Goal: Task Accomplishment & Management: Manage account settings

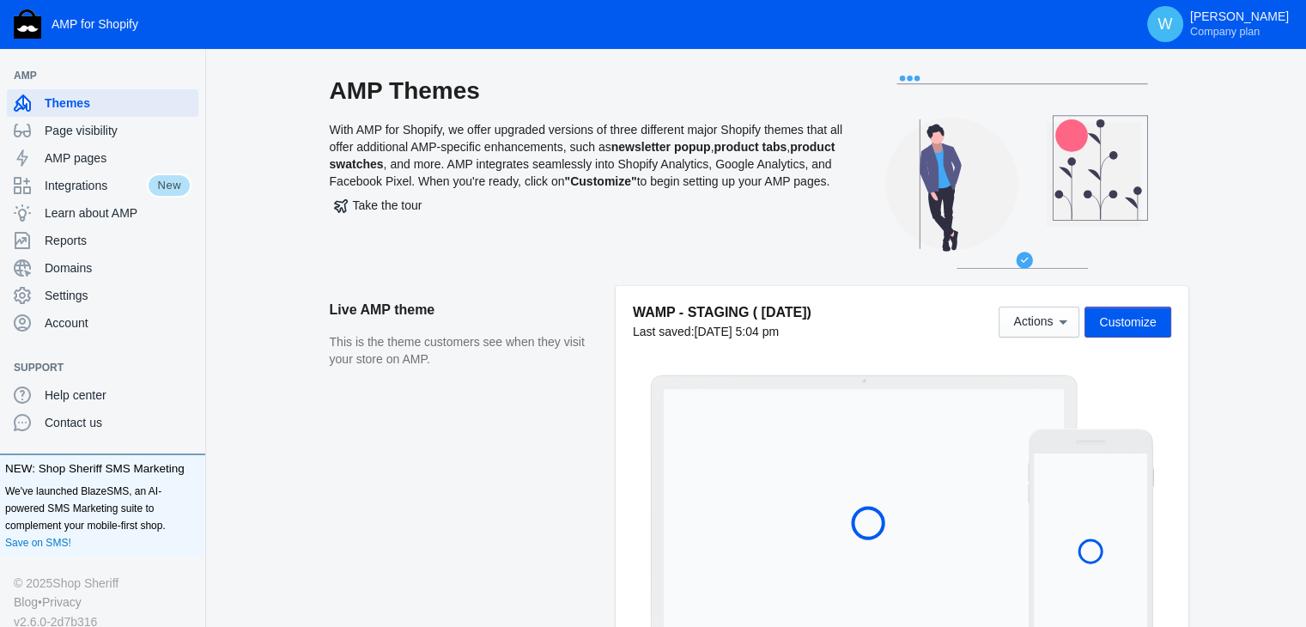
click at [599, 423] on aside "Live AMP theme This is the theme customers see when they visit your store on AM…" at bounding box center [473, 476] width 286 height 380
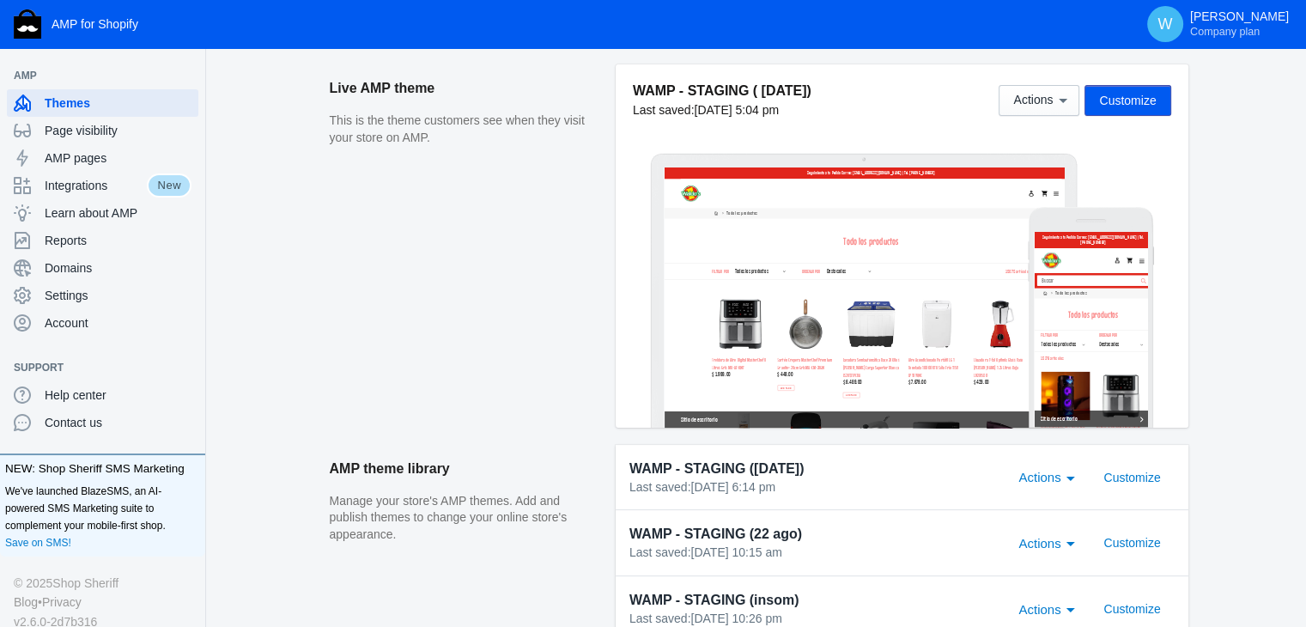
scroll to position [222, 0]
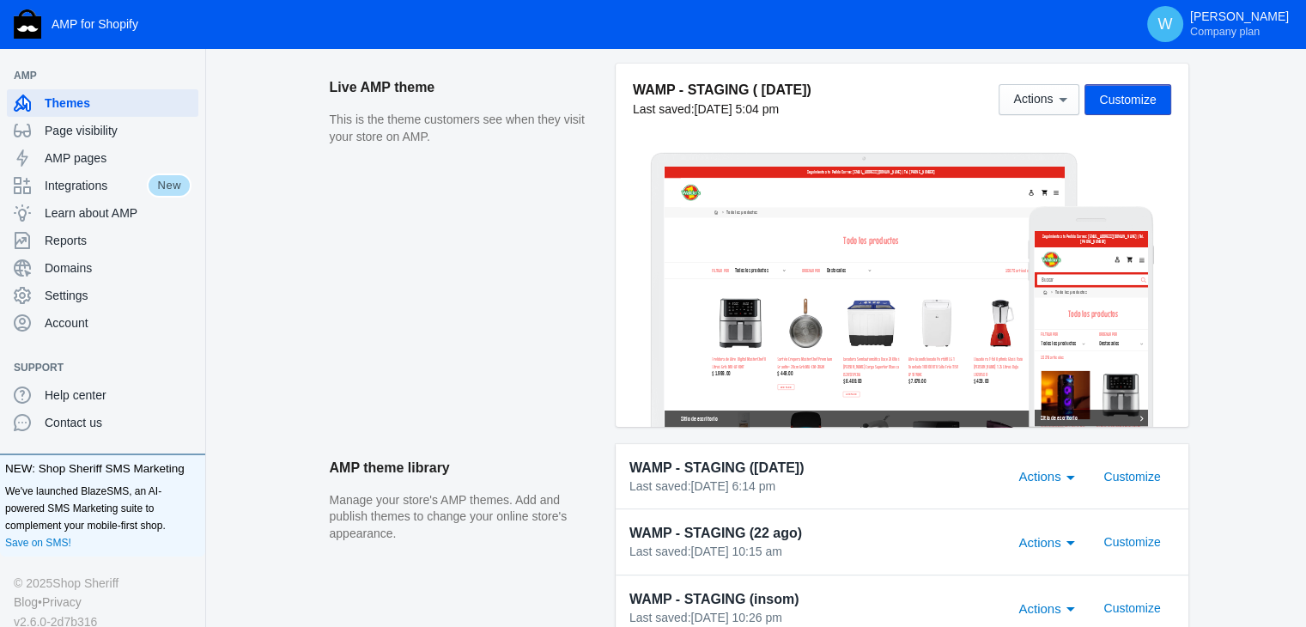
click at [355, 427] on aside "Live AMP theme This is the theme customers see when they visit your store on AM…" at bounding box center [473, 254] width 286 height 380
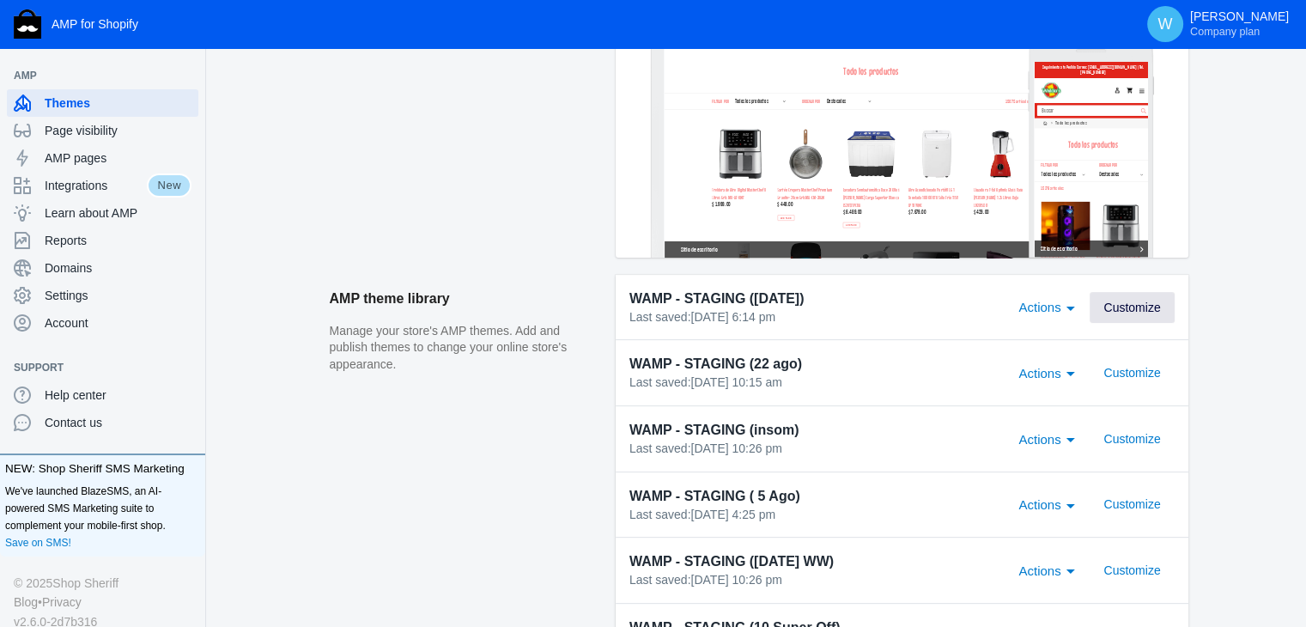
click at [1133, 301] on span "Customize" at bounding box center [1131, 308] width 57 height 14
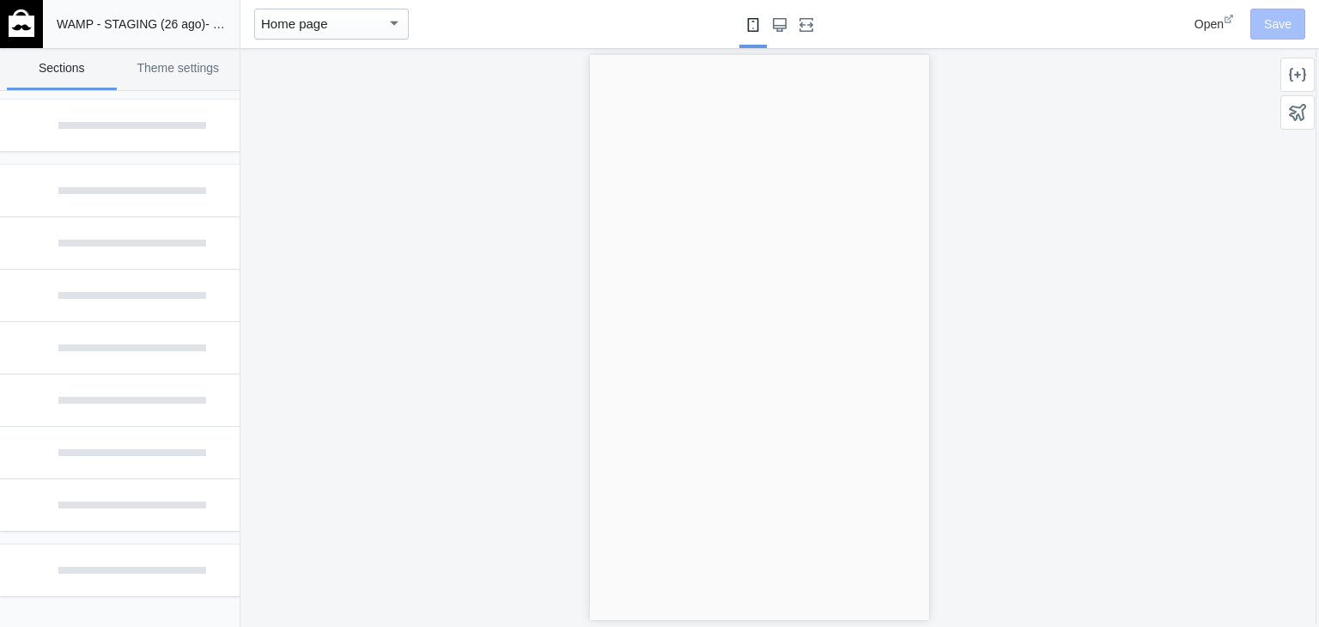
click at [507, 296] on div at bounding box center [758, 337] width 1037 height 579
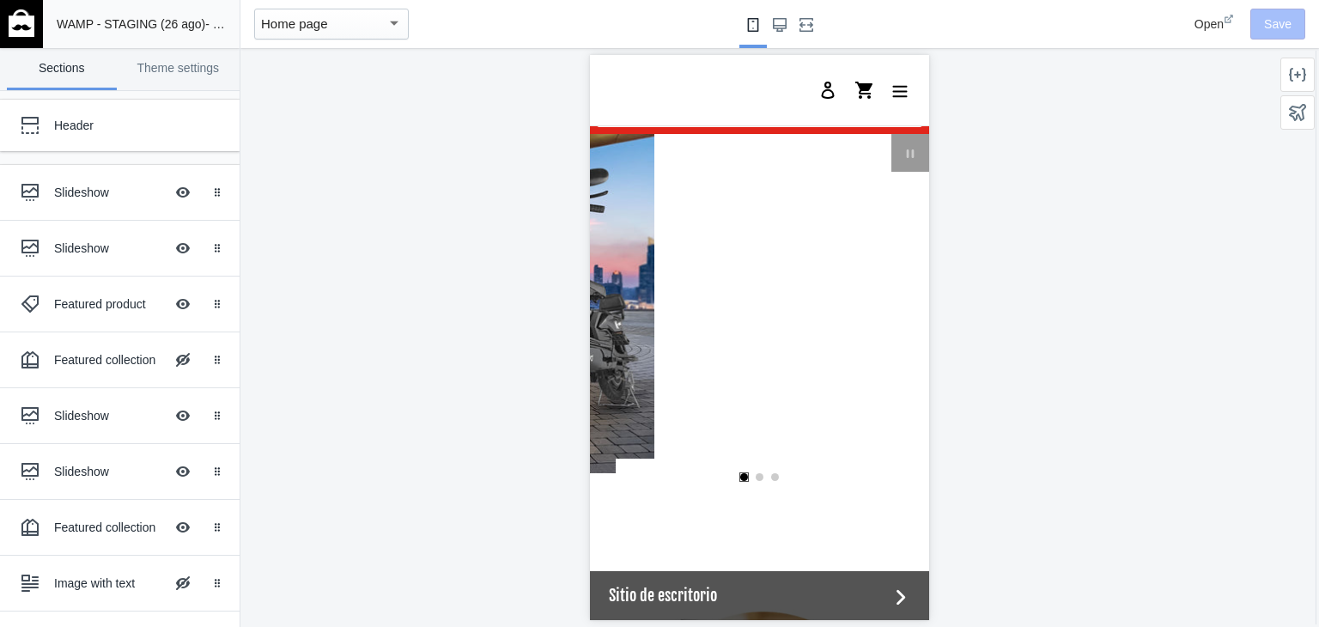
scroll to position [88, 0]
click at [39, 185] on div at bounding box center [30, 192] width 34 height 34
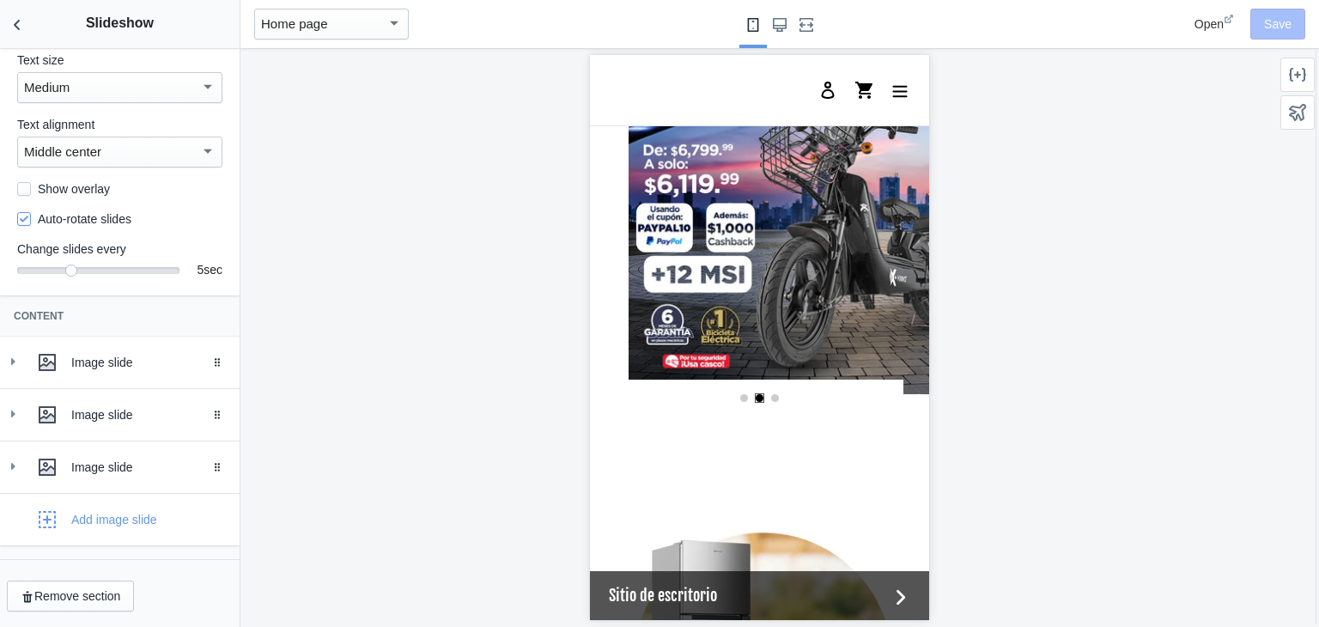
scroll to position [0, 653]
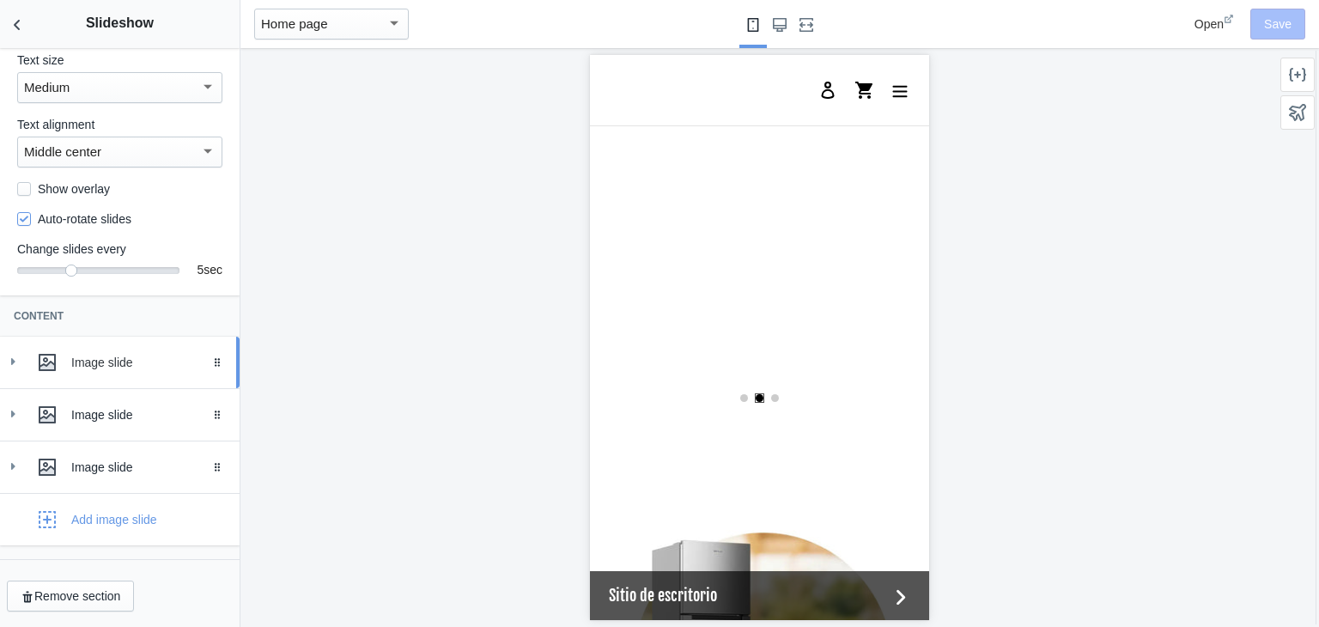
click at [36, 362] on div at bounding box center [47, 362] width 34 height 34
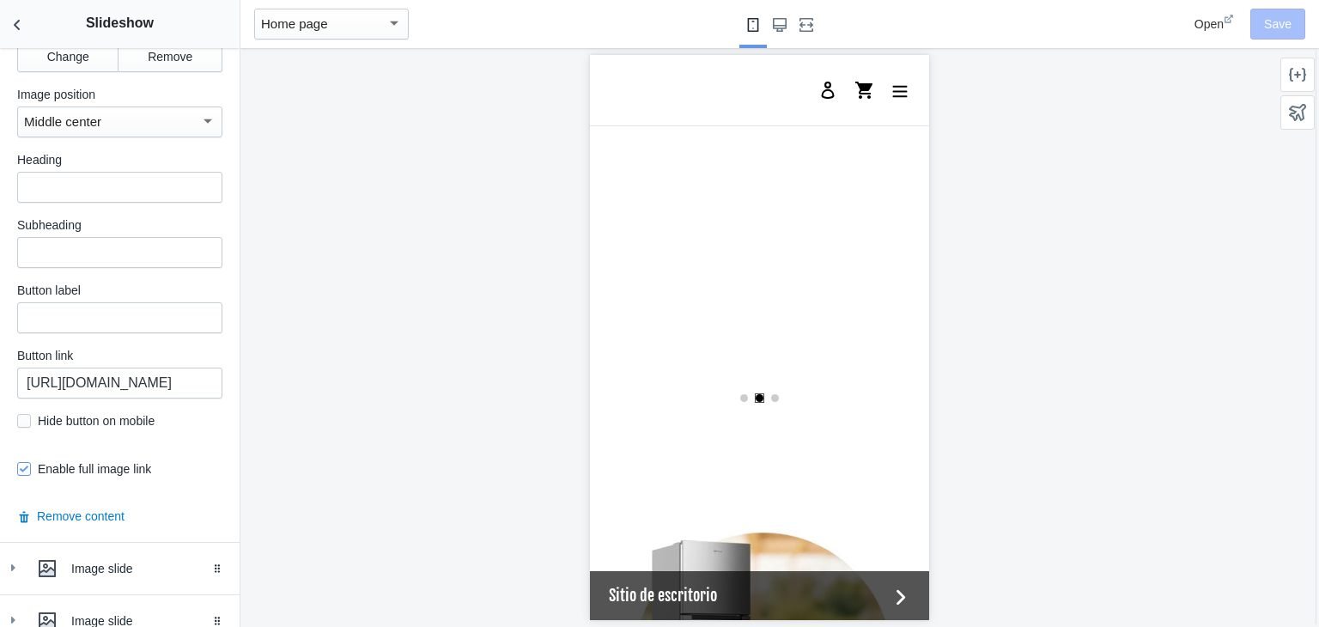
scroll to position [733, 0]
click at [189, 390] on input "https://waldos.com.mx/products/drone-kiwo-e88" at bounding box center [119, 382] width 205 height 31
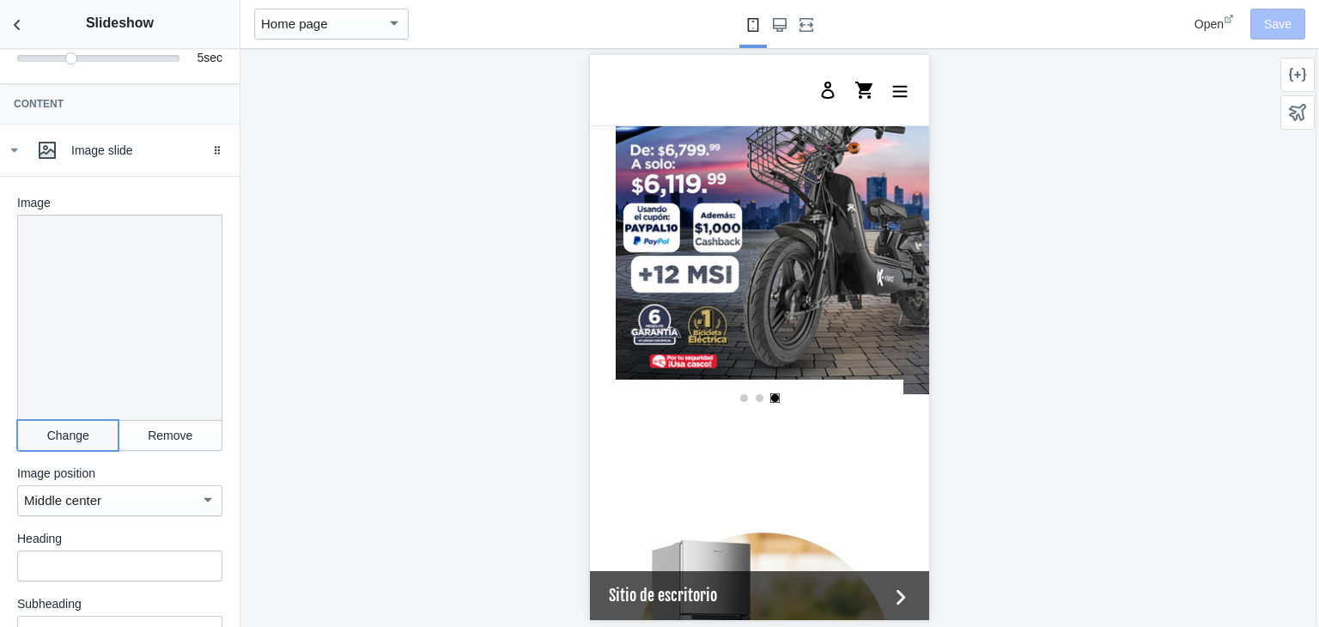
scroll to position [0, 0]
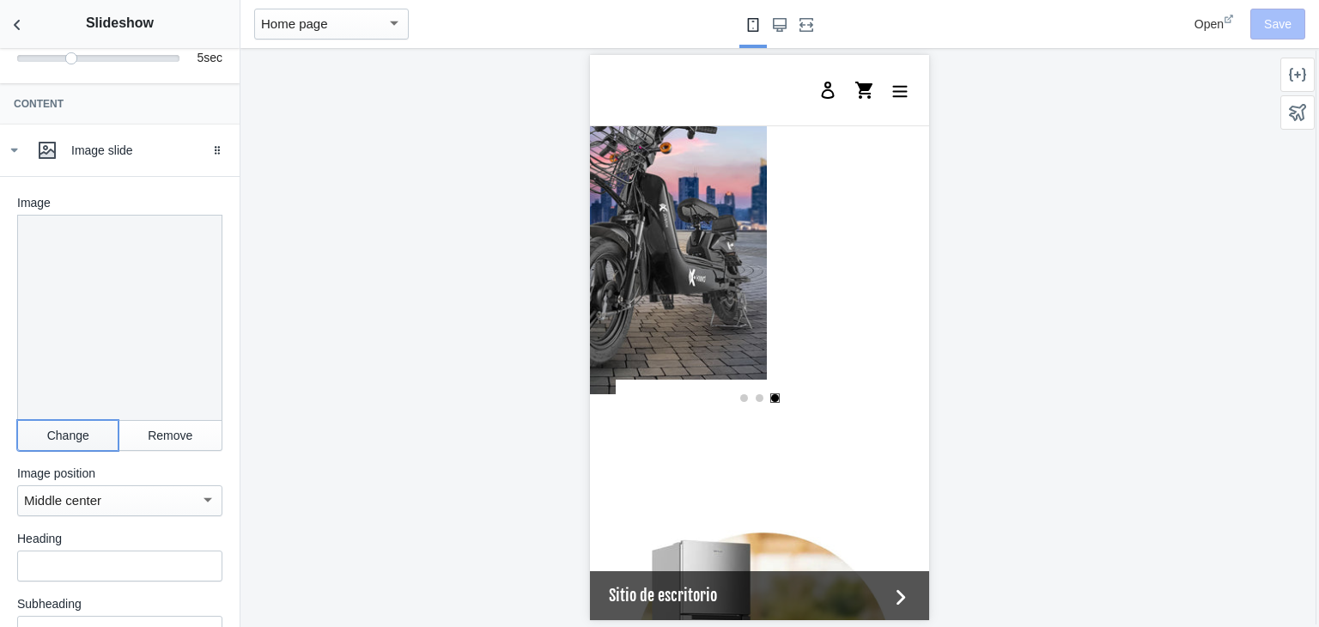
click at [72, 445] on button "Change" at bounding box center [67, 435] width 101 height 31
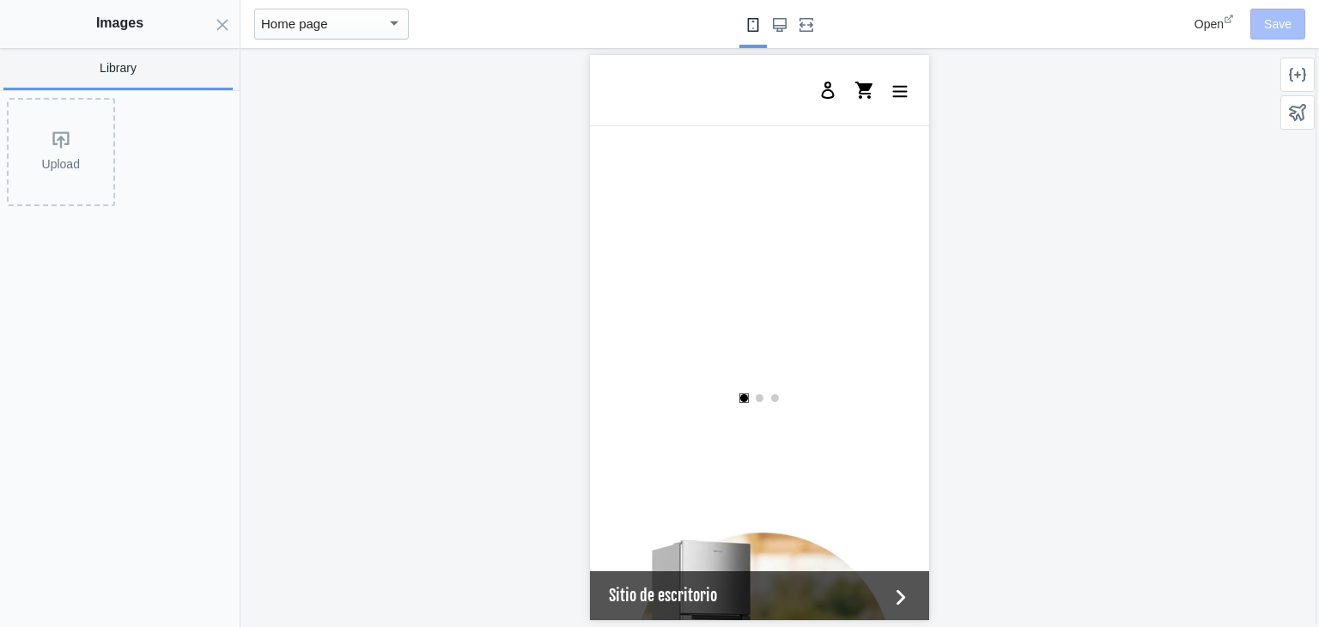
scroll to position [0, 653]
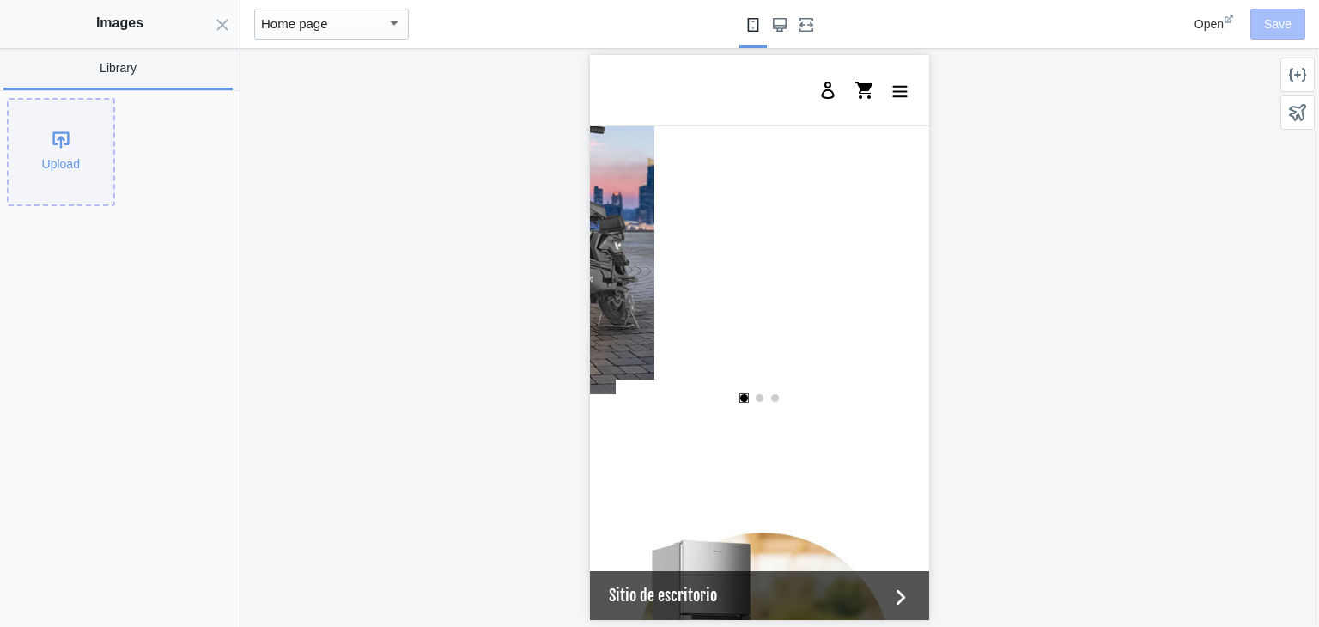
click at [53, 132] on div "Upload" at bounding box center [61, 152] width 105 height 105
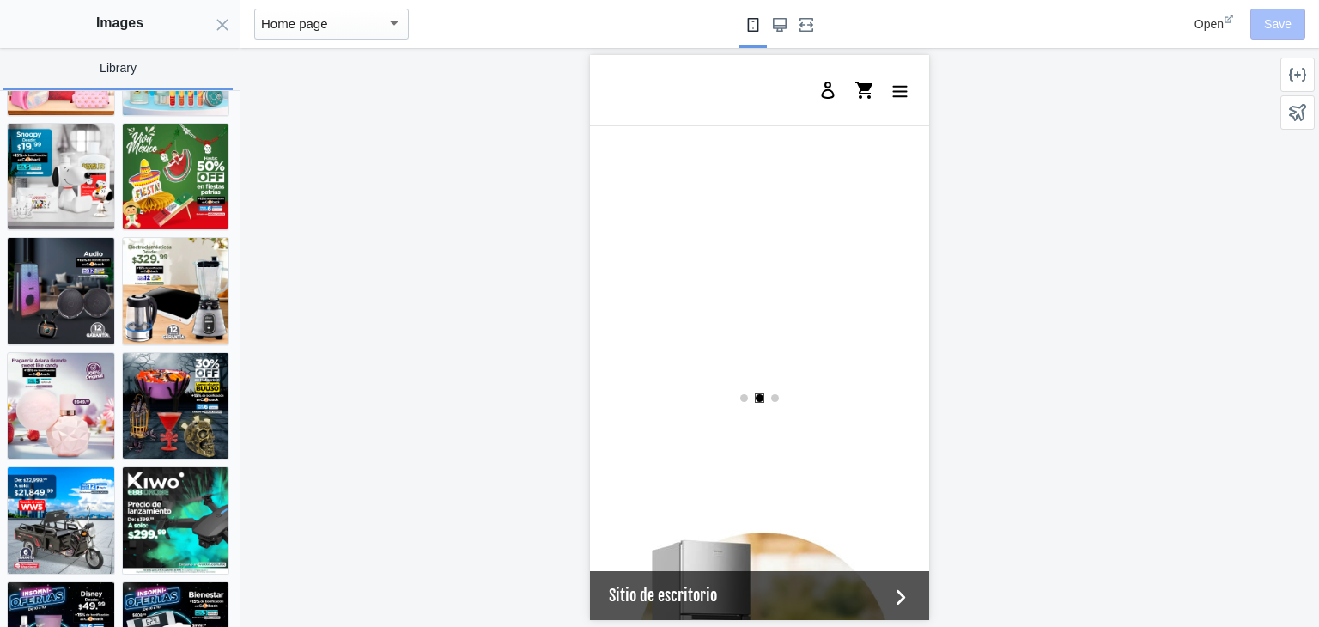
scroll to position [780, 0]
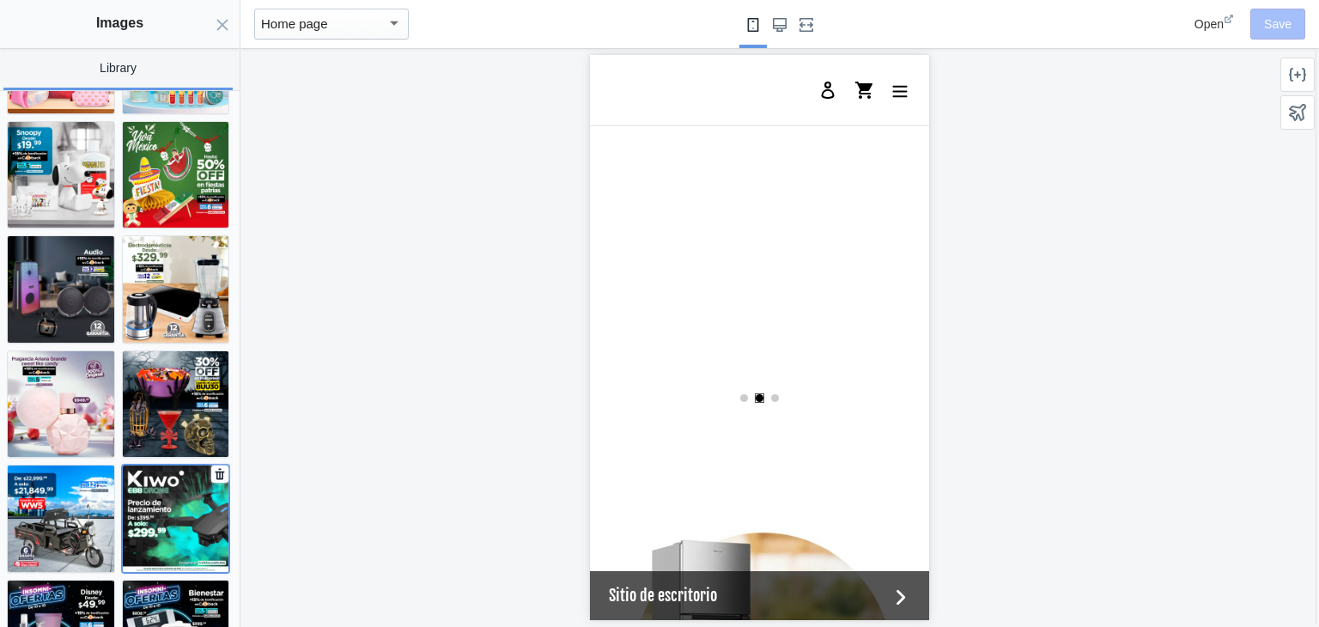
click at [156, 465] on img at bounding box center [176, 518] width 106 height 106
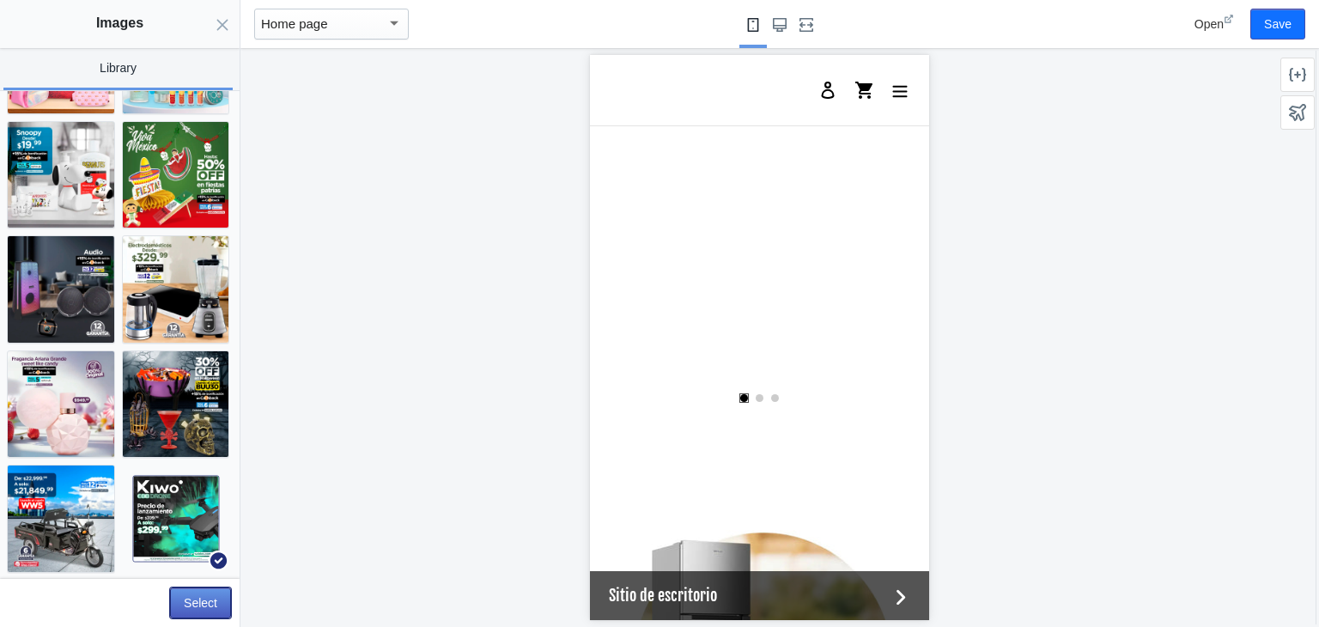
scroll to position [0, 653]
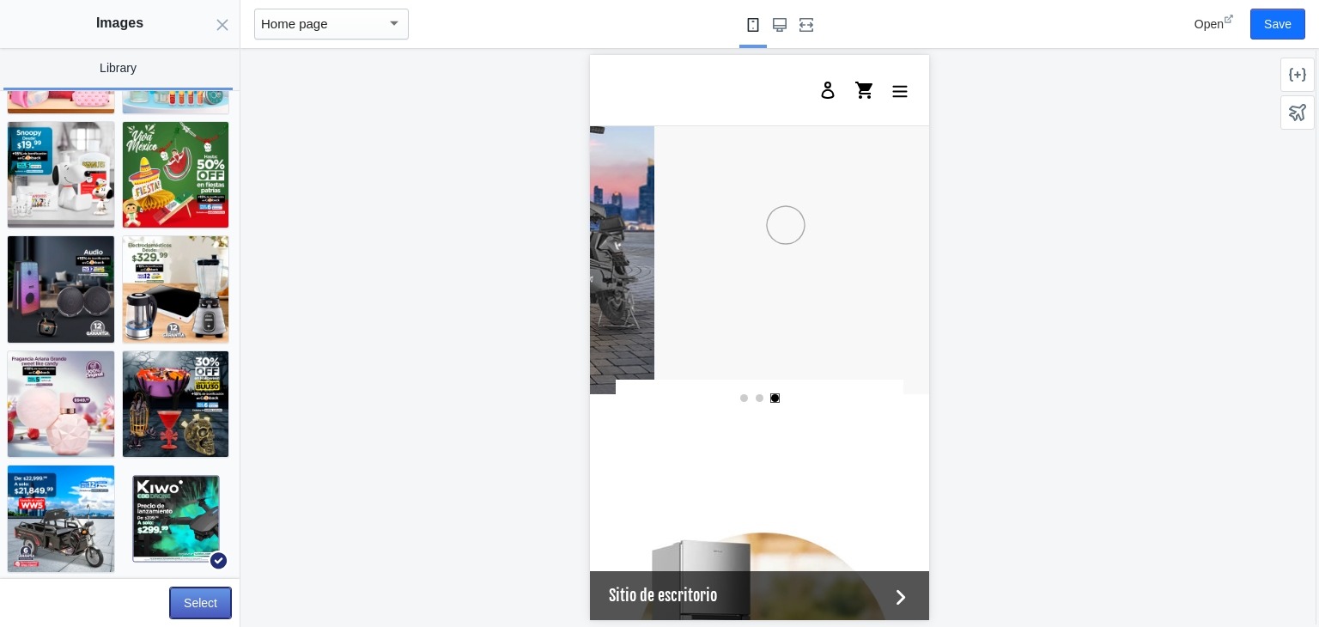
click at [216, 605] on button "Select" at bounding box center [200, 602] width 61 height 31
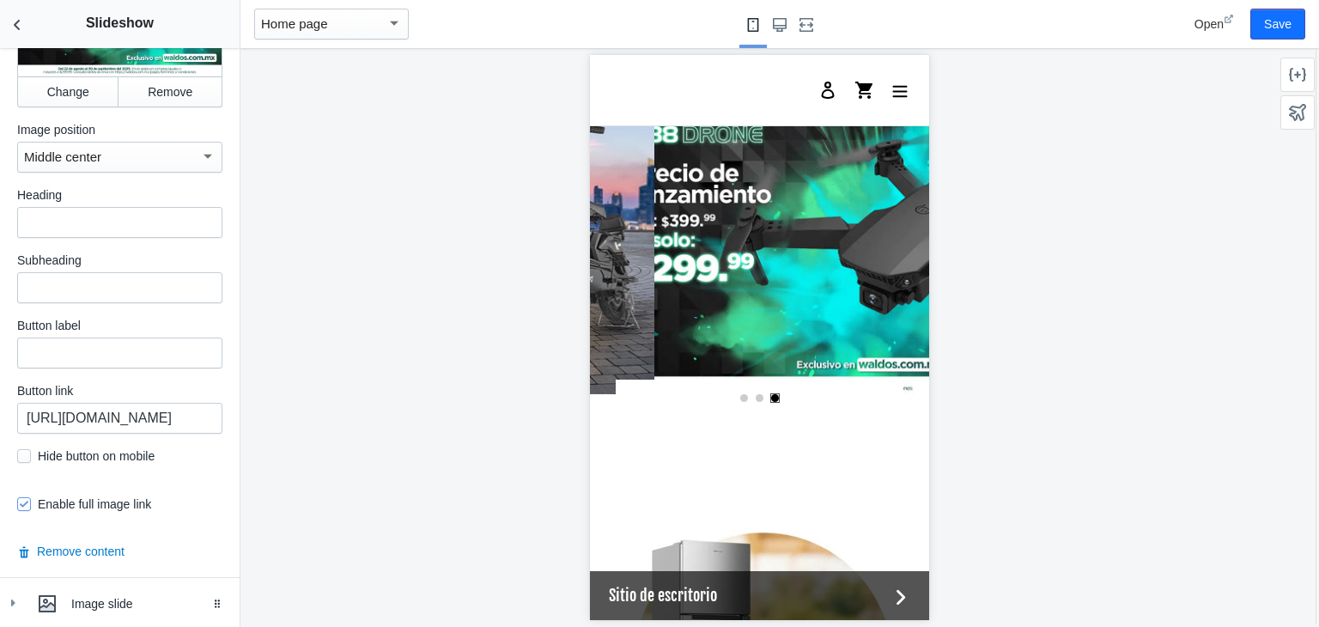
scroll to position [889, 0]
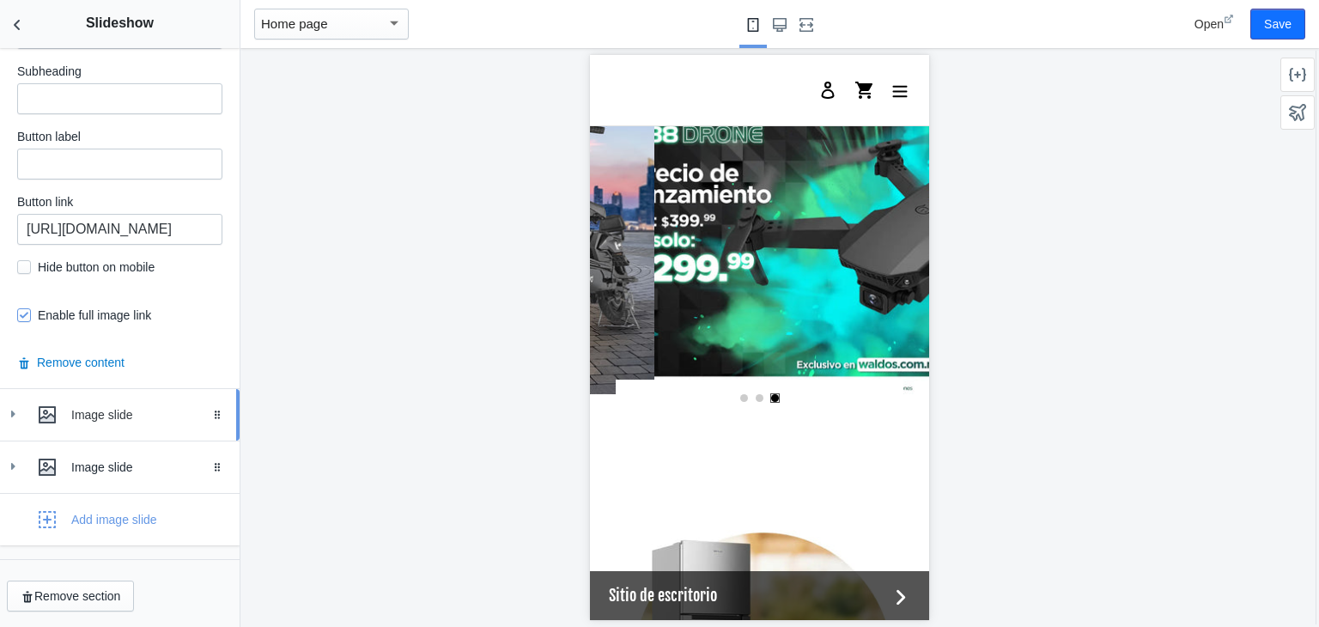
click at [9, 413] on icon at bounding box center [12, 413] width 17 height 17
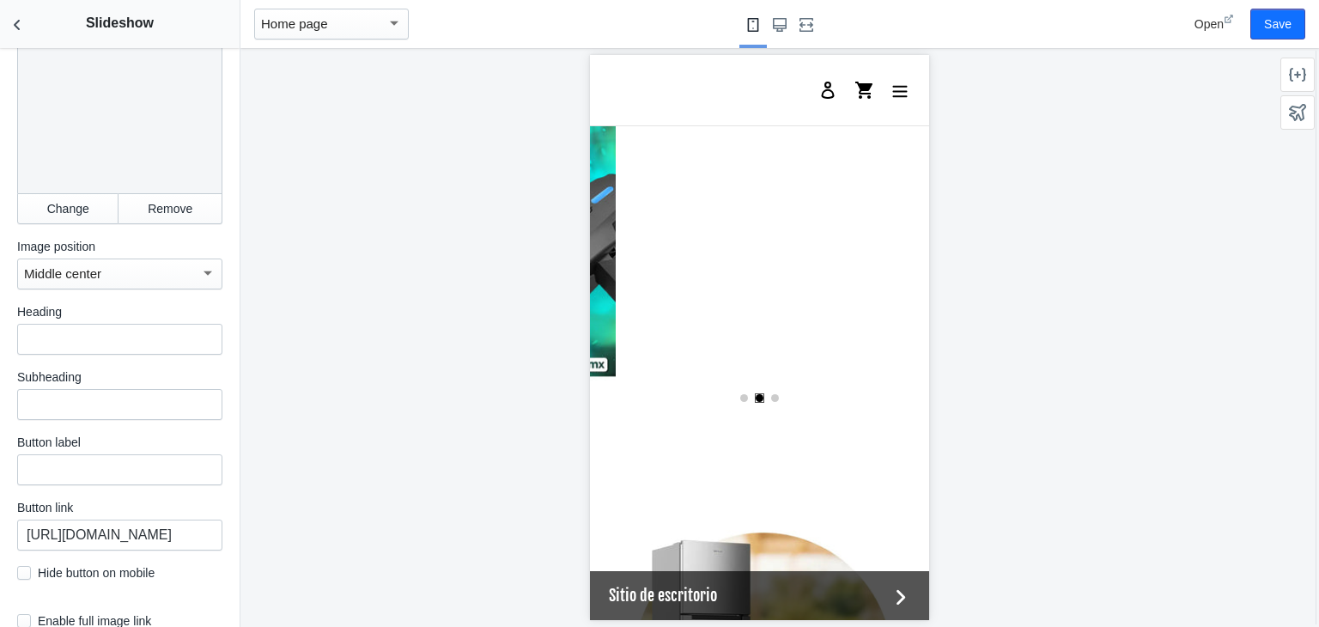
scroll to position [1485, 0]
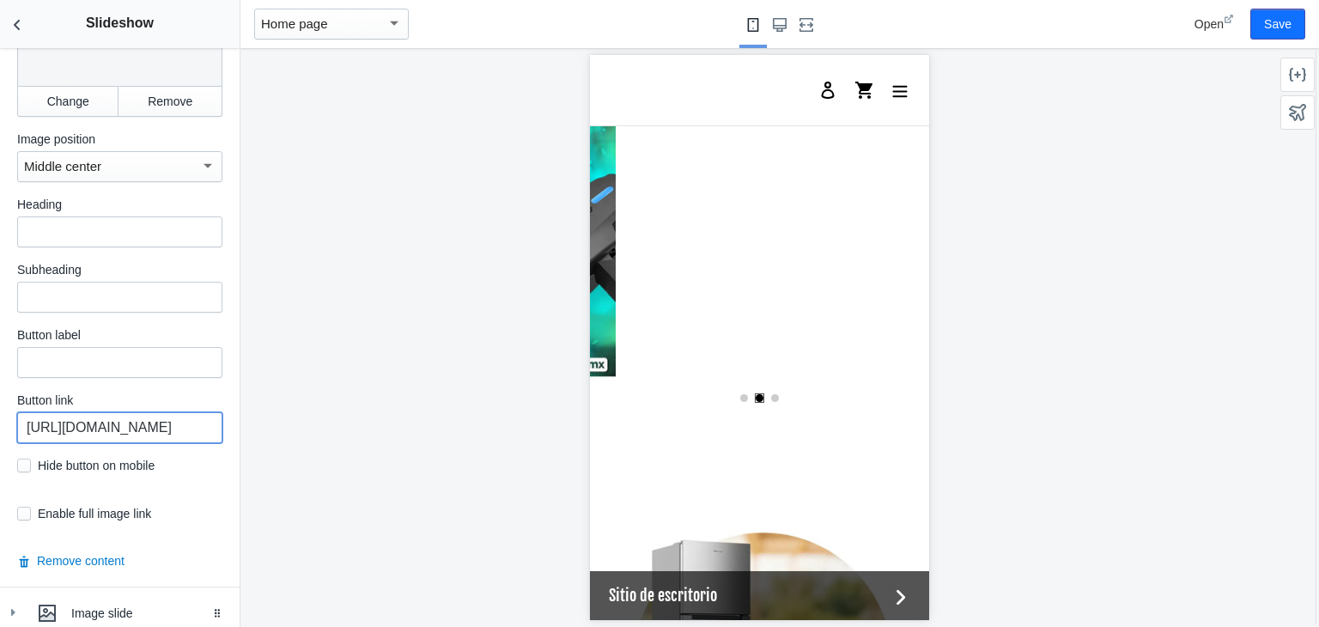
click at [107, 413] on input "https://waldos.com.mx/collections/triciclosdecarga" at bounding box center [119, 427] width 205 height 31
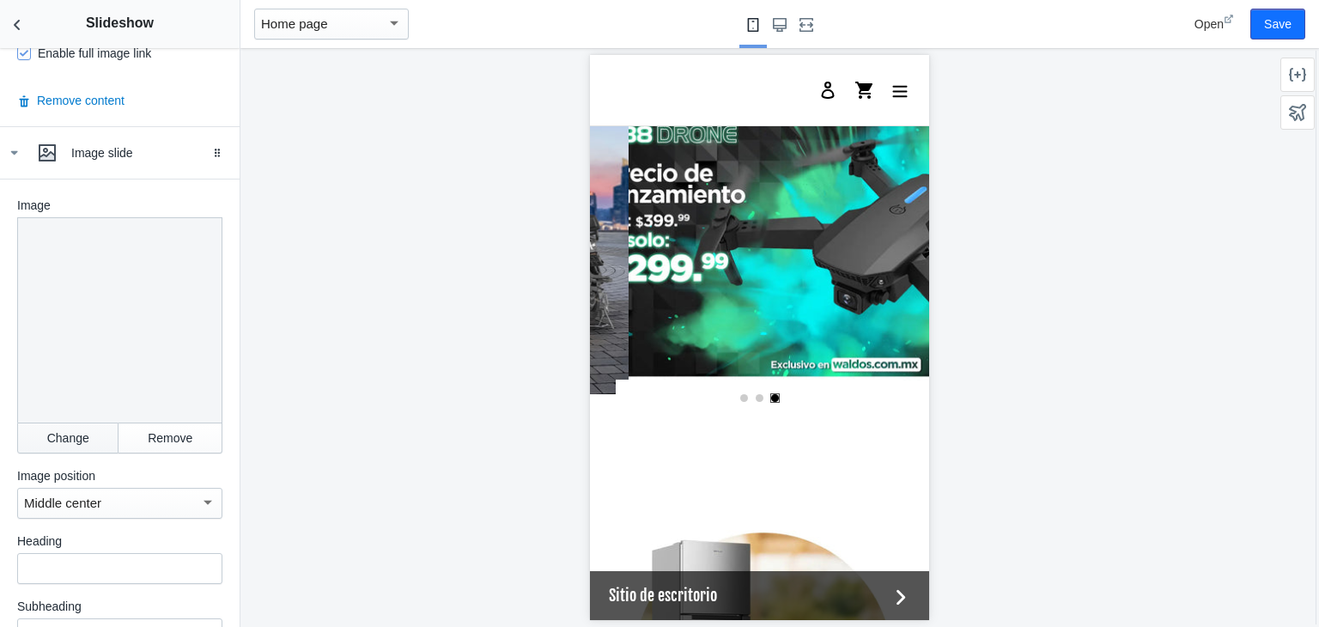
scroll to position [0, 0]
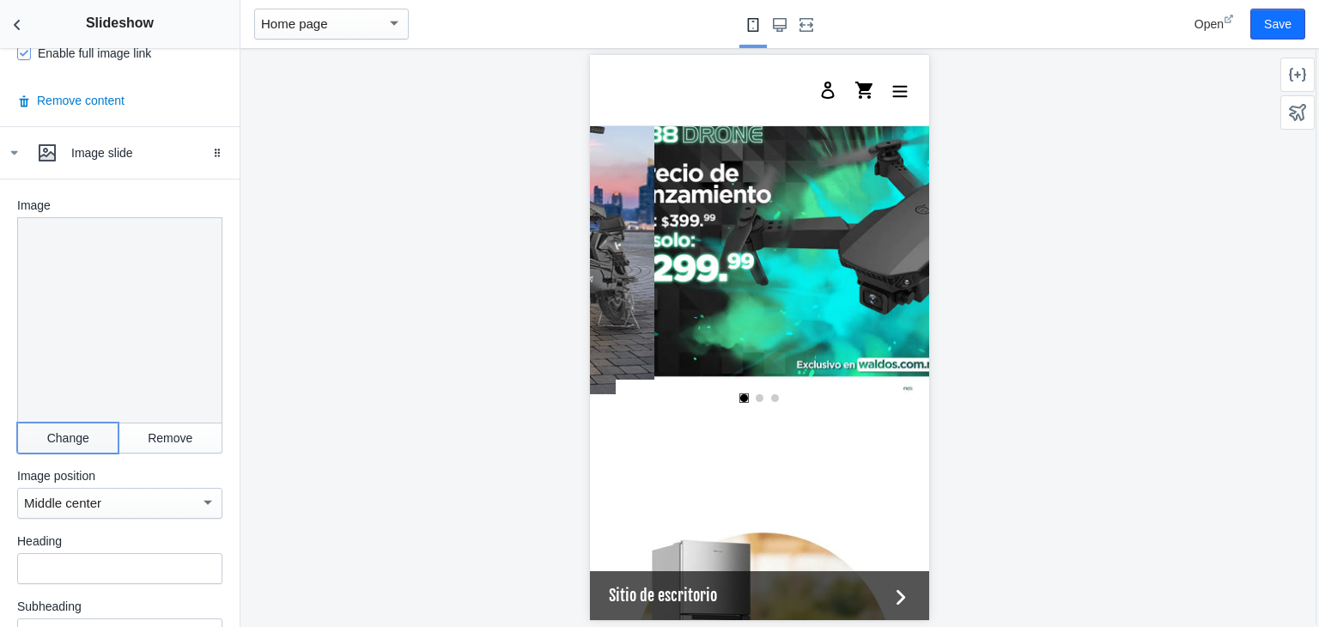
click at [69, 424] on button "Change" at bounding box center [67, 437] width 101 height 31
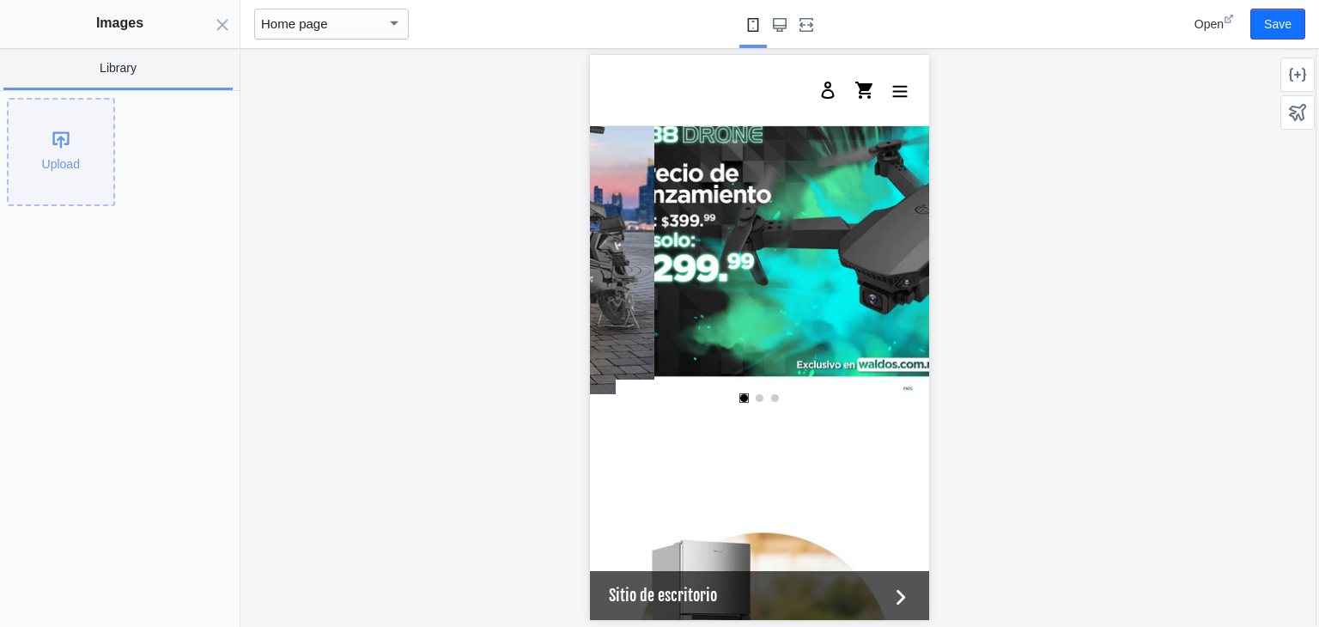
click at [48, 159] on div "Upload" at bounding box center [61, 152] width 105 height 105
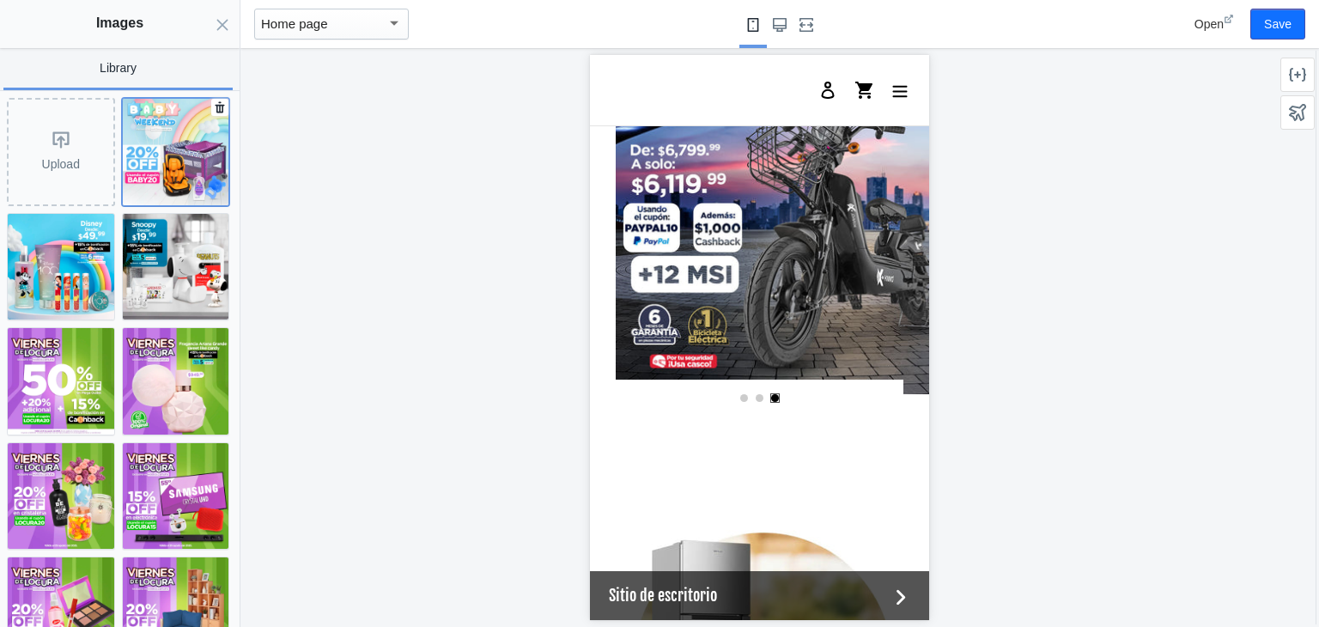
click at [191, 144] on img at bounding box center [176, 152] width 106 height 106
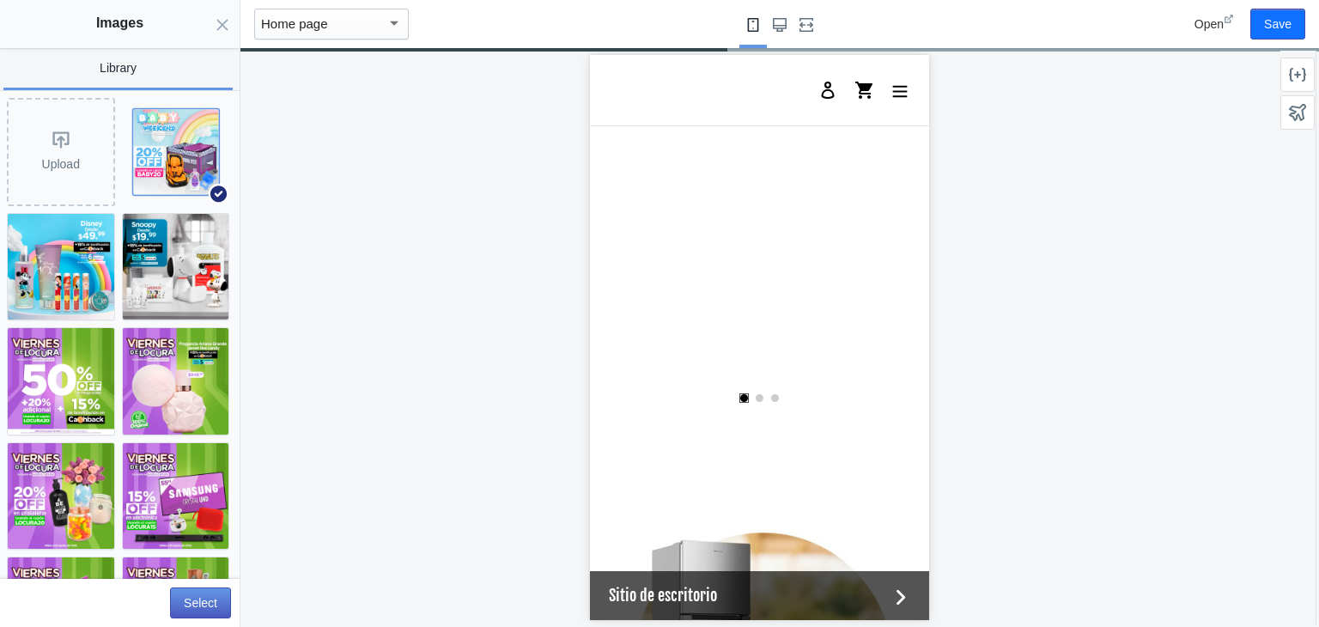
scroll to position [0, 653]
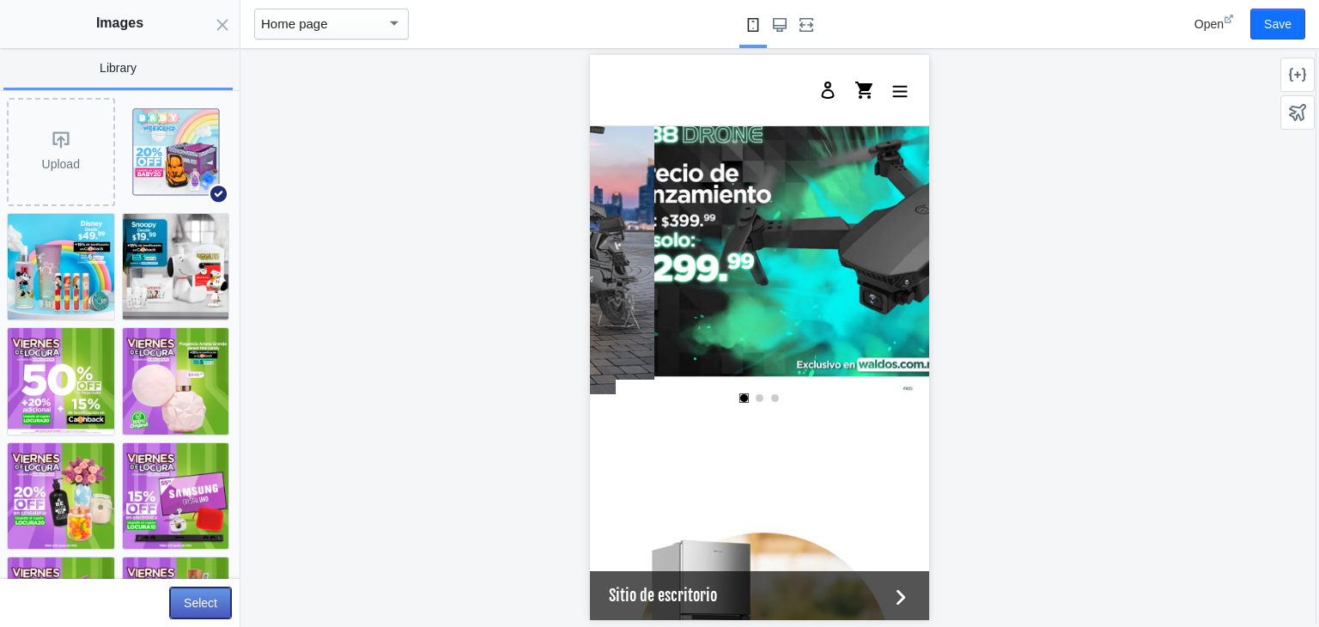
click at [187, 599] on button "Select" at bounding box center [200, 602] width 61 height 31
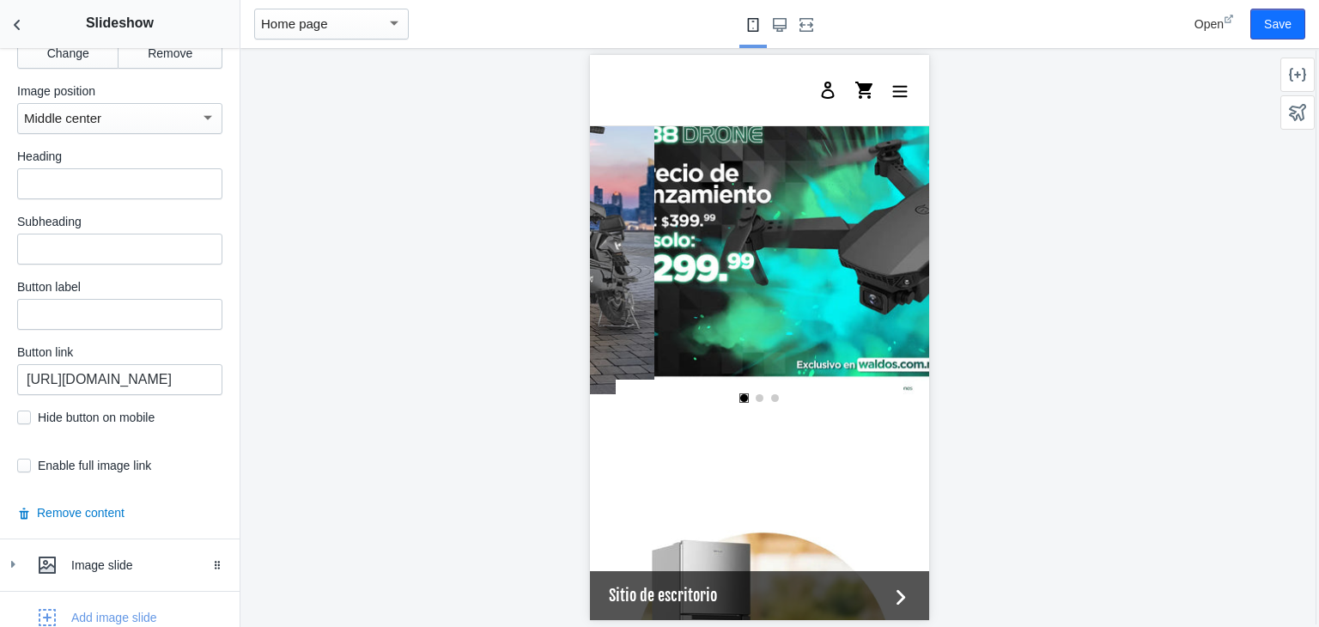
scroll to position [1534, 0]
click at [141, 374] on input "https://waldos.com.mx/collections/triciclosdecarga" at bounding box center [119, 377] width 205 height 31
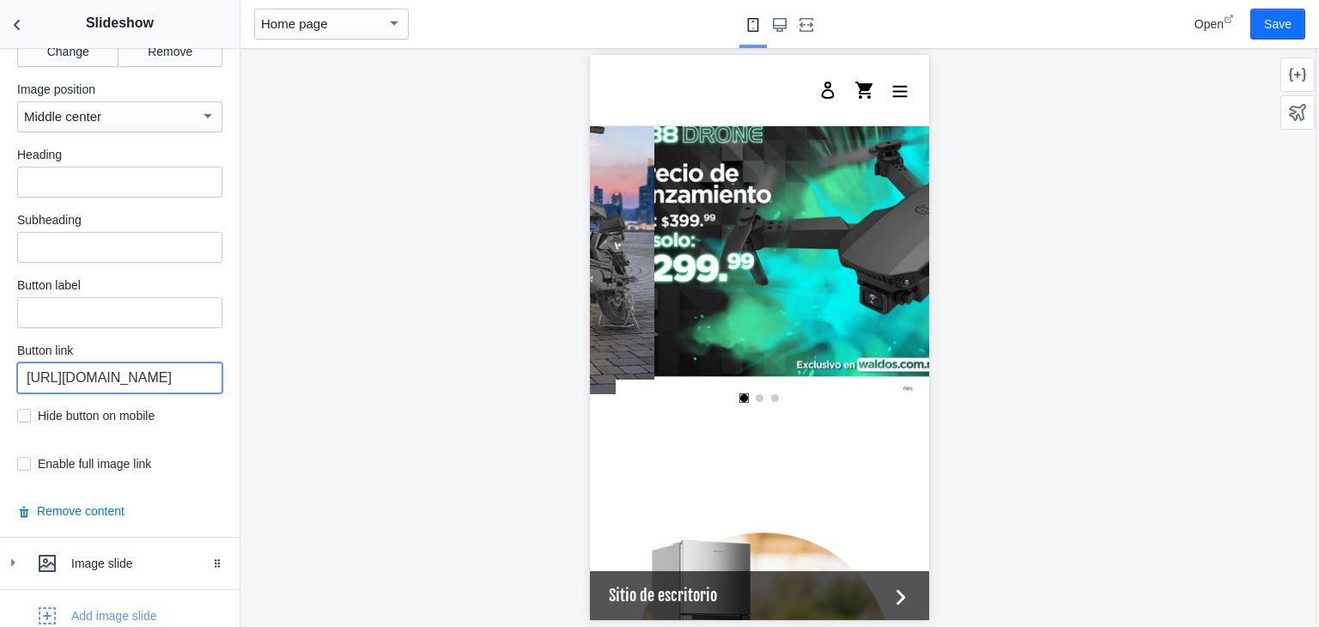
paste input "ninos-y-bebes"
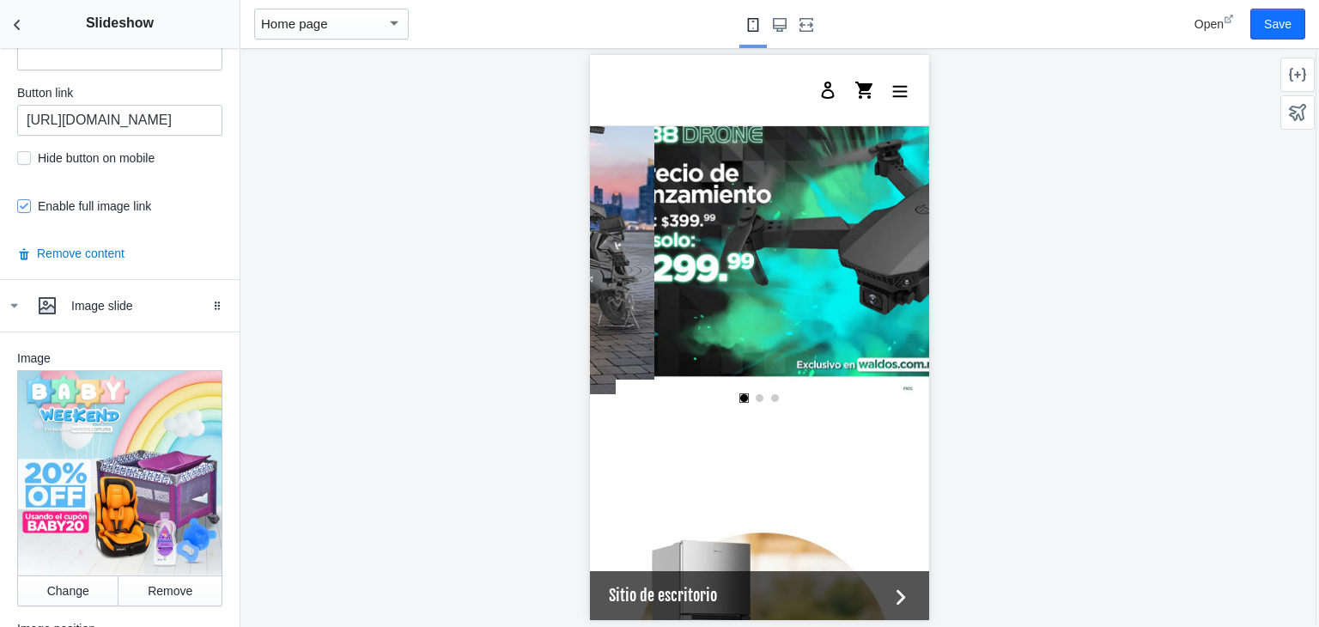
scroll to position [975, 0]
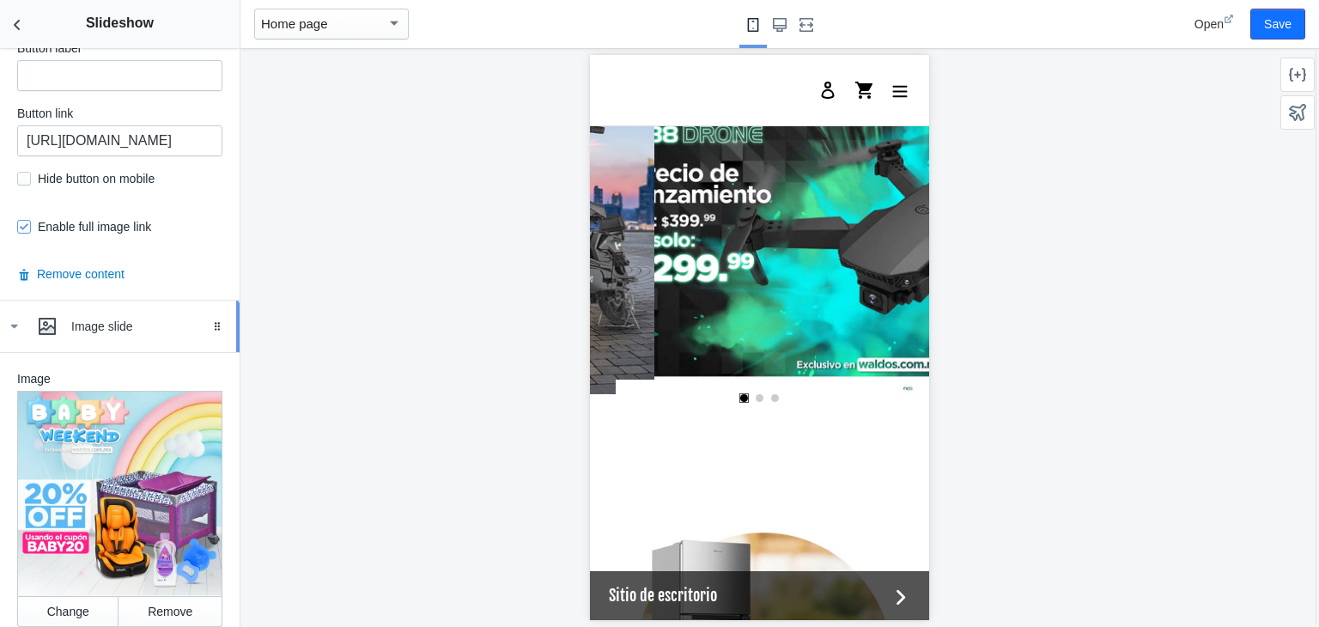
type input "https://waldos.com.mx/collections/ninos-y-bebes"
click at [9, 331] on icon at bounding box center [13, 326] width 17 height 17
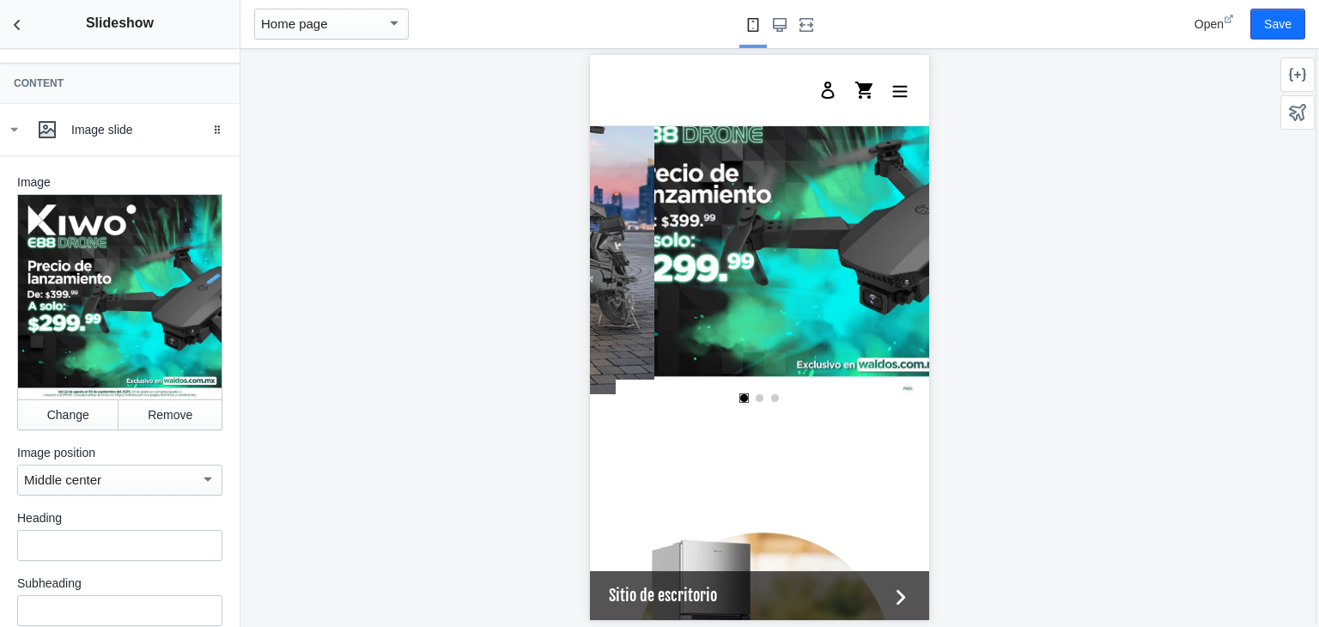
scroll to position [351, 0]
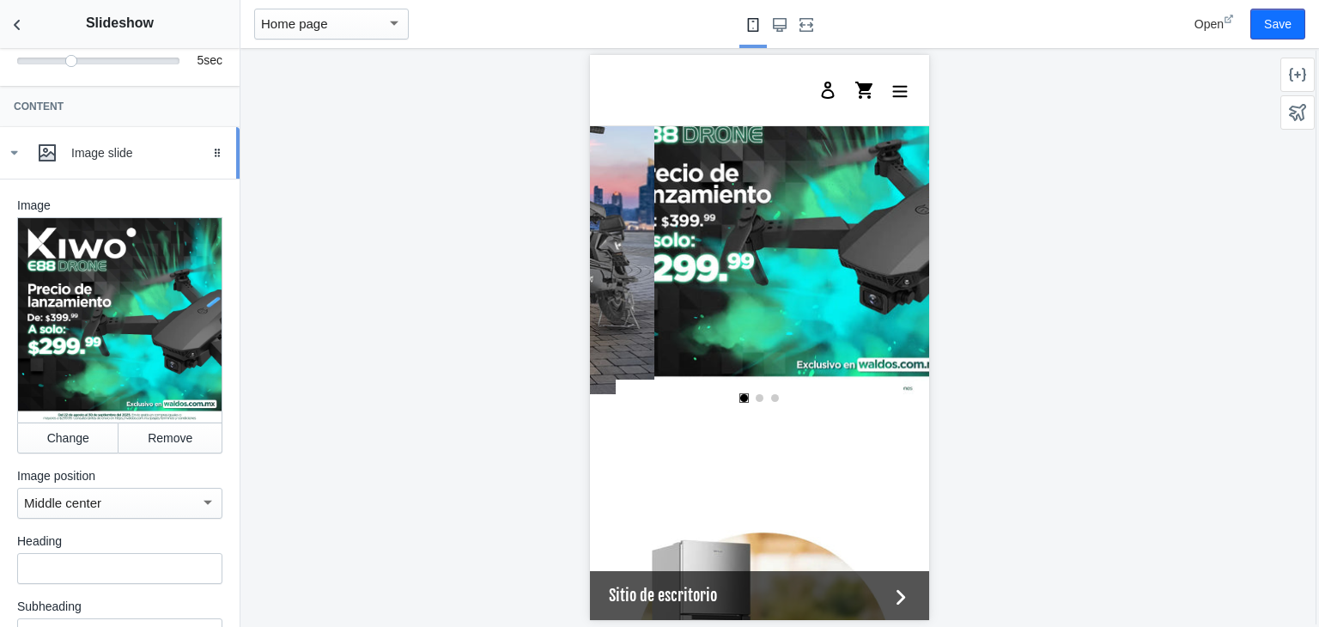
click at [10, 161] on icon at bounding box center [13, 152] width 17 height 17
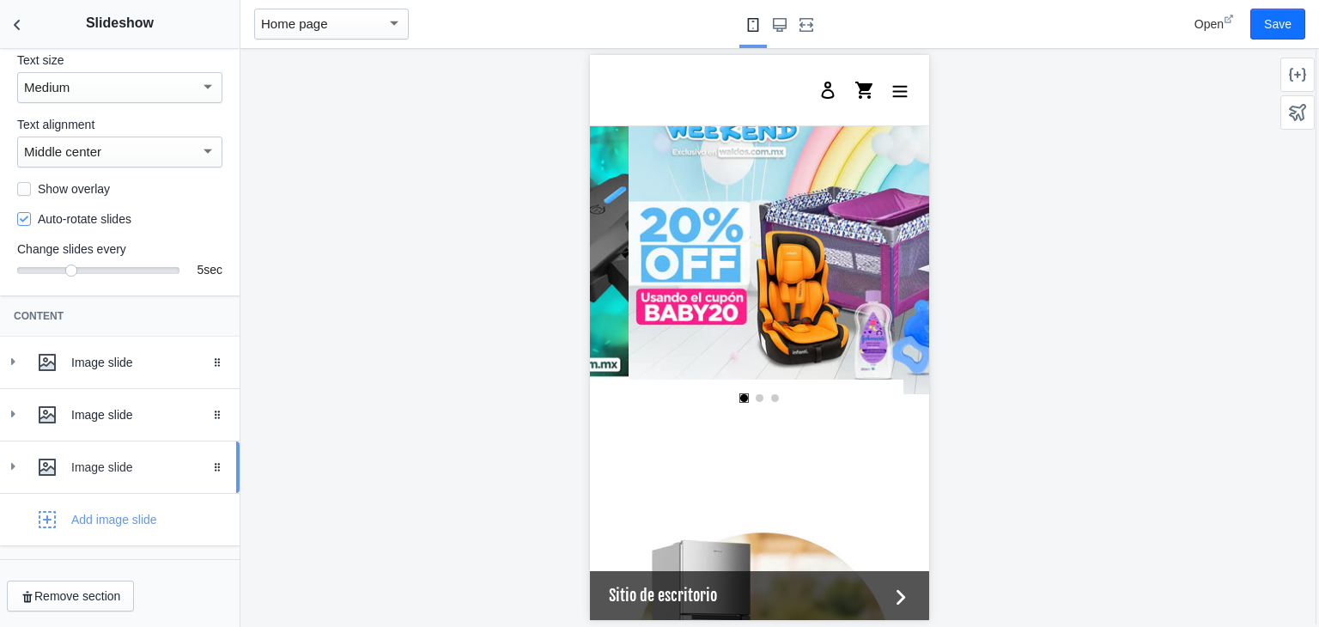
scroll to position [0, 653]
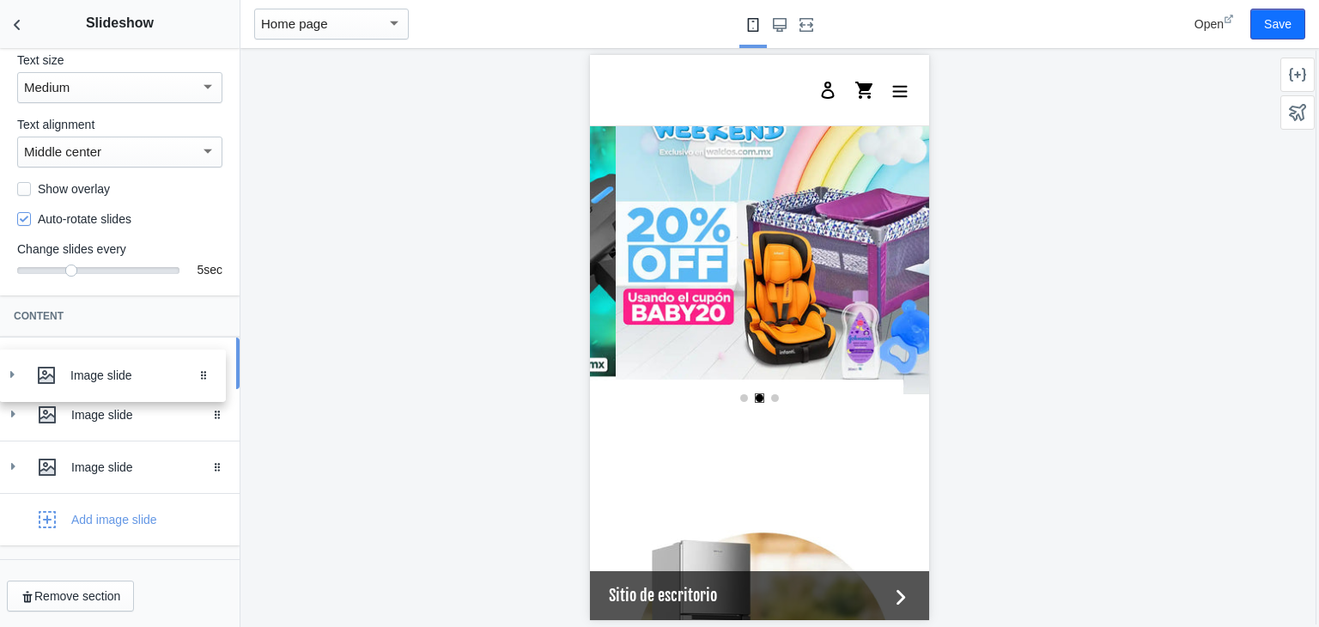
drag, startPoint x: 197, startPoint y: 421, endPoint x: 196, endPoint y: 377, distance: 43.8
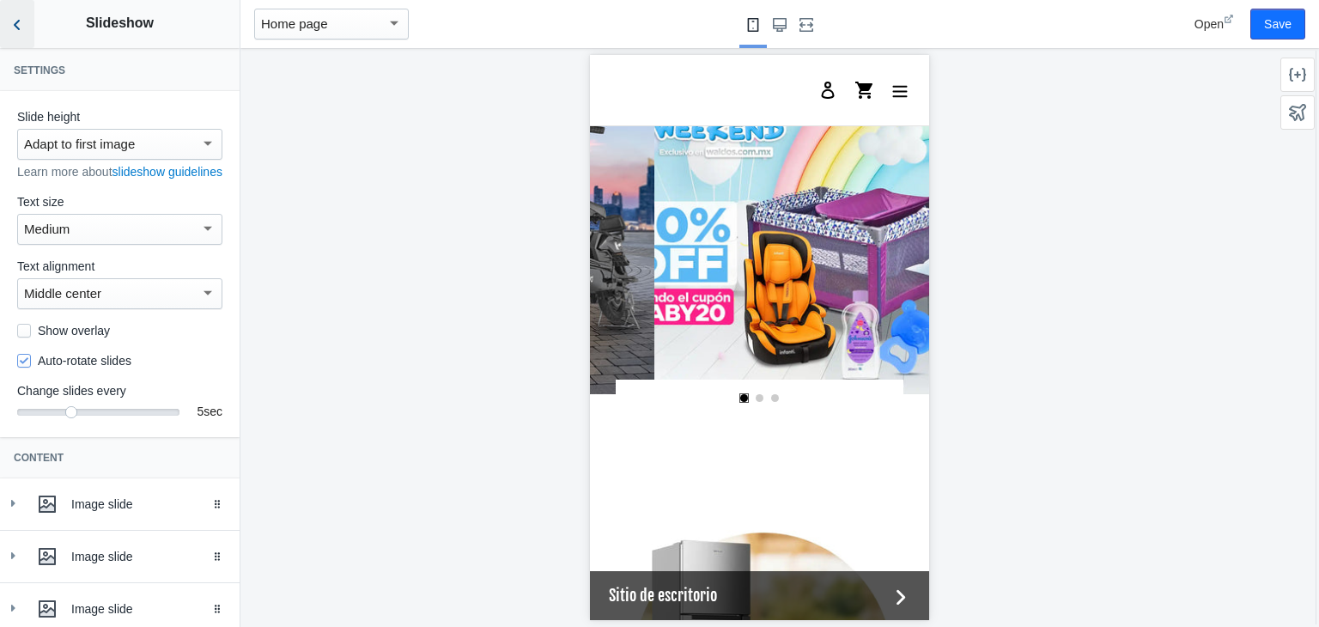
click at [10, 24] on icon "Back to sections" at bounding box center [17, 24] width 17 height 17
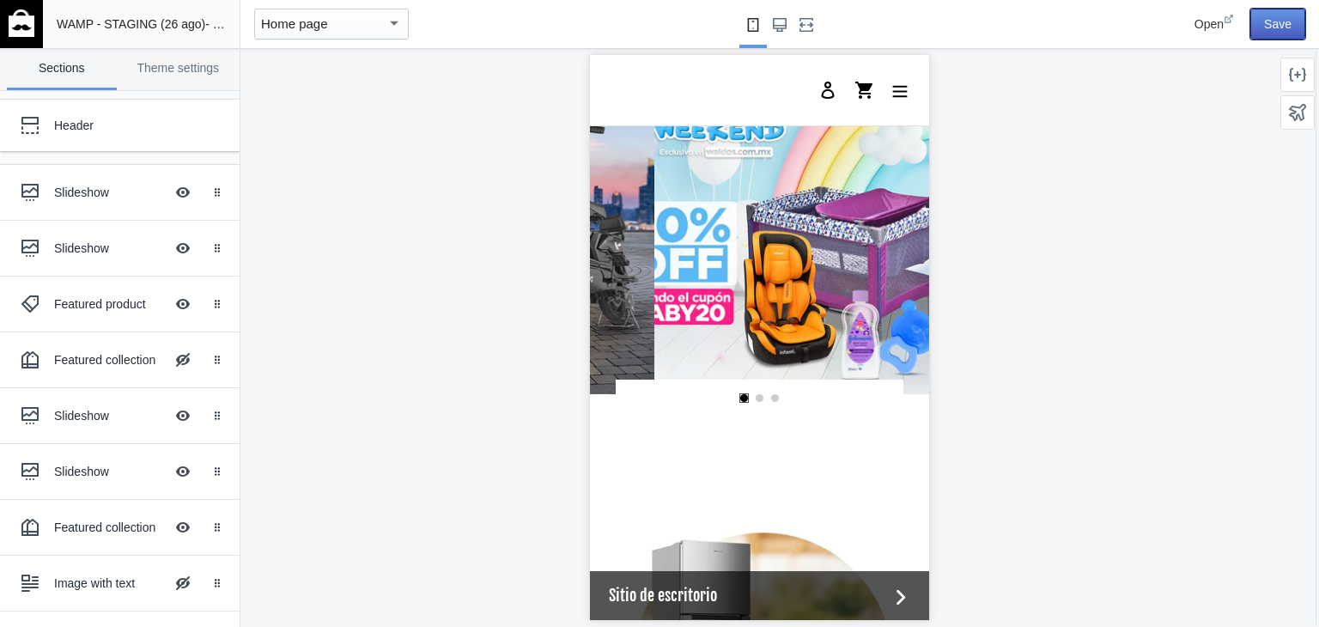
click at [1290, 25] on button "Save" at bounding box center [1277, 24] width 55 height 31
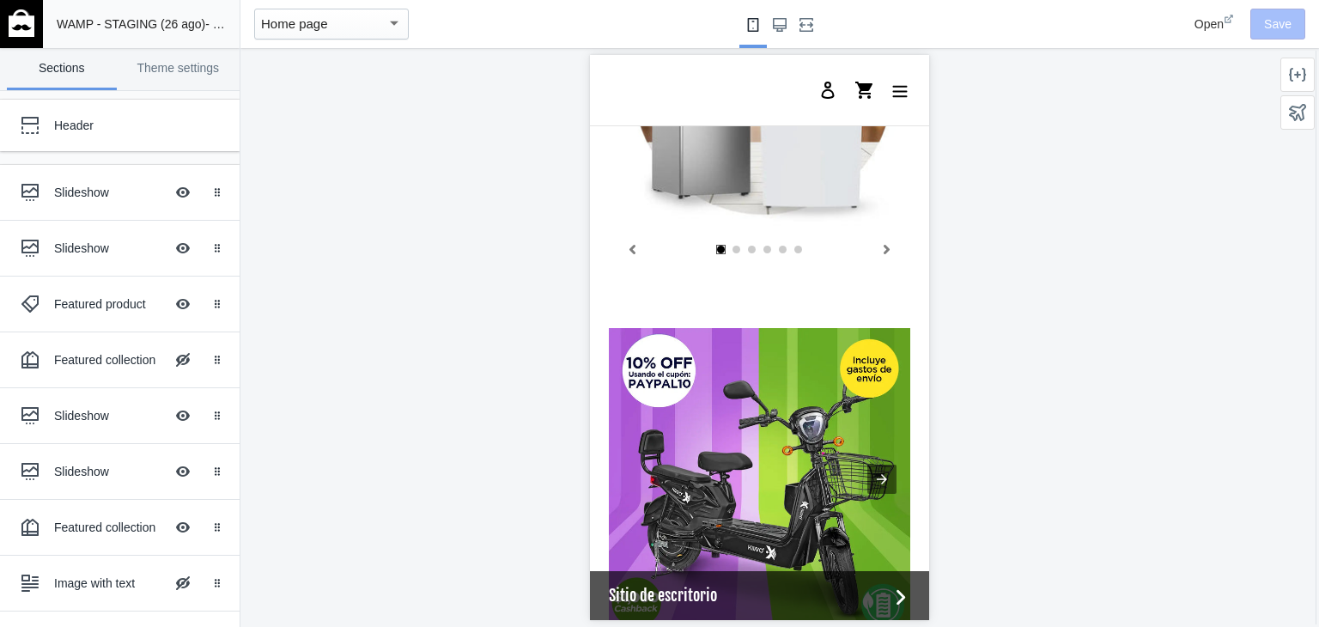
scroll to position [0, 0]
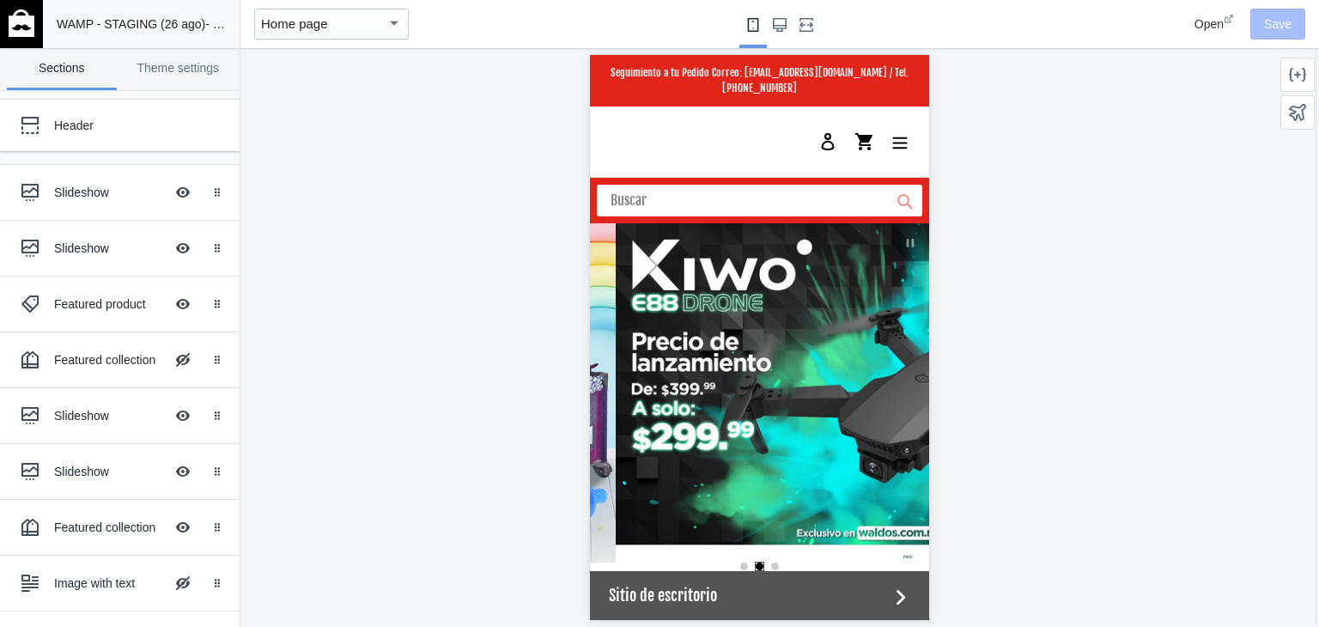
click at [14, 28] on img at bounding box center [22, 22] width 26 height 27
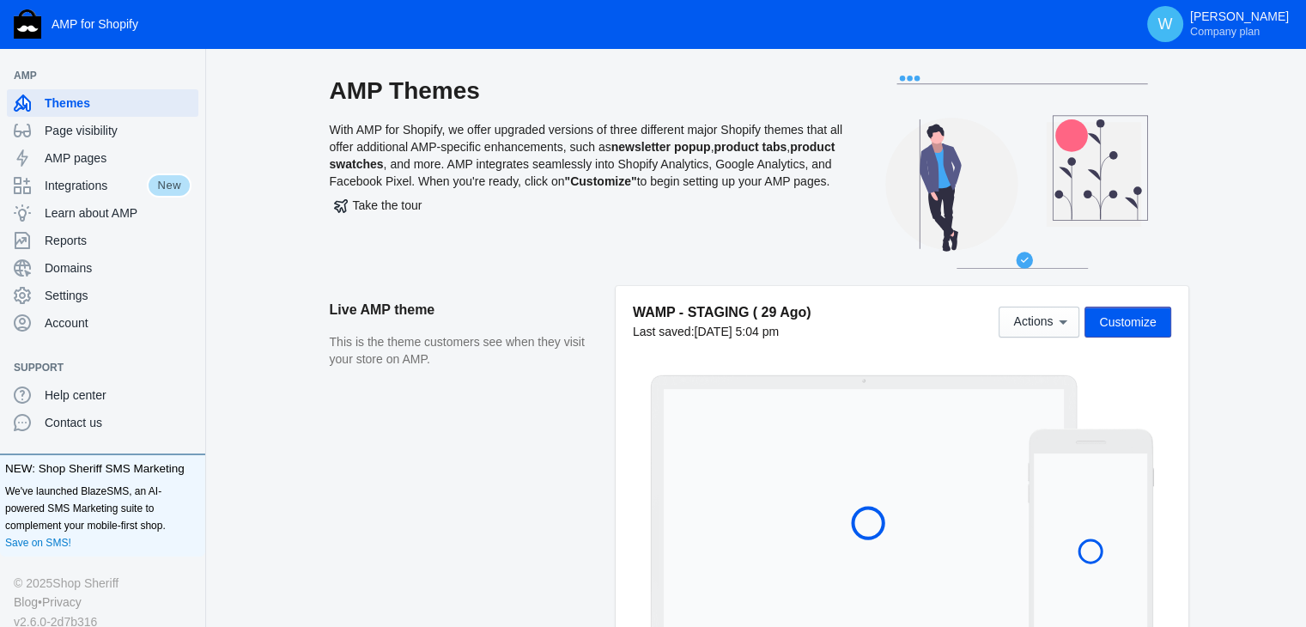
click at [597, 485] on aside "Live AMP theme This is the theme customers see when they visit your store on AM…" at bounding box center [473, 476] width 286 height 380
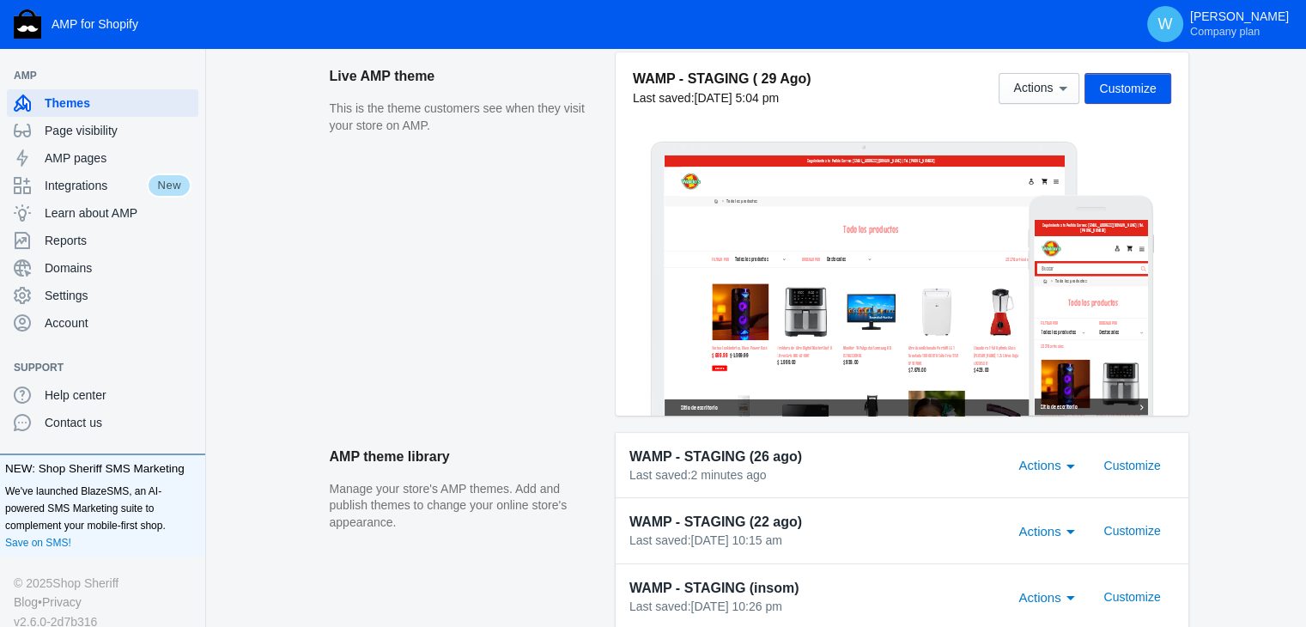
click at [355, 289] on aside "Live AMP theme This is the theme customers see when they visit your store on AM…" at bounding box center [473, 242] width 286 height 380
click at [562, 229] on aside "Live AMP theme This is the theme customers see when they visit your store on AM…" at bounding box center [473, 242] width 286 height 380
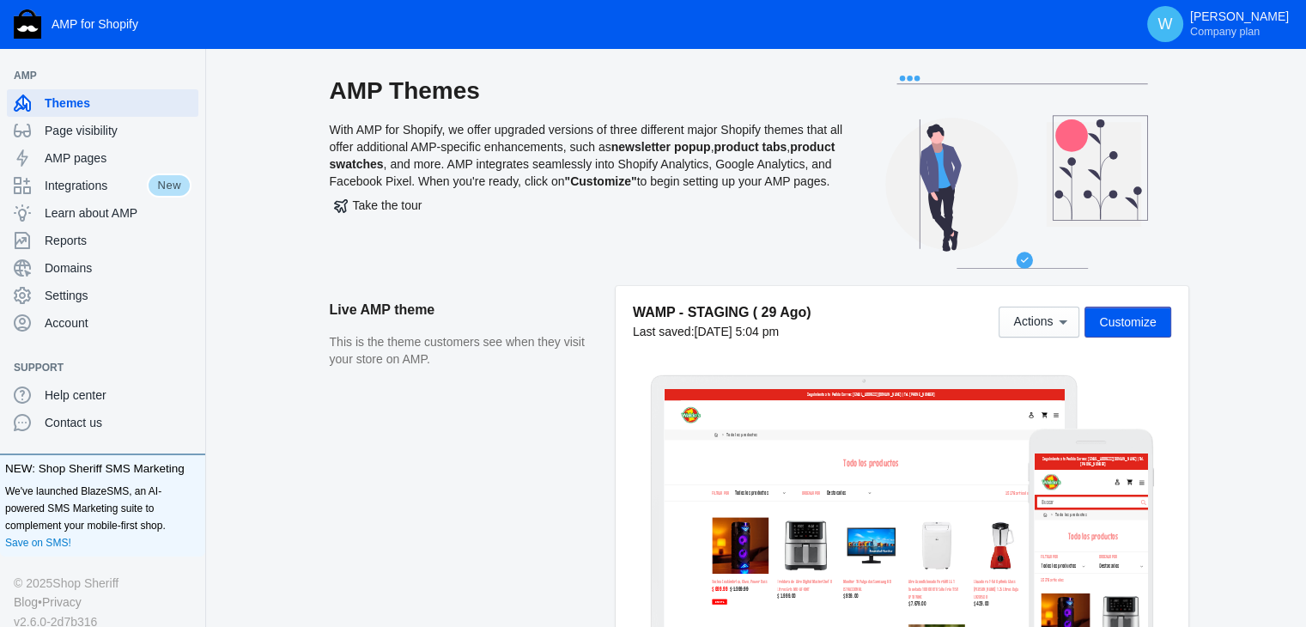
click at [385, 473] on aside "Live AMP theme This is the theme customers see when they visit your store on AM…" at bounding box center [473, 476] width 286 height 380
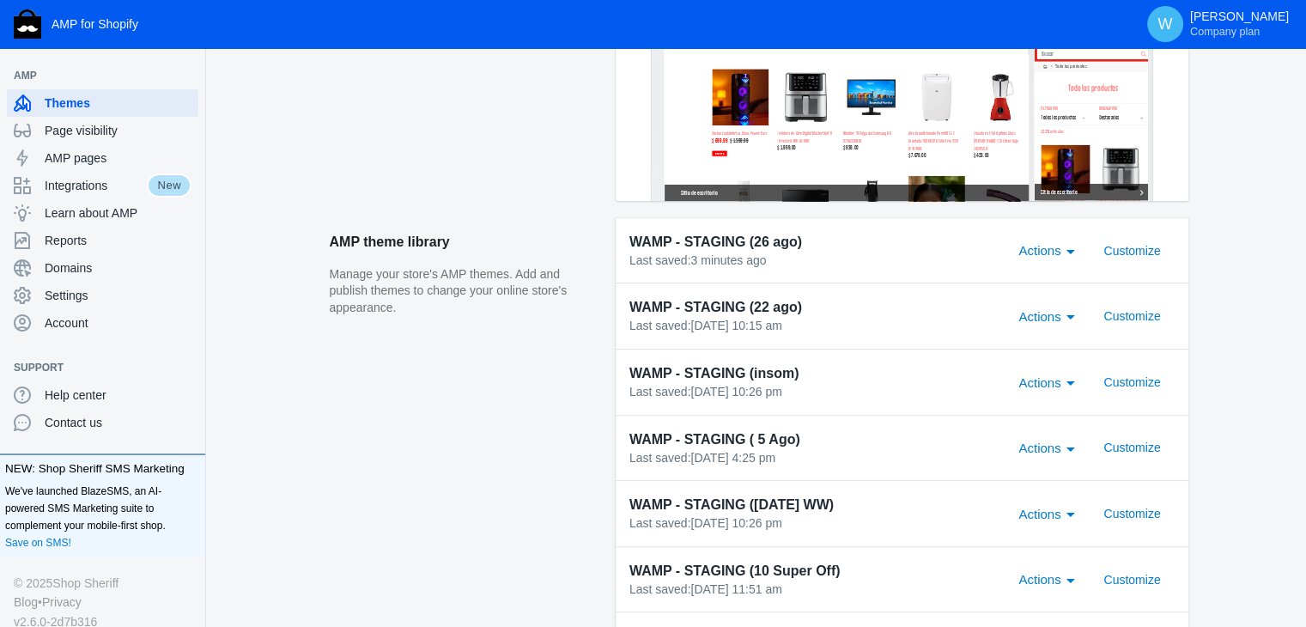
scroll to position [449, 0]
click at [1064, 249] on div "Actions" at bounding box center [1043, 250] width 50 height 21
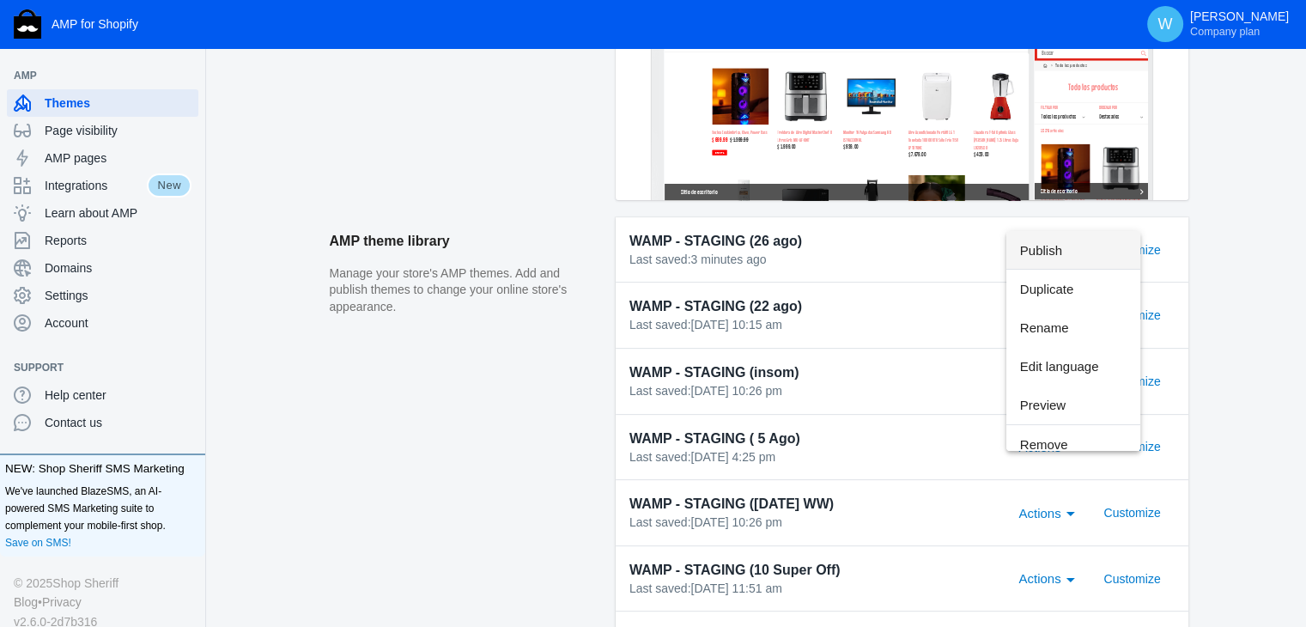
click at [1073, 256] on span "Publish" at bounding box center [1073, 250] width 106 height 39
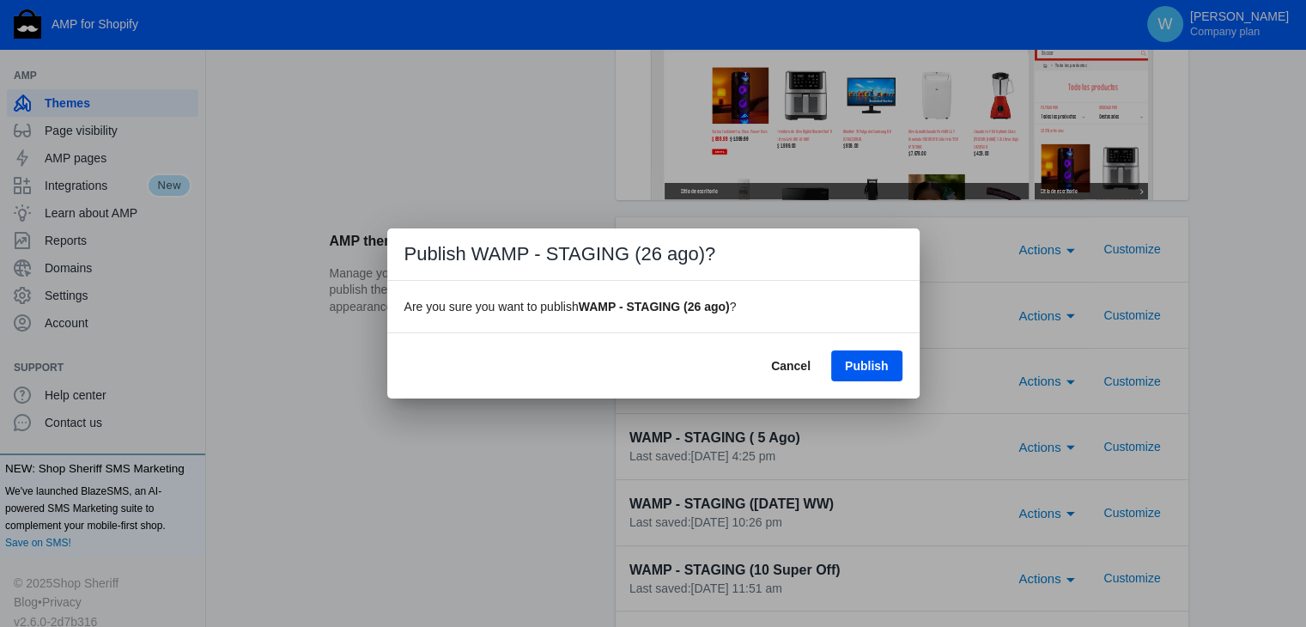
scroll to position [0, 0]
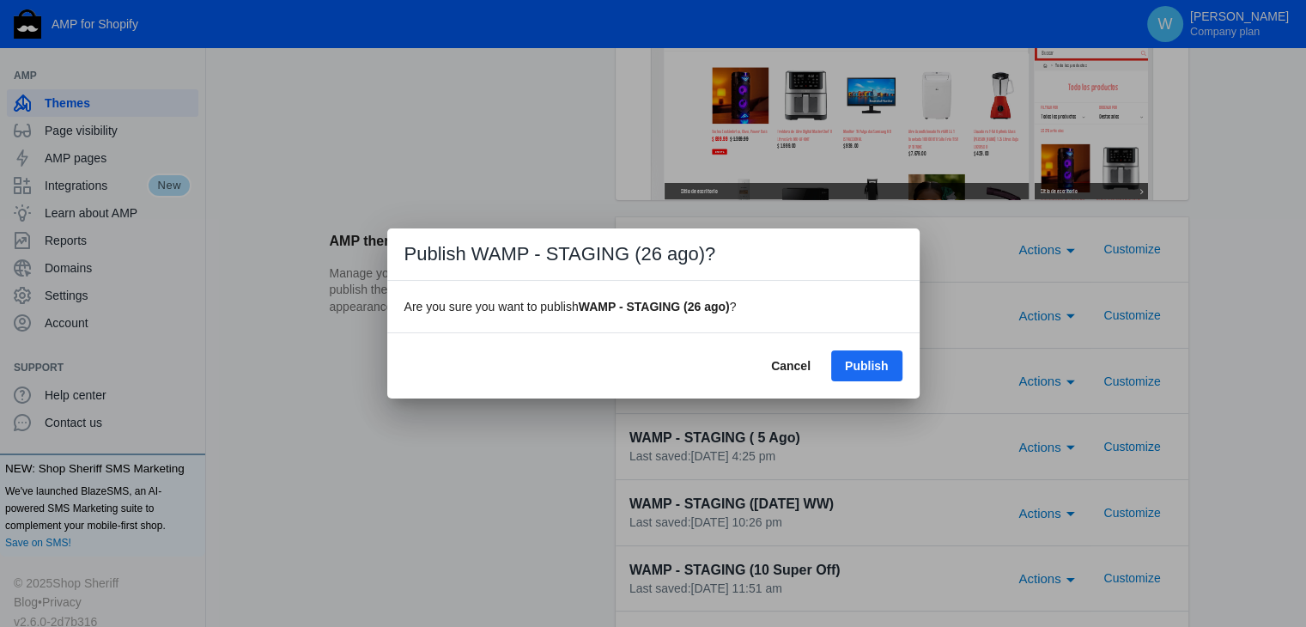
click at [876, 362] on span "Publish" at bounding box center [867, 366] width 44 height 14
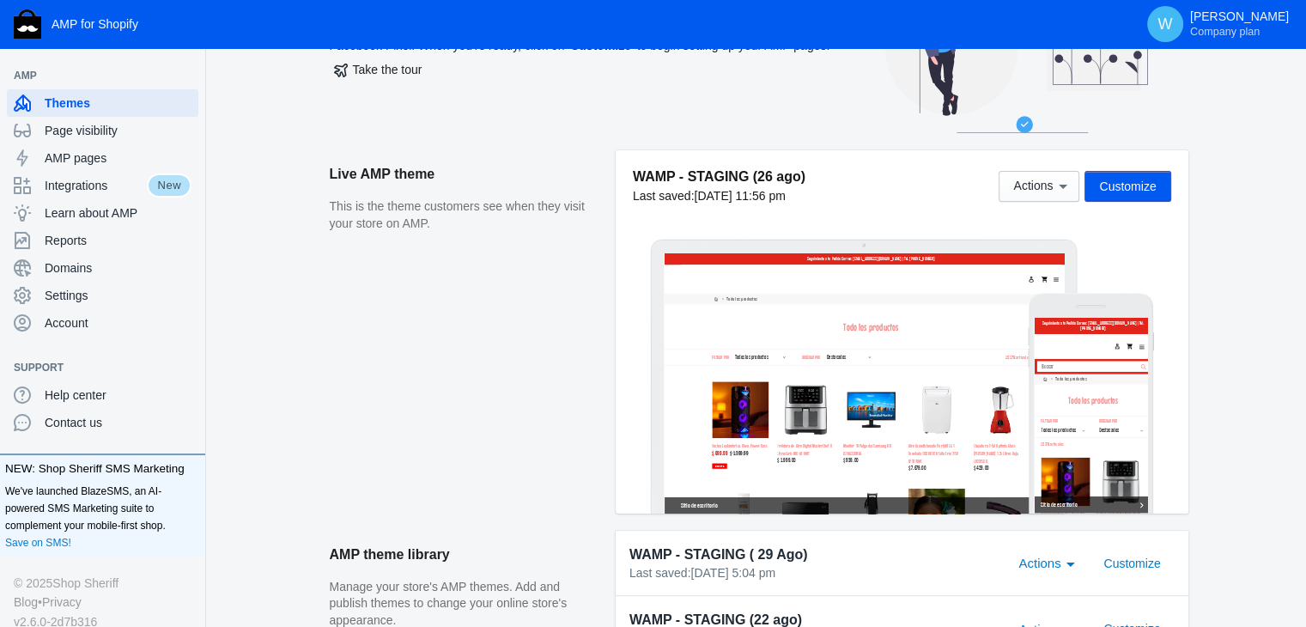
scroll to position [108, 0]
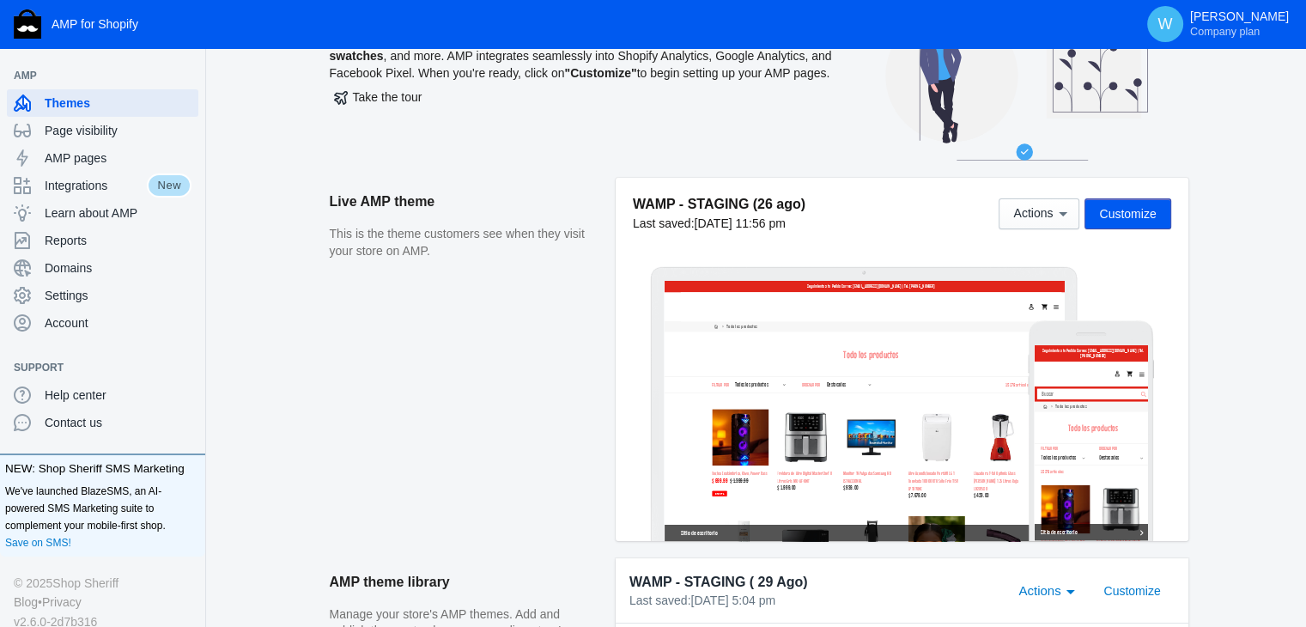
click at [1144, 220] on span "Customize" at bounding box center [1127, 214] width 57 height 14
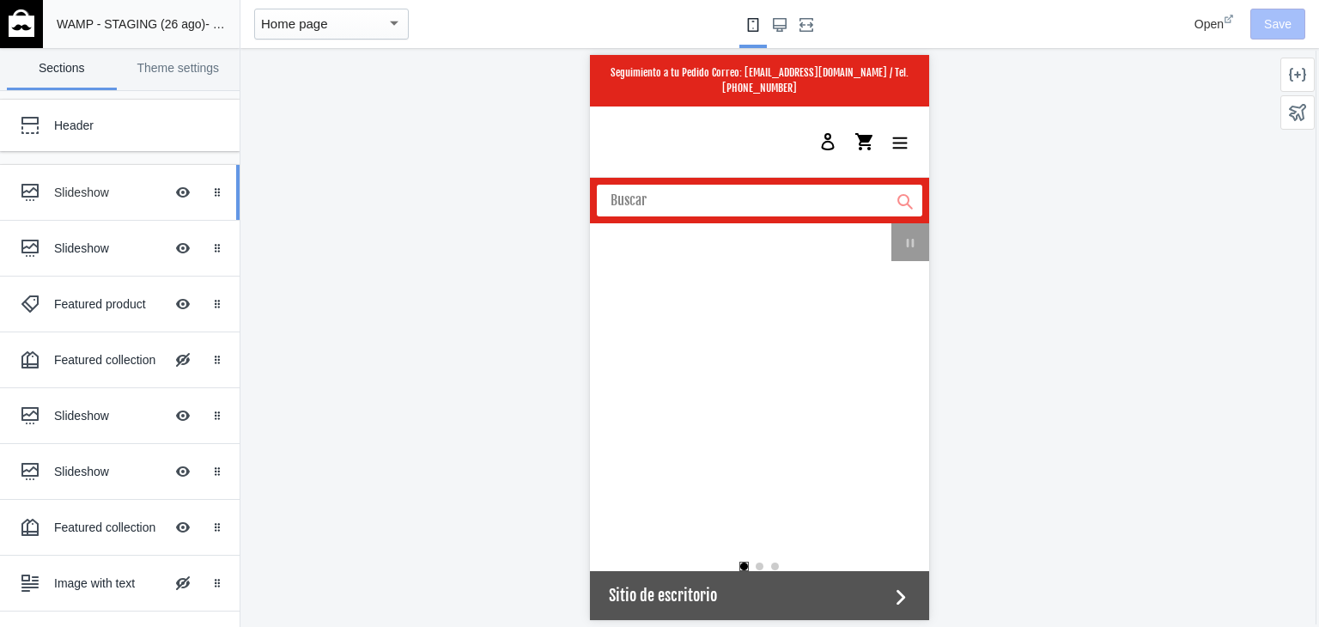
scroll to position [0, 653]
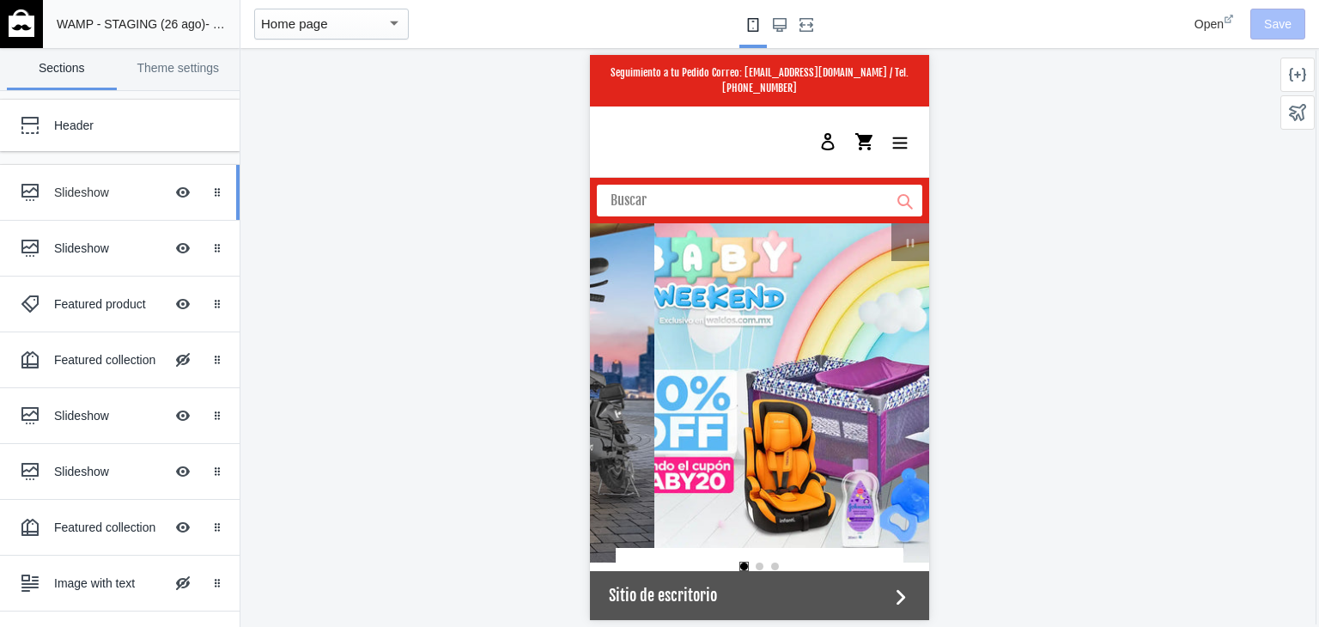
click at [52, 197] on ss-theme-editor-icon at bounding box center [33, 192] width 41 height 34
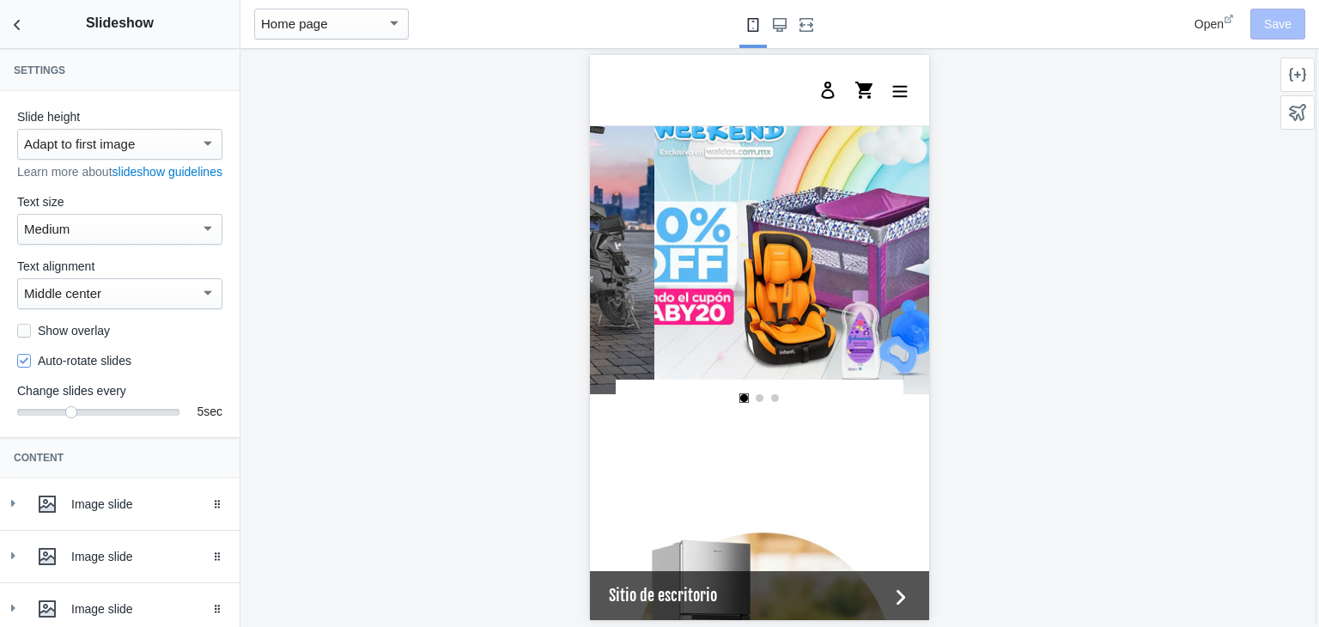
scroll to position [159, 0]
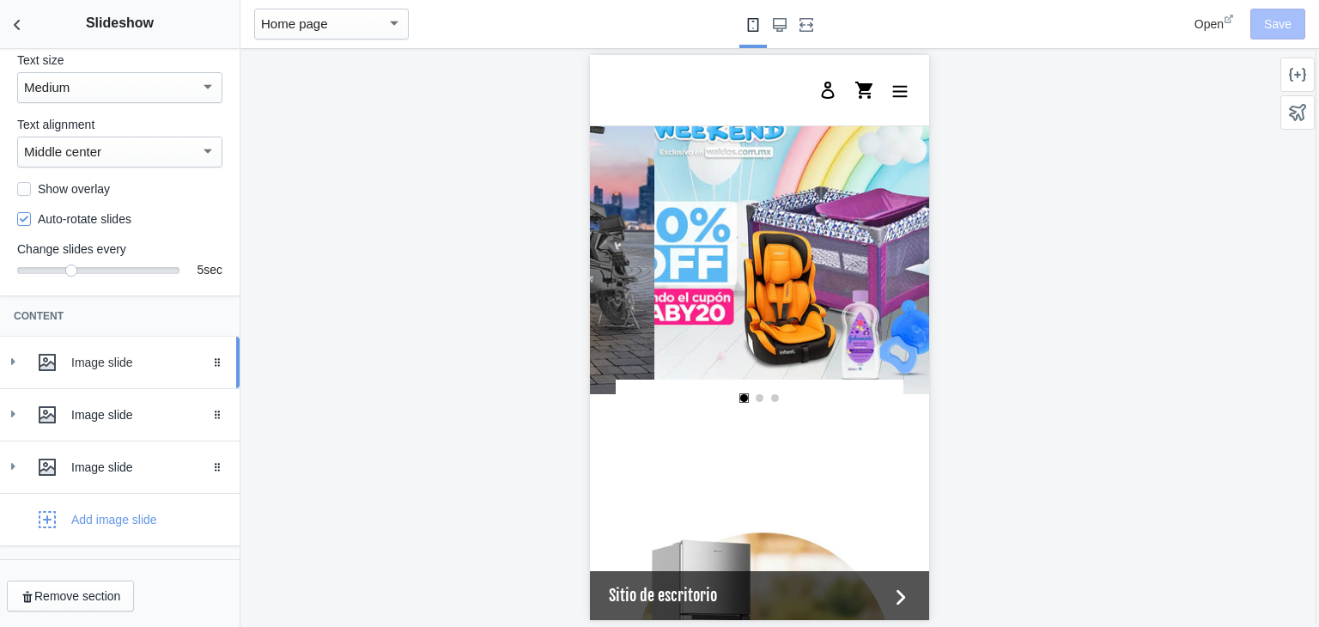
click at [27, 367] on div "Image slide" at bounding box center [120, 362] width 214 height 34
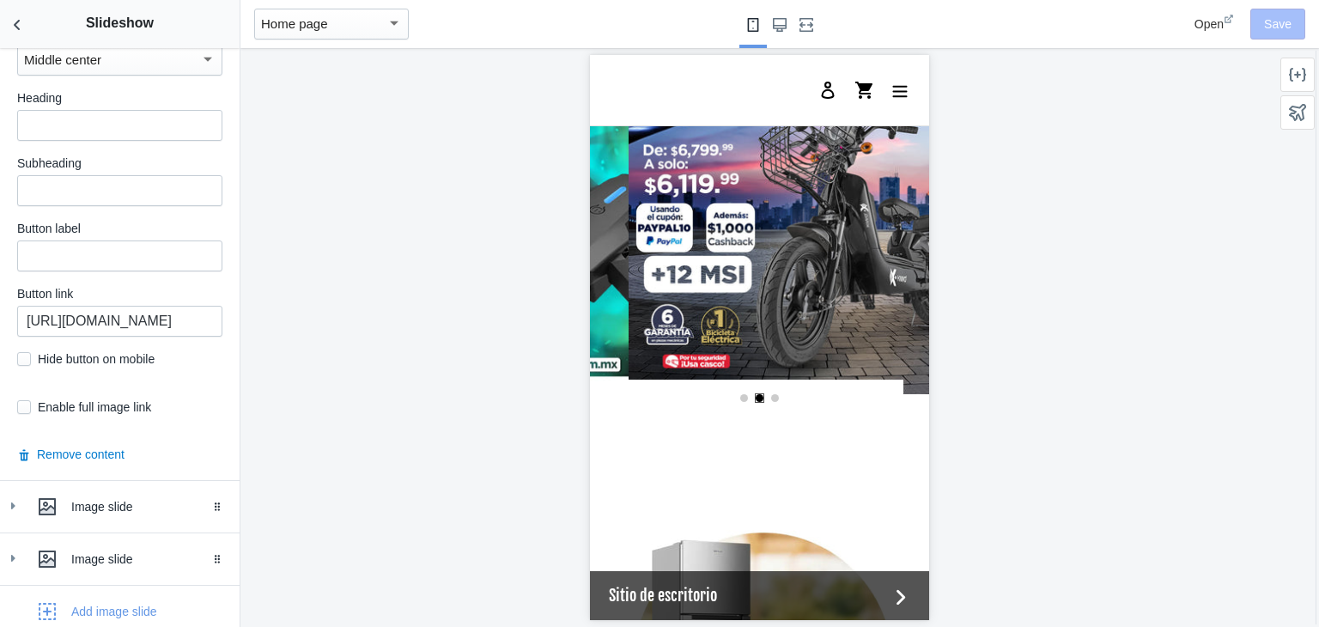
scroll to position [0, 653]
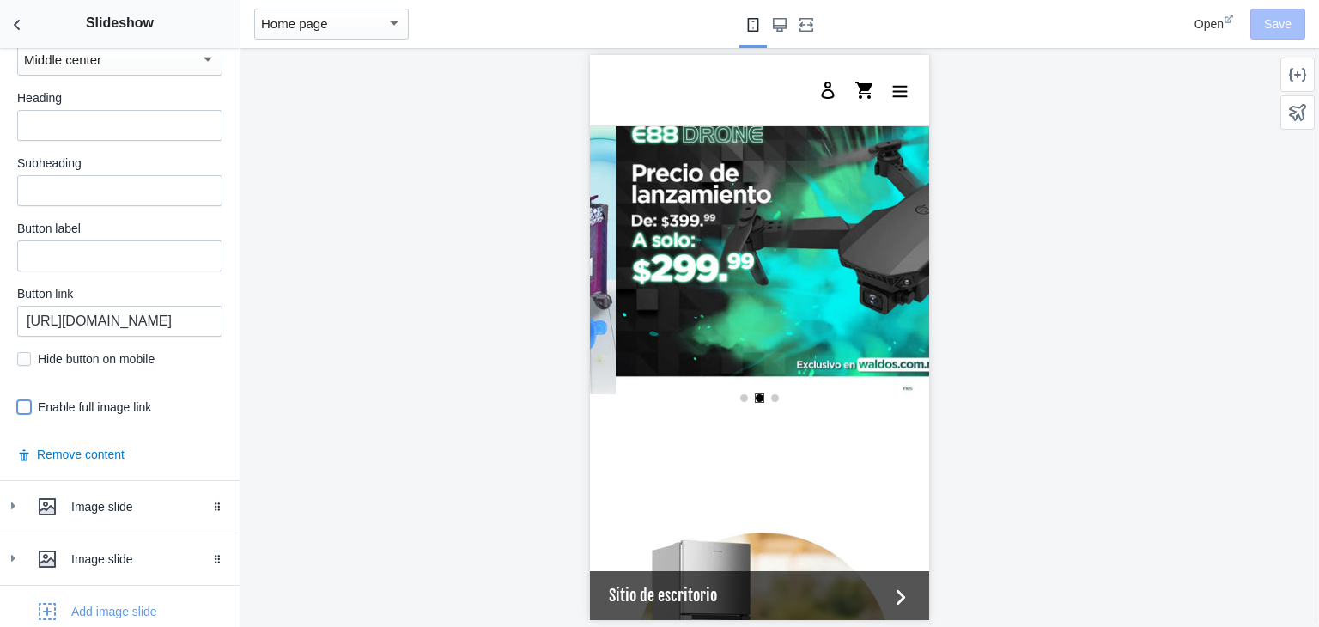
click at [25, 409] on input "checkbox" at bounding box center [24, 407] width 14 height 14
checkbox input "true"
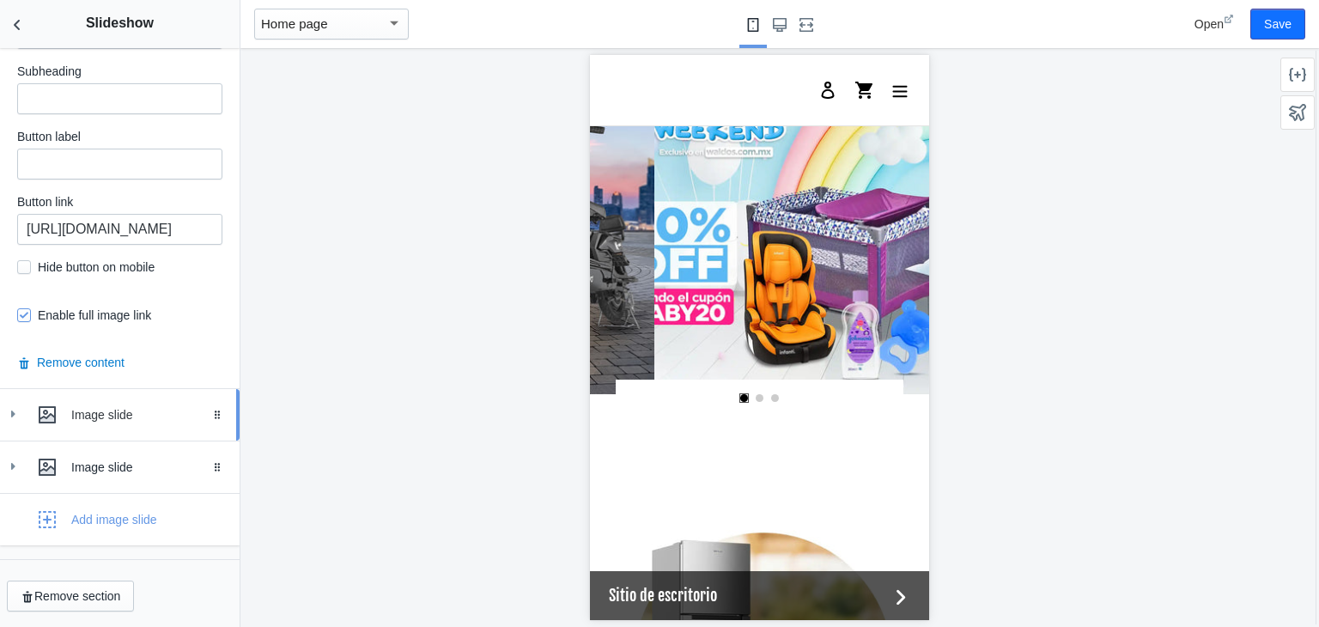
click at [21, 429] on div "Image slide" at bounding box center [120, 415] width 214 height 34
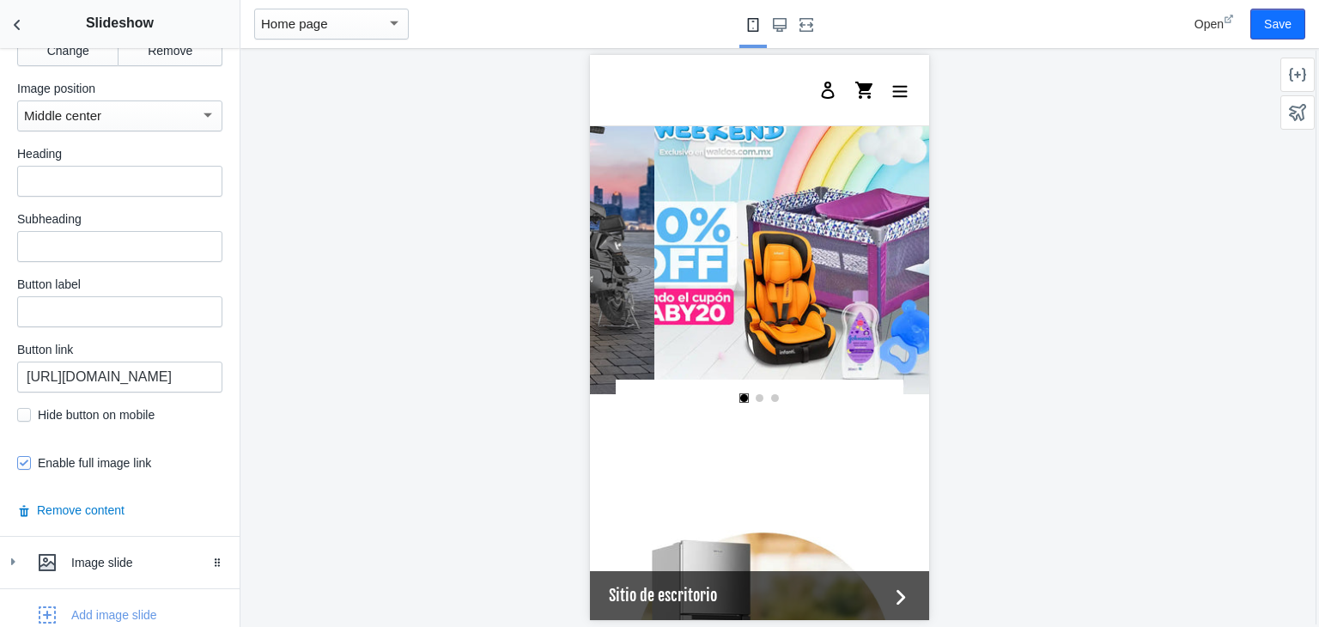
scroll to position [1618, 0]
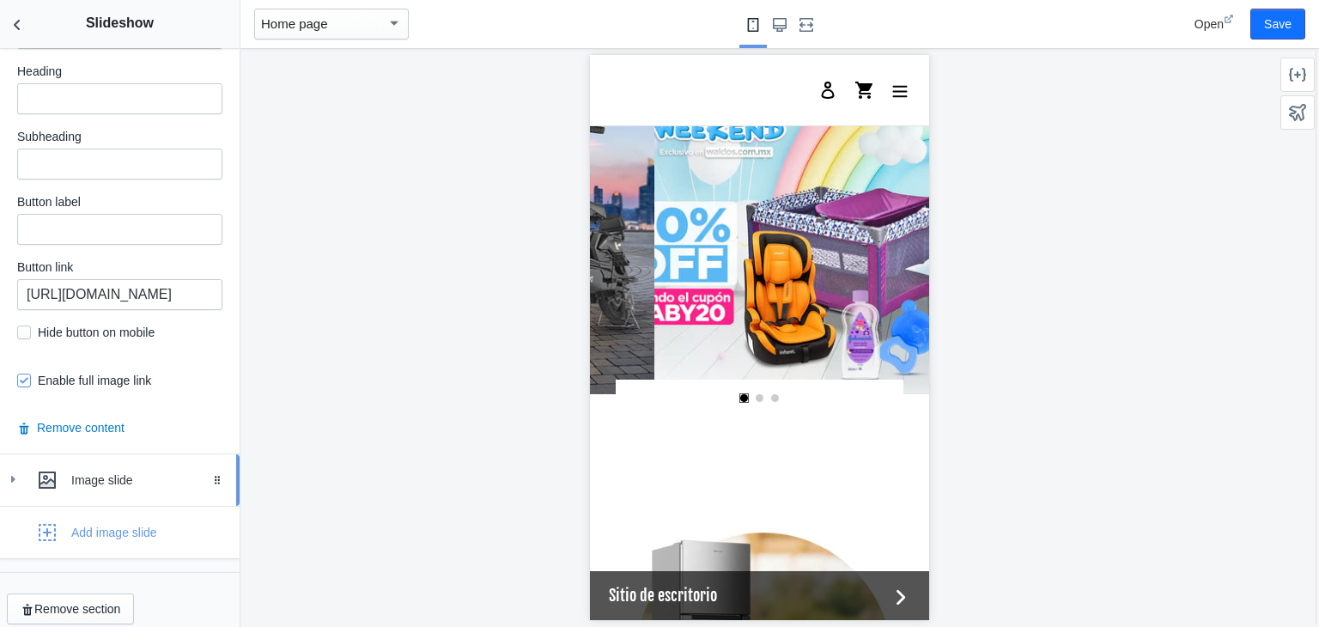
click at [15, 471] on icon at bounding box center [12, 479] width 17 height 17
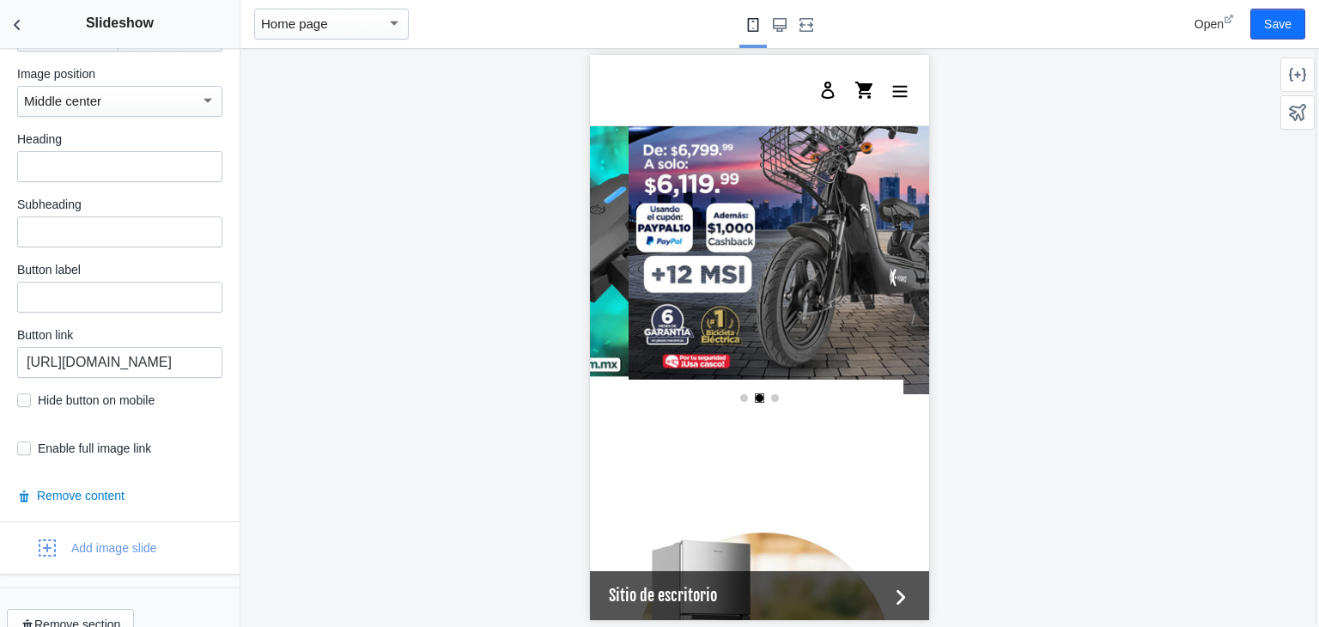
scroll to position [0, 653]
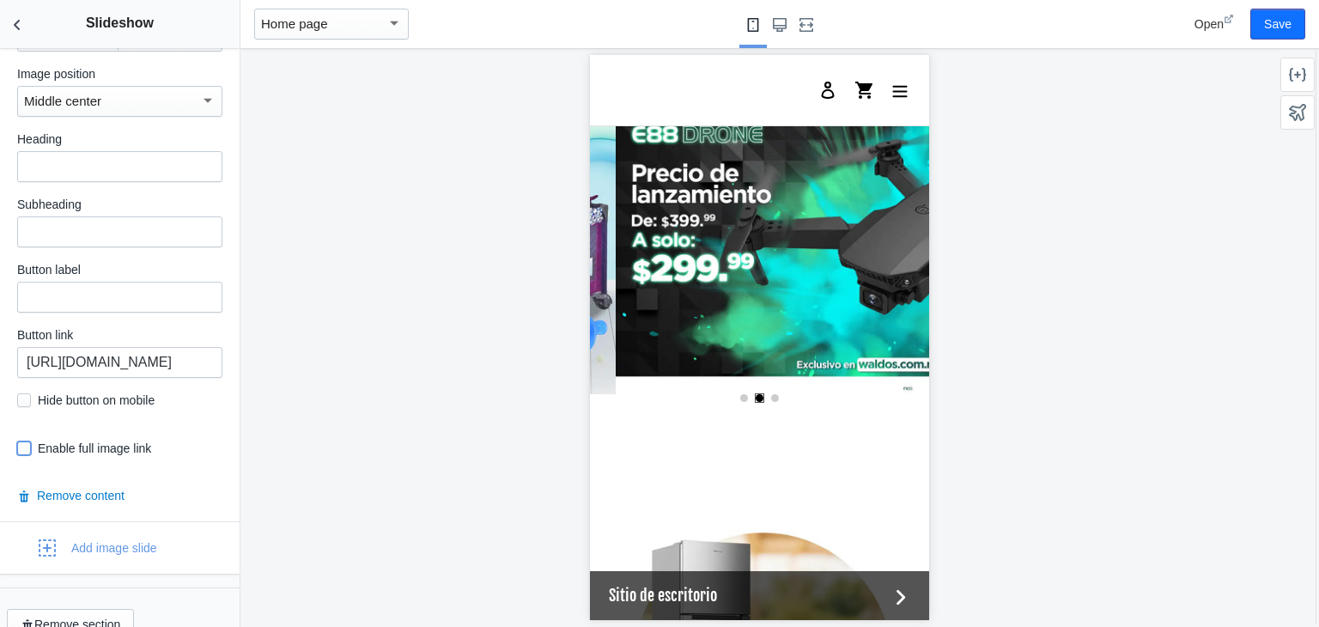
click at [21, 441] on input "checkbox" at bounding box center [24, 448] width 14 height 14
checkbox input "true"
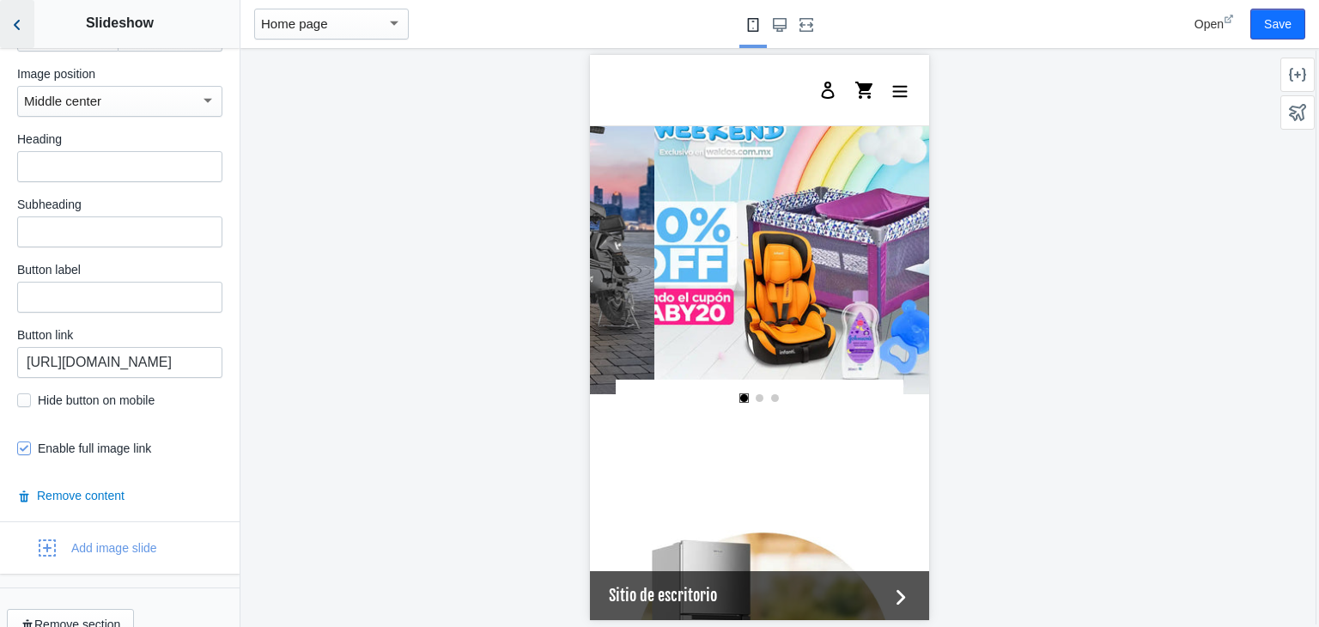
click at [7, 22] on button "Back to sections" at bounding box center [17, 24] width 34 height 48
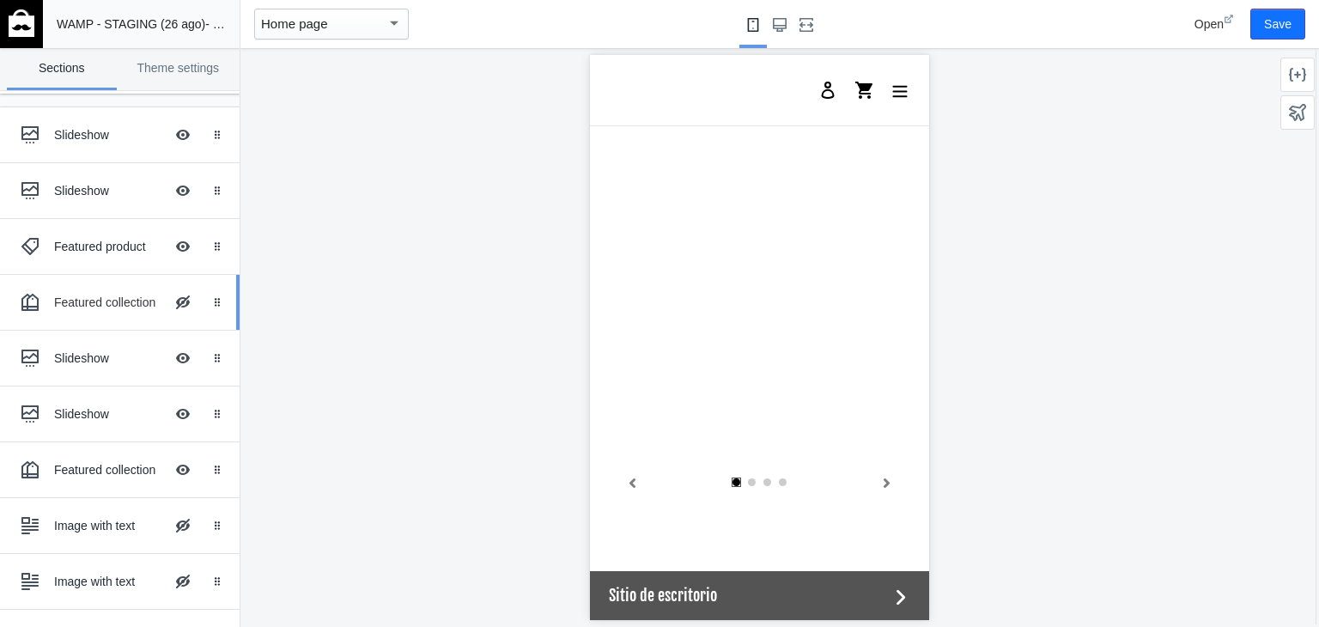
scroll to position [58, 0]
click at [48, 372] on ss-theme-editor-icon at bounding box center [33, 357] width 41 height 34
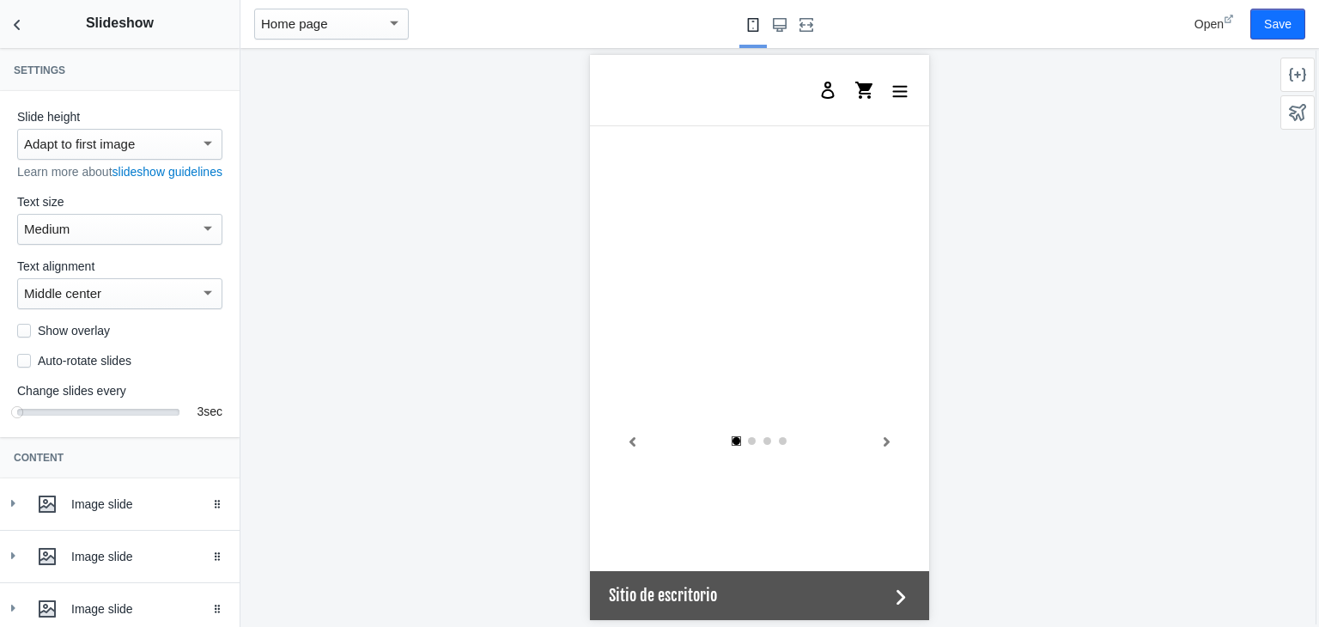
scroll to position [0, 0]
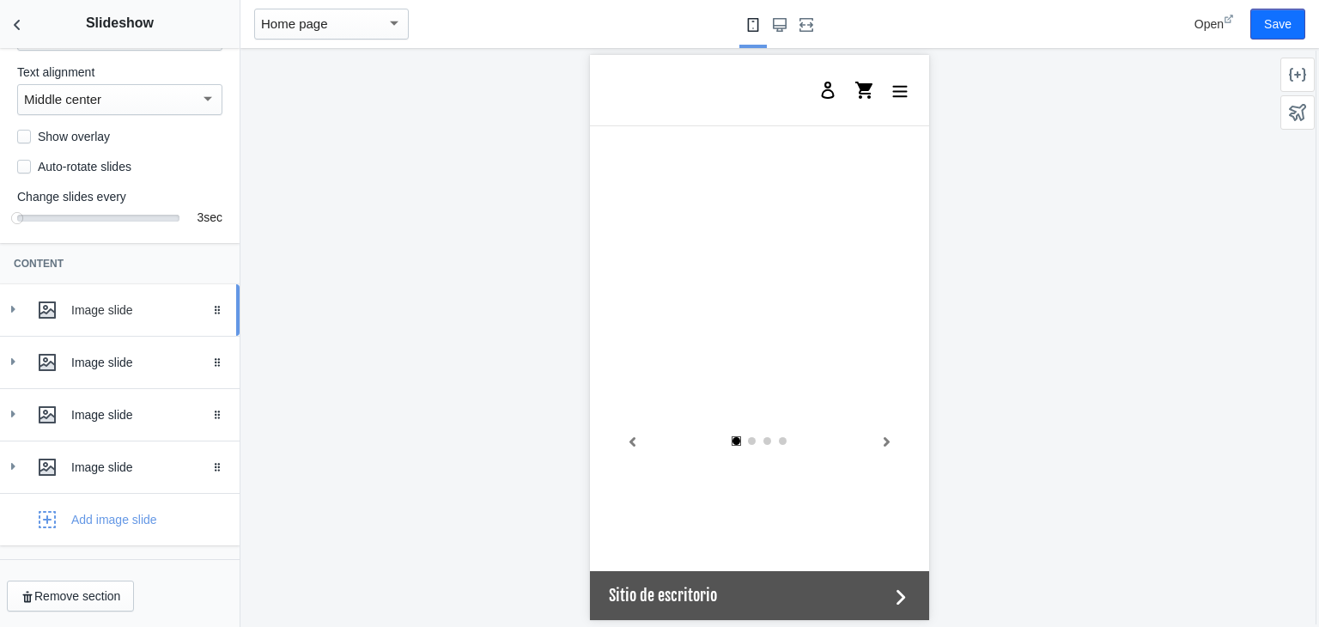
click at [38, 296] on div at bounding box center [47, 310] width 34 height 34
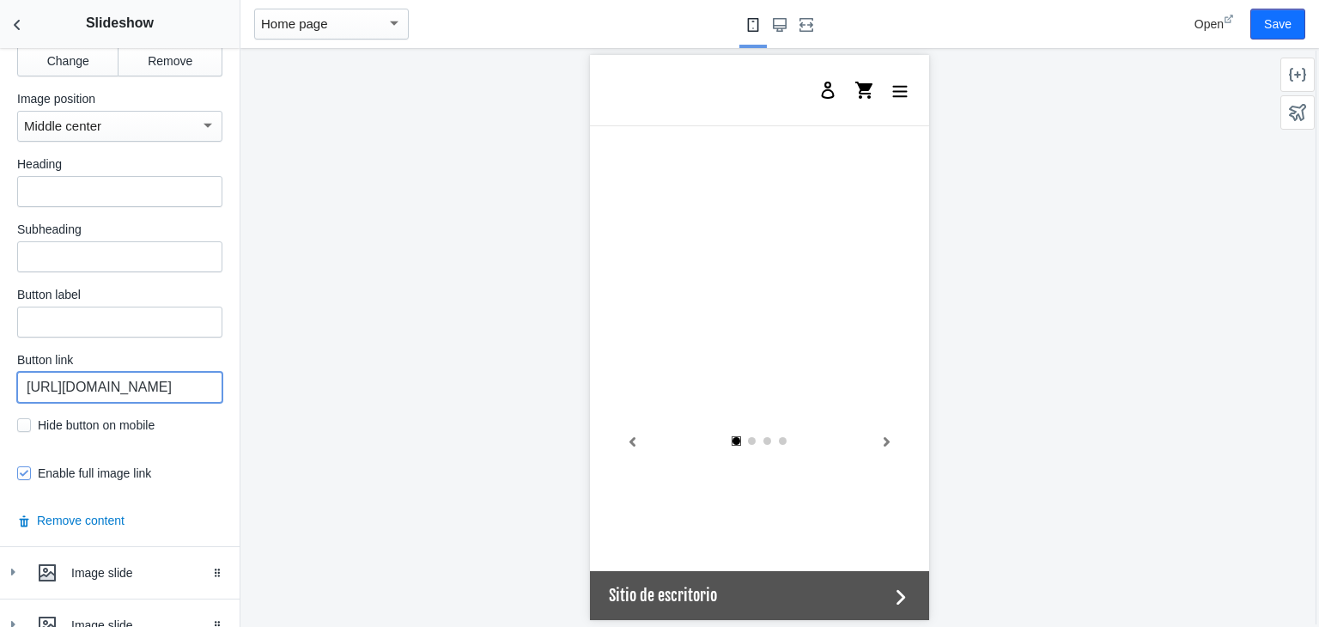
click at [130, 396] on input "https://waldos.com.mx/collections/halloween" at bounding box center [119, 387] width 205 height 31
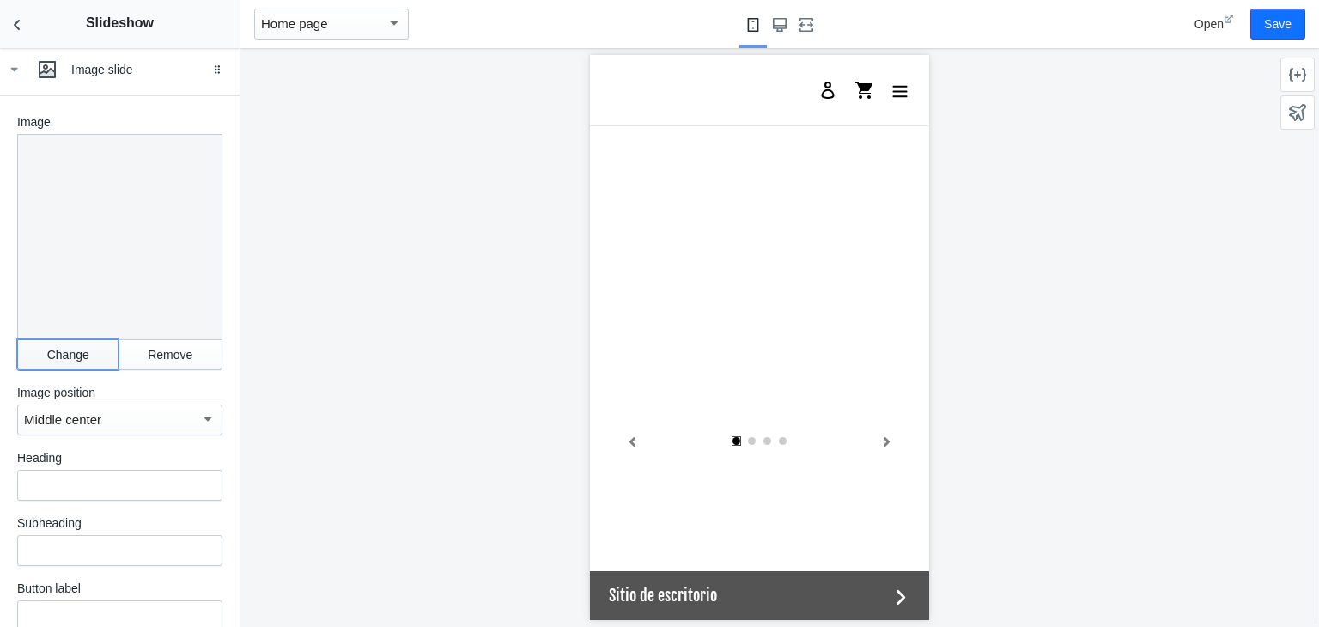
click at [48, 360] on button "Change" at bounding box center [67, 354] width 101 height 31
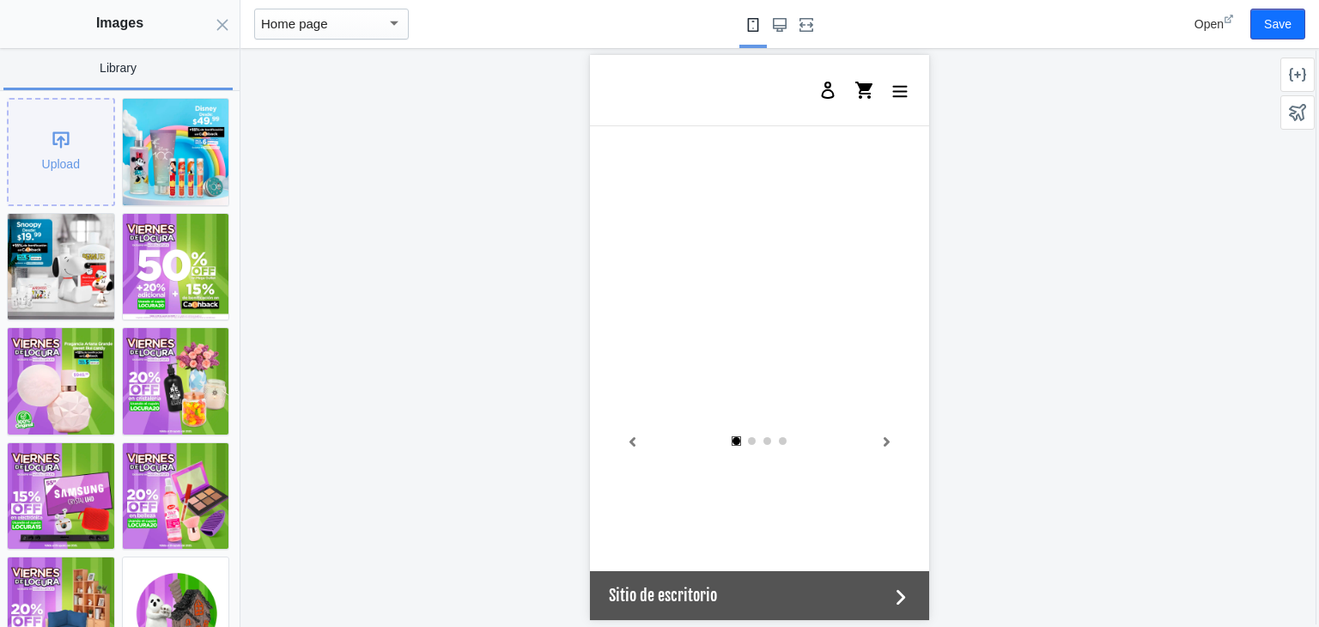
click at [67, 104] on div "Upload" at bounding box center [61, 152] width 105 height 105
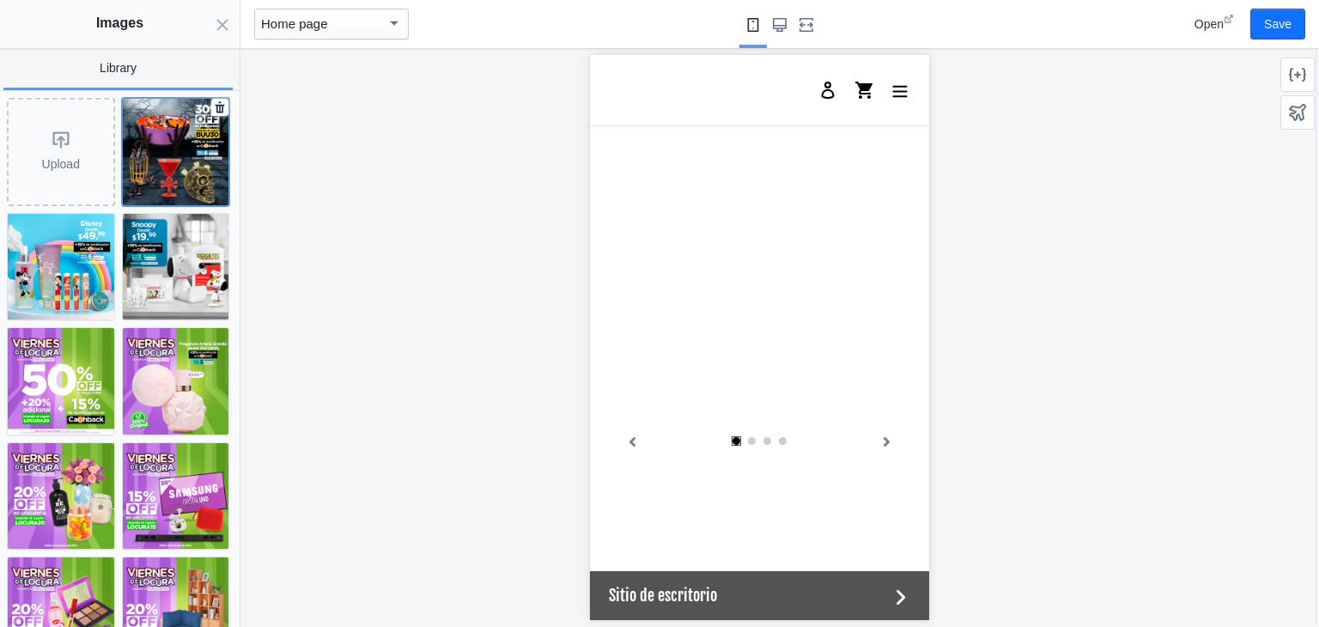
click at [171, 162] on img at bounding box center [176, 152] width 106 height 106
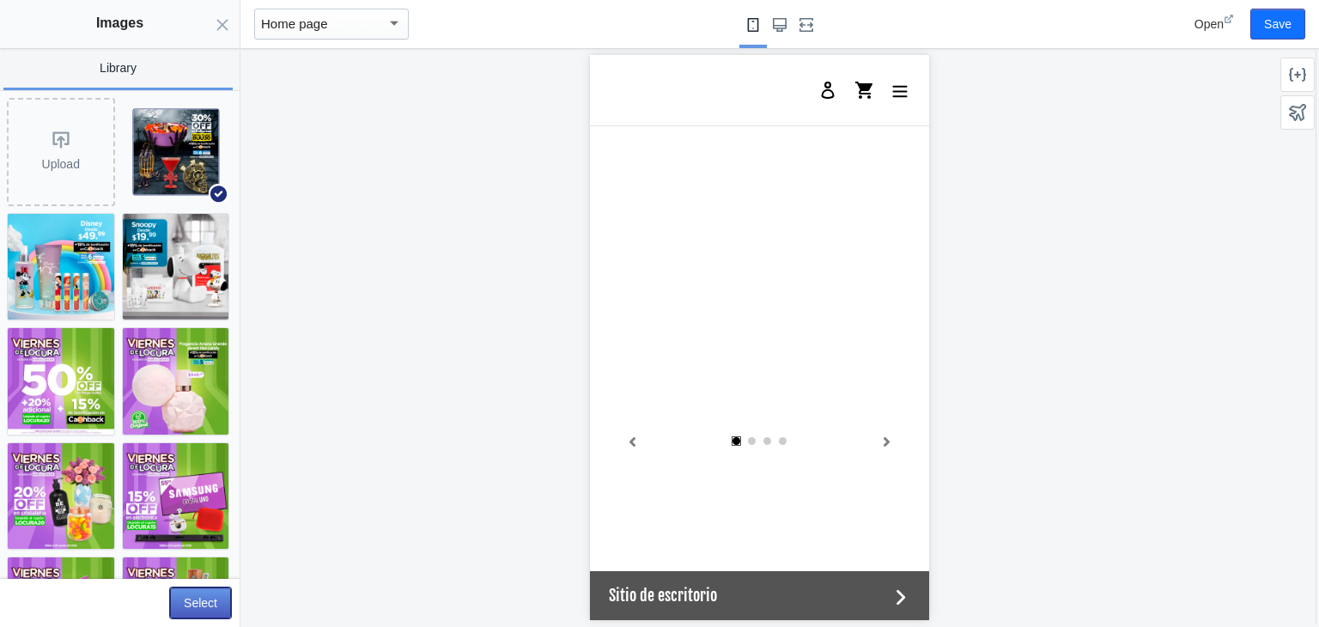
click at [199, 605] on button "Select" at bounding box center [200, 602] width 61 height 31
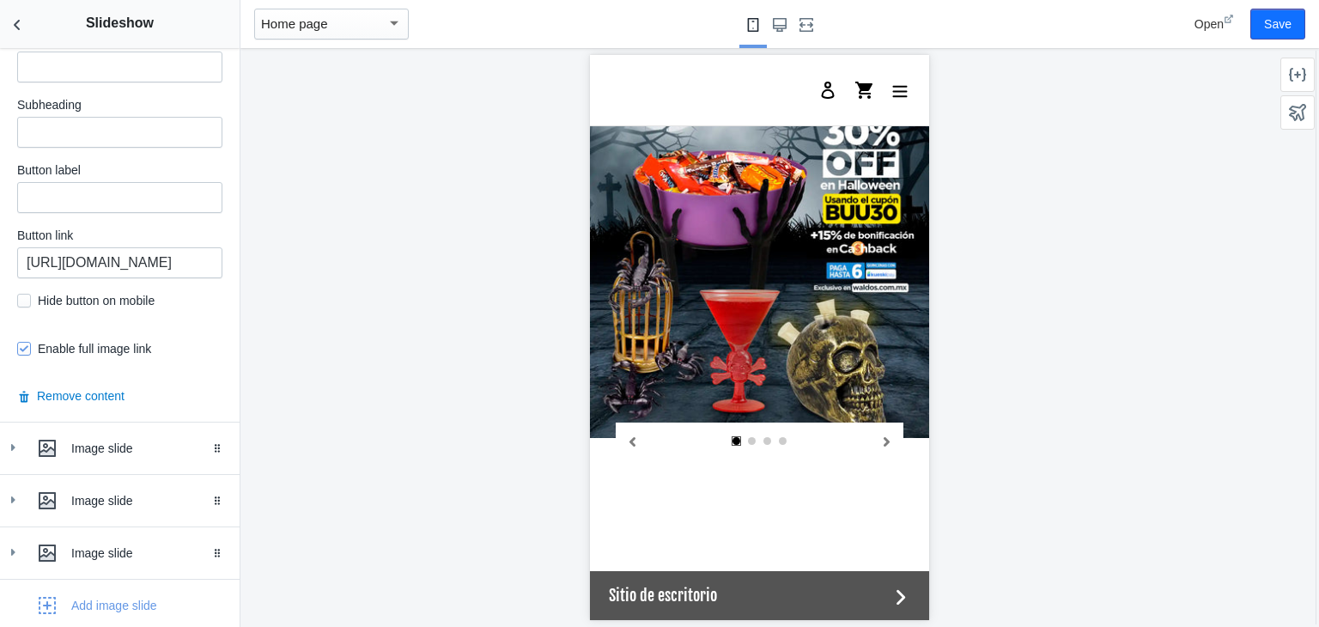
scroll to position [854, 0]
click at [14, 443] on icon at bounding box center [12, 445] width 17 height 17
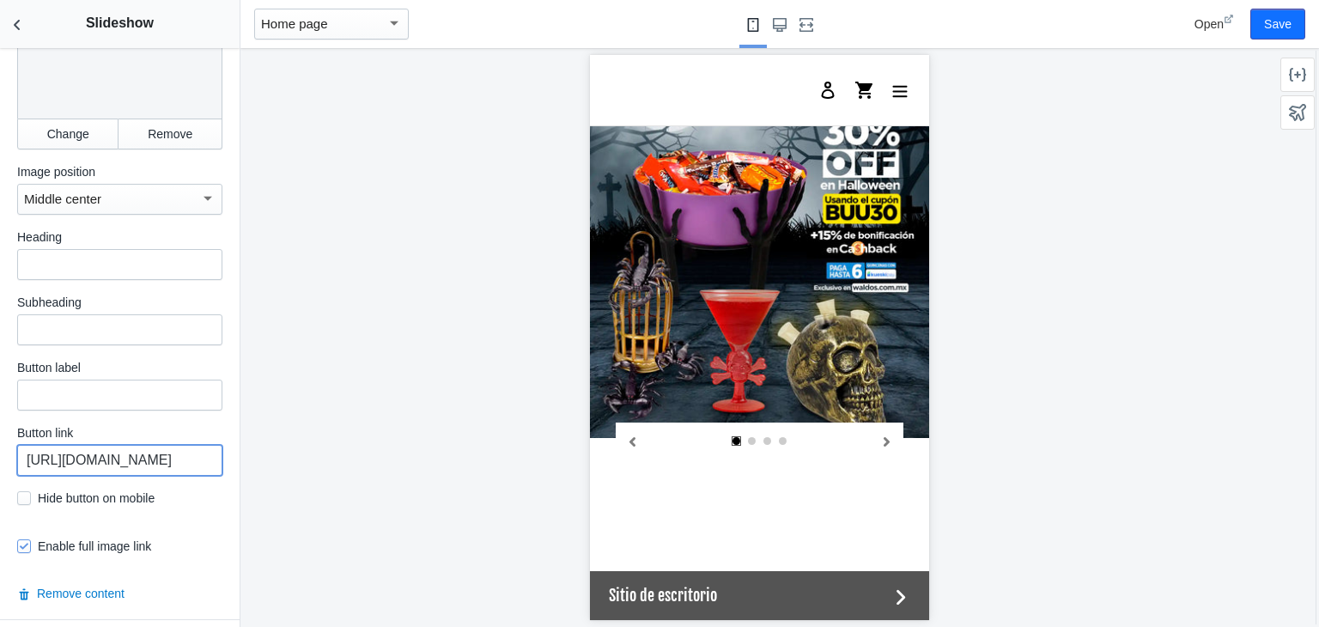
scroll to position [0, 653]
click at [158, 455] on input "https://waldos.com.mx/products/fragancia-ariana-grande-sweet-like-candy-100ml?_…" at bounding box center [119, 460] width 205 height 31
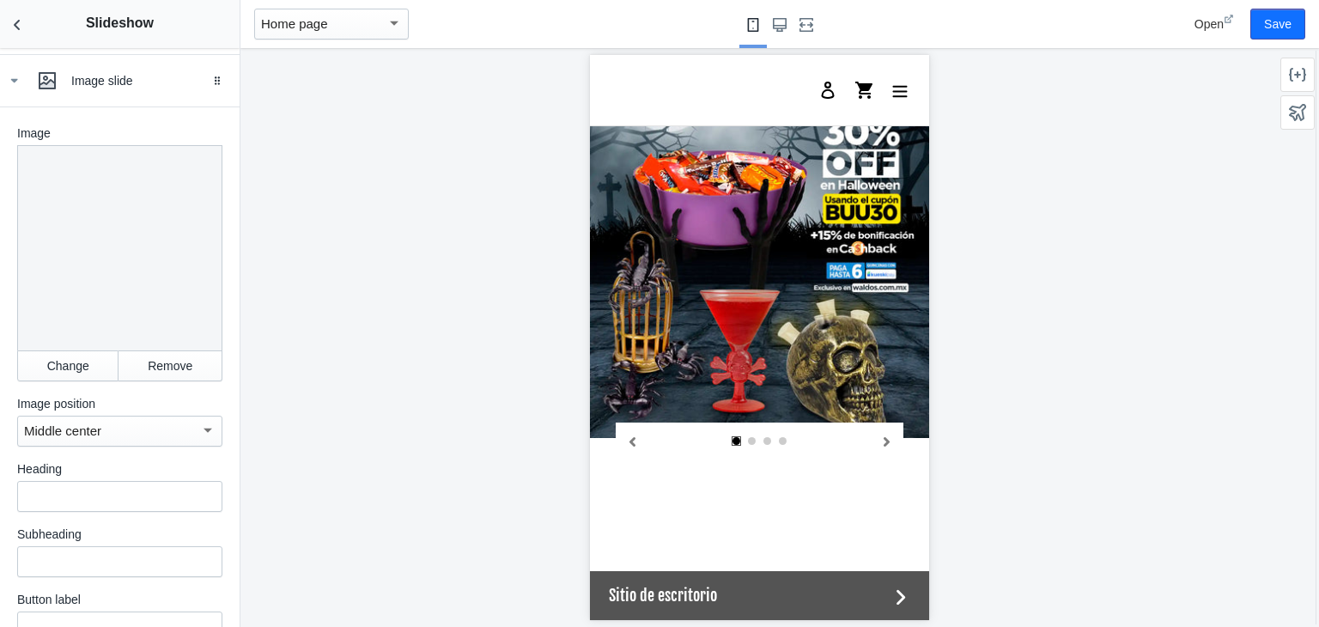
scroll to position [1205, 0]
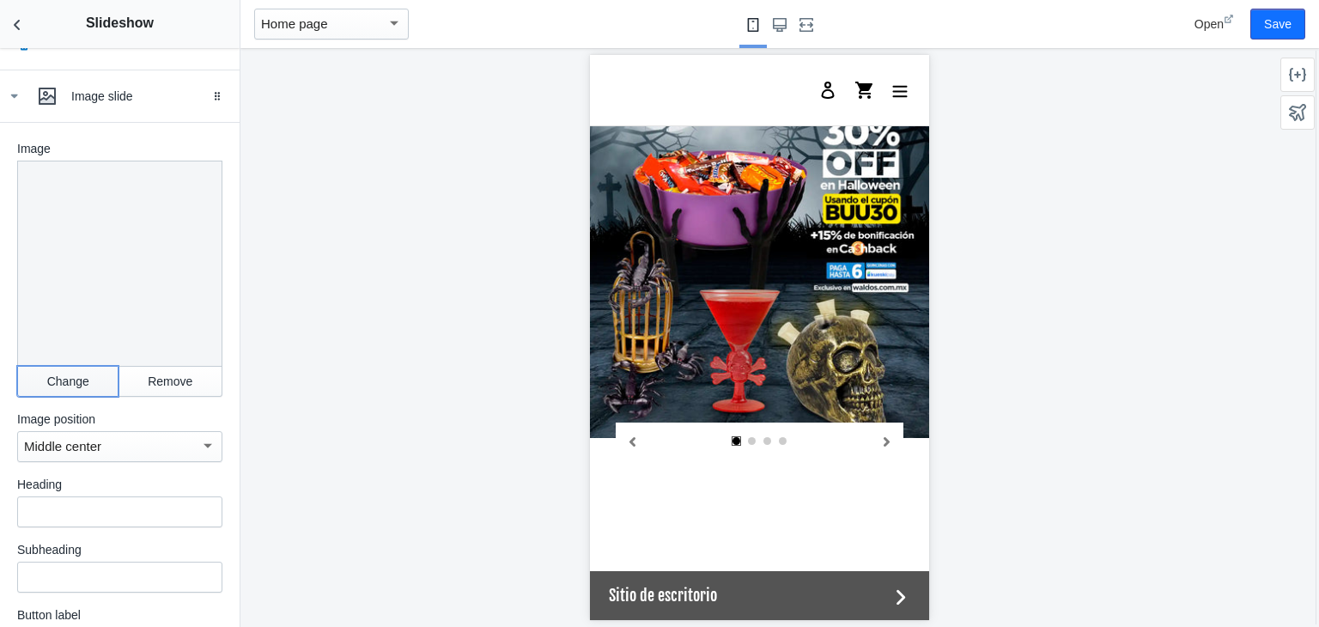
click at [46, 371] on button "Change" at bounding box center [67, 381] width 101 height 31
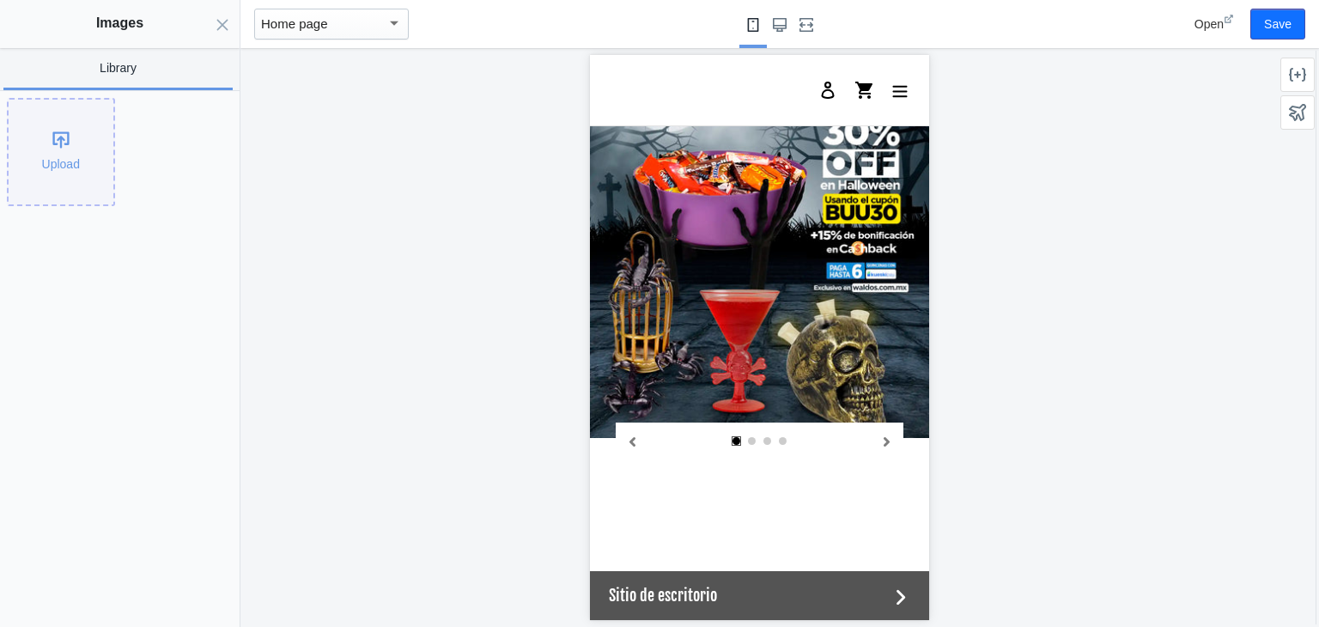
click at [58, 201] on div "Upload" at bounding box center [61, 152] width 105 height 105
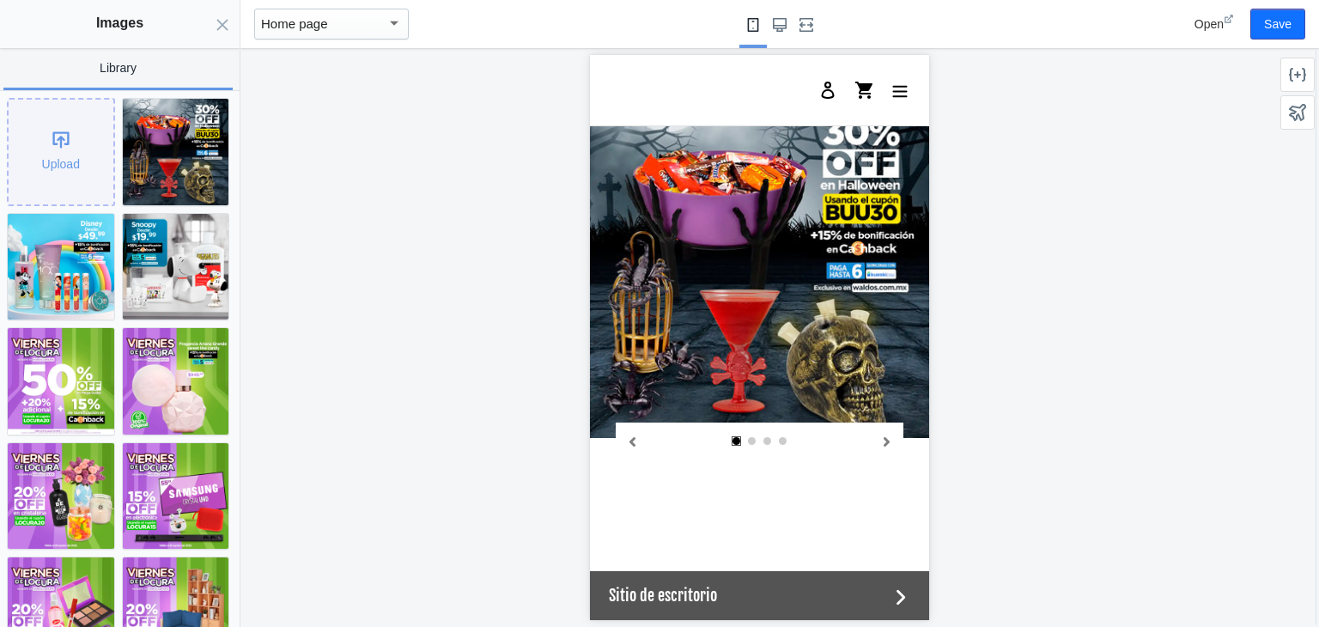
scroll to position [0, 653]
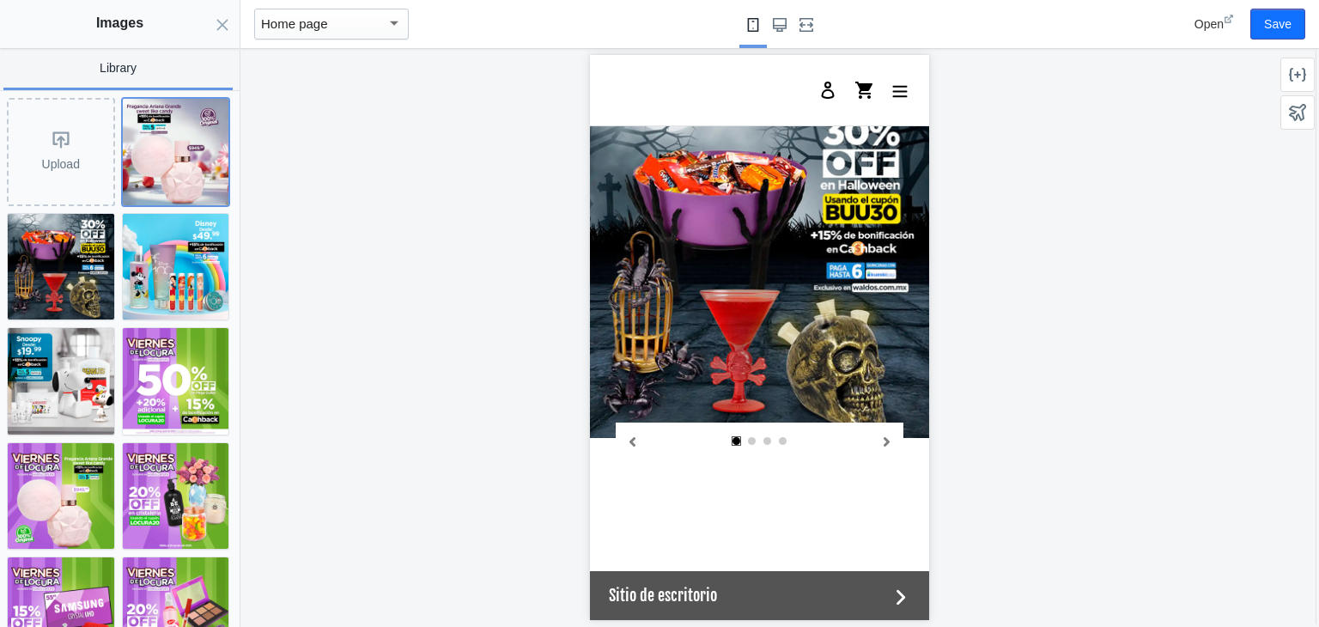
click at [173, 169] on img at bounding box center [176, 152] width 106 height 106
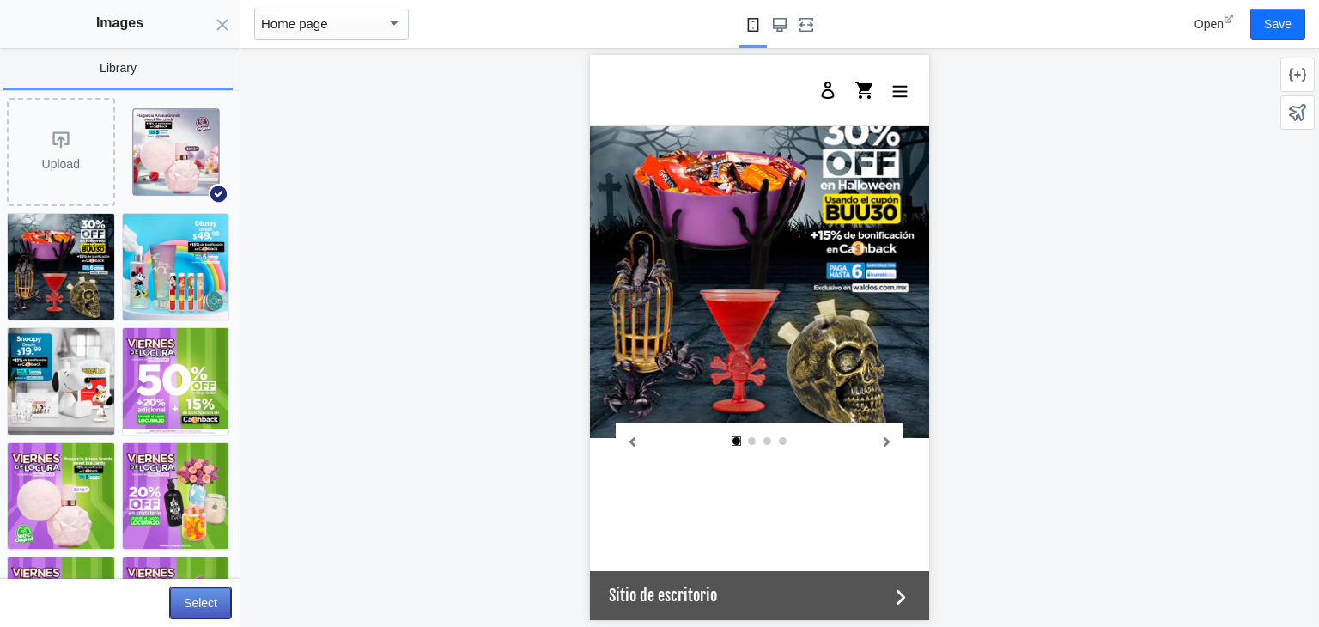
click at [213, 593] on button "Select" at bounding box center [200, 602] width 61 height 31
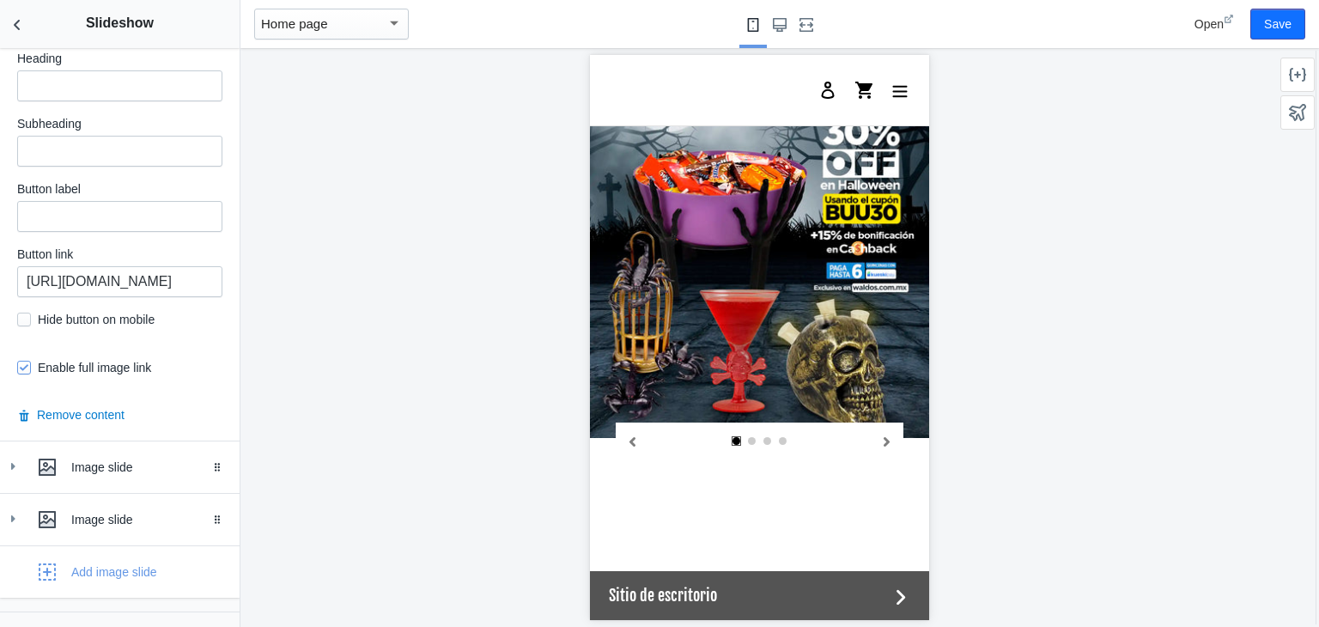
scroll to position [1670, 0]
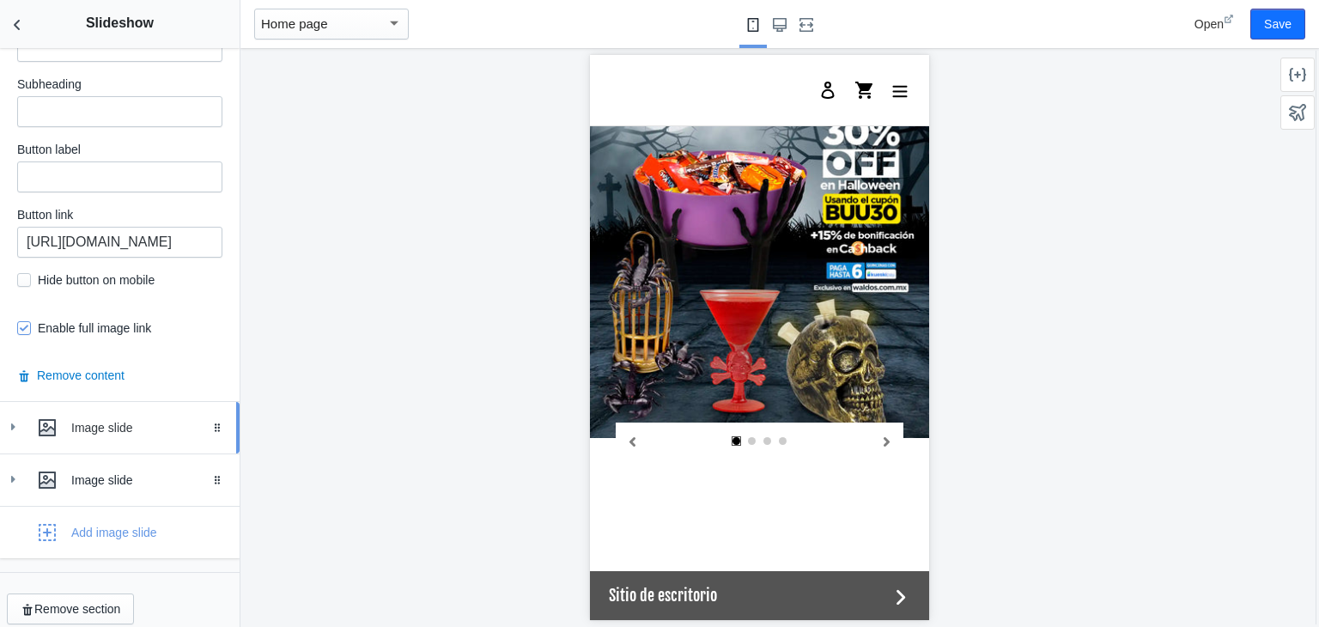
click at [39, 419] on use at bounding box center [47, 427] width 17 height 17
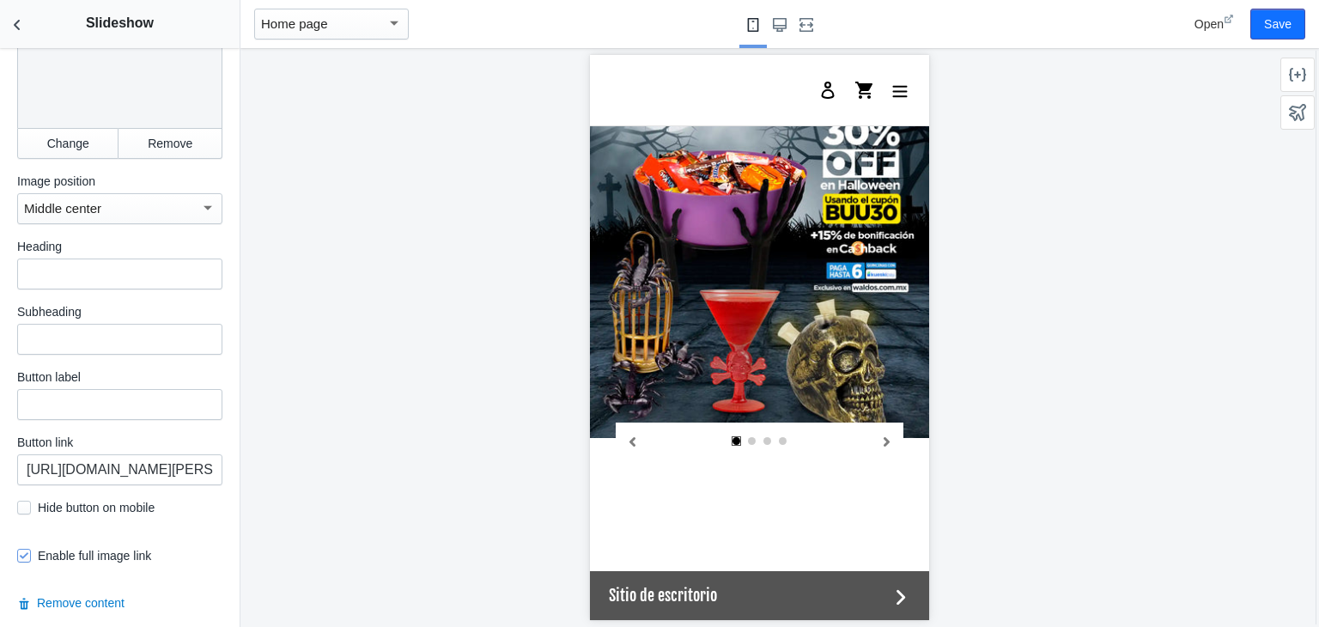
scroll to position [2240, 0]
click at [150, 453] on input "https://waldos.com.mx/collections/electrodomesticos-y-linea-blanca" at bounding box center [119, 468] width 205 height 31
click at [64, 127] on button "Change" at bounding box center [67, 142] width 101 height 31
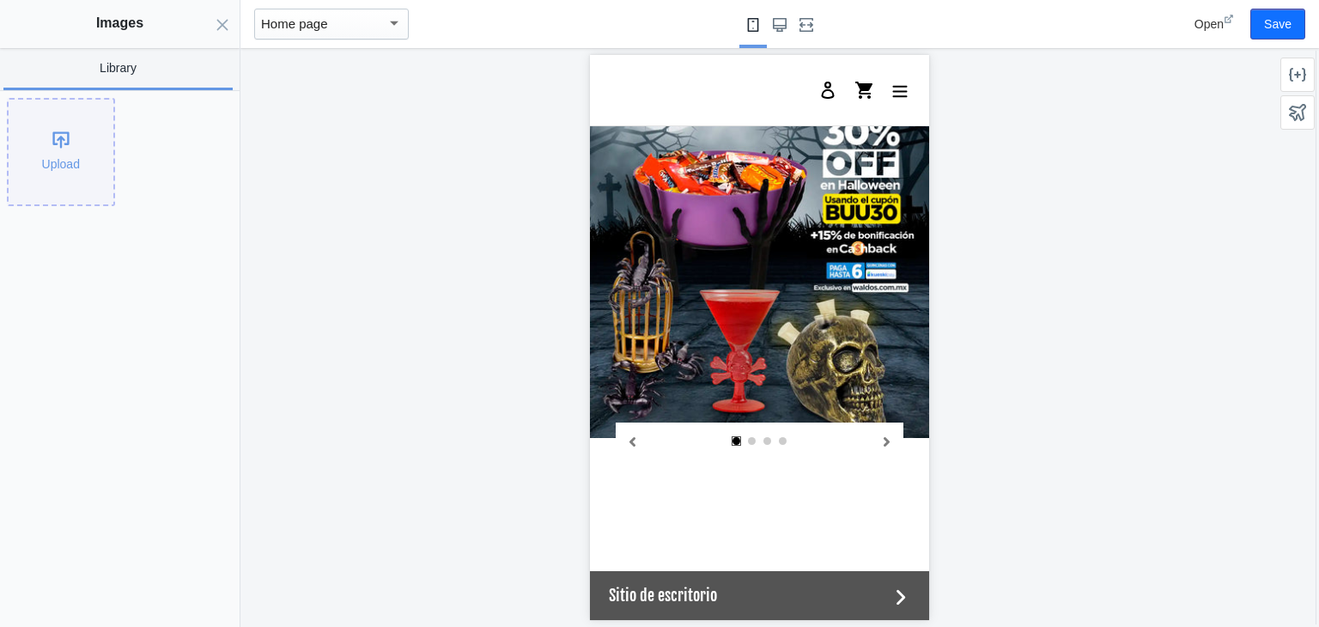
click at [82, 135] on div "Upload" at bounding box center [61, 152] width 105 height 105
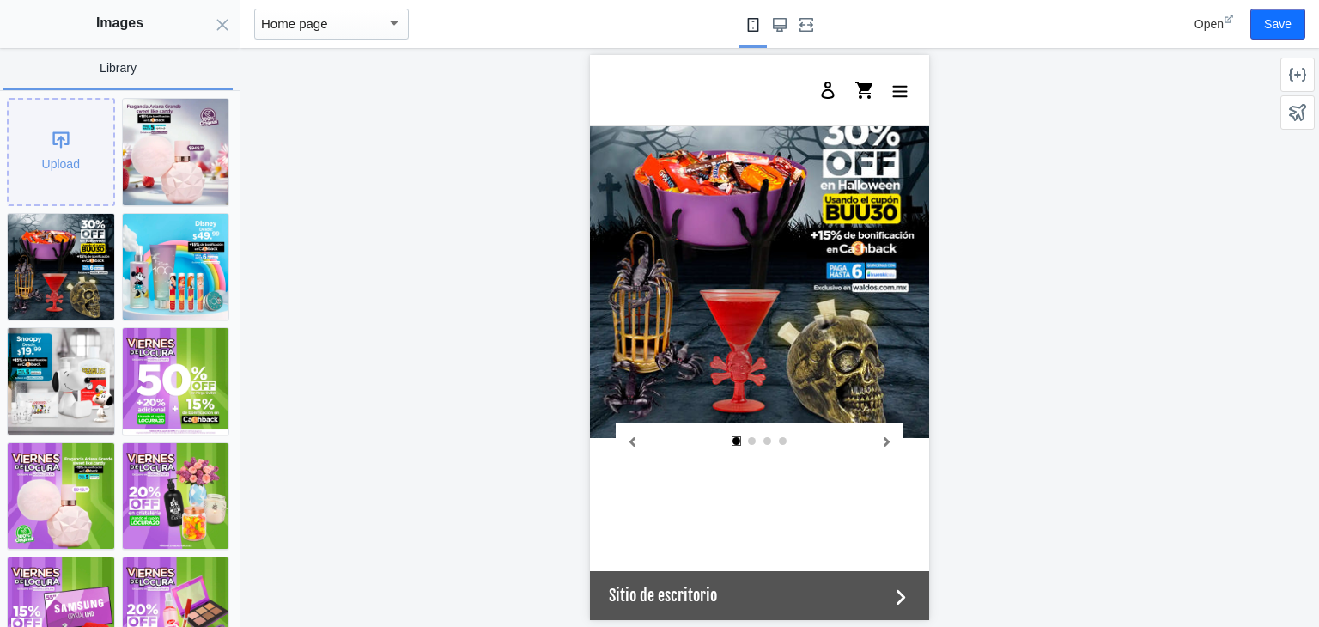
scroll to position [0, 653]
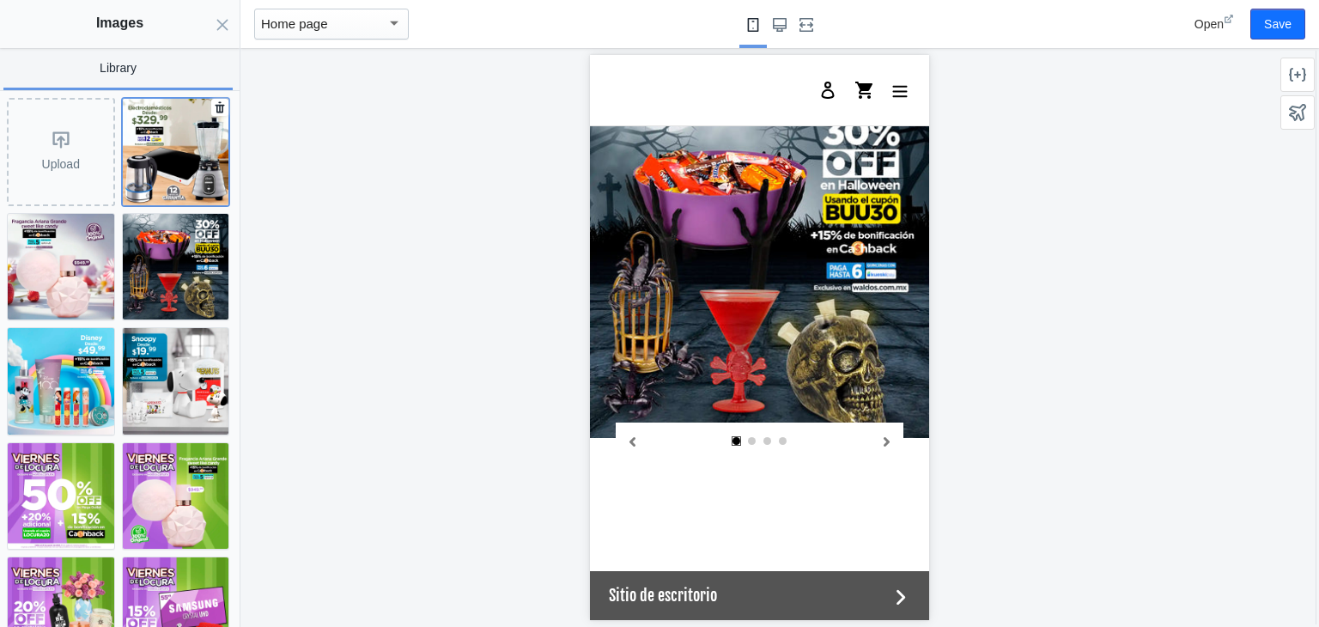
click at [172, 163] on img at bounding box center [176, 152] width 106 height 106
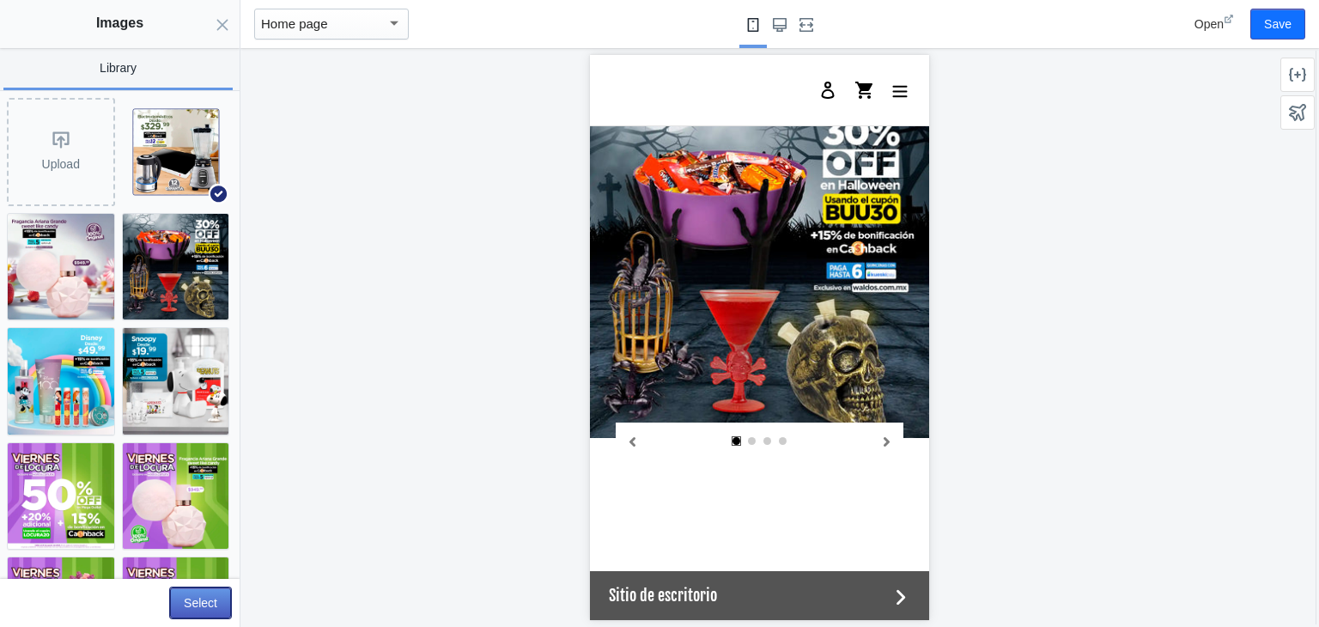
click at [192, 601] on button "Select" at bounding box center [200, 602] width 61 height 31
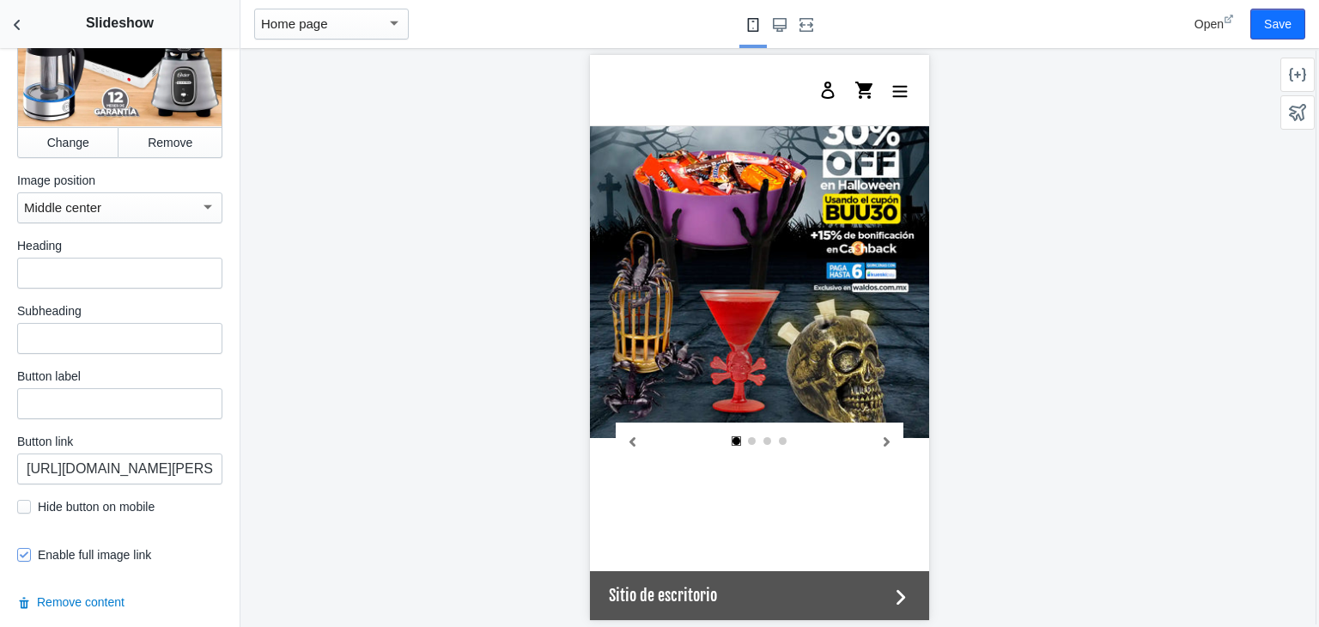
scroll to position [2399, 0]
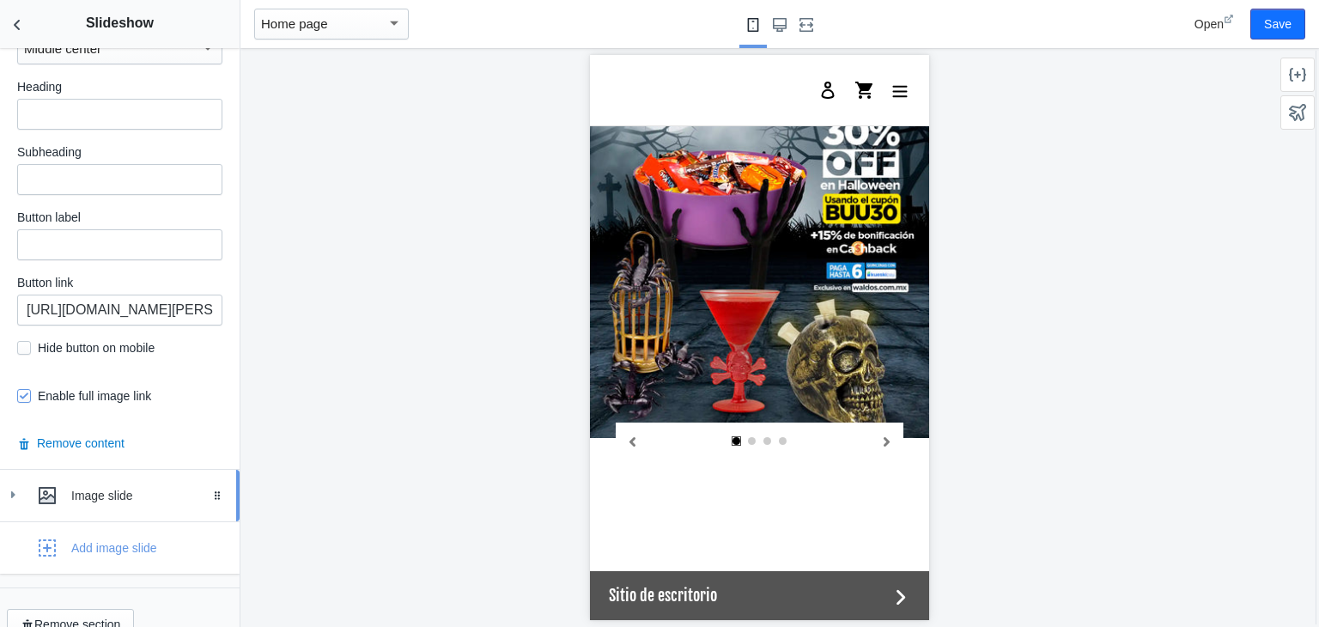
click at [20, 486] on icon at bounding box center [12, 494] width 17 height 17
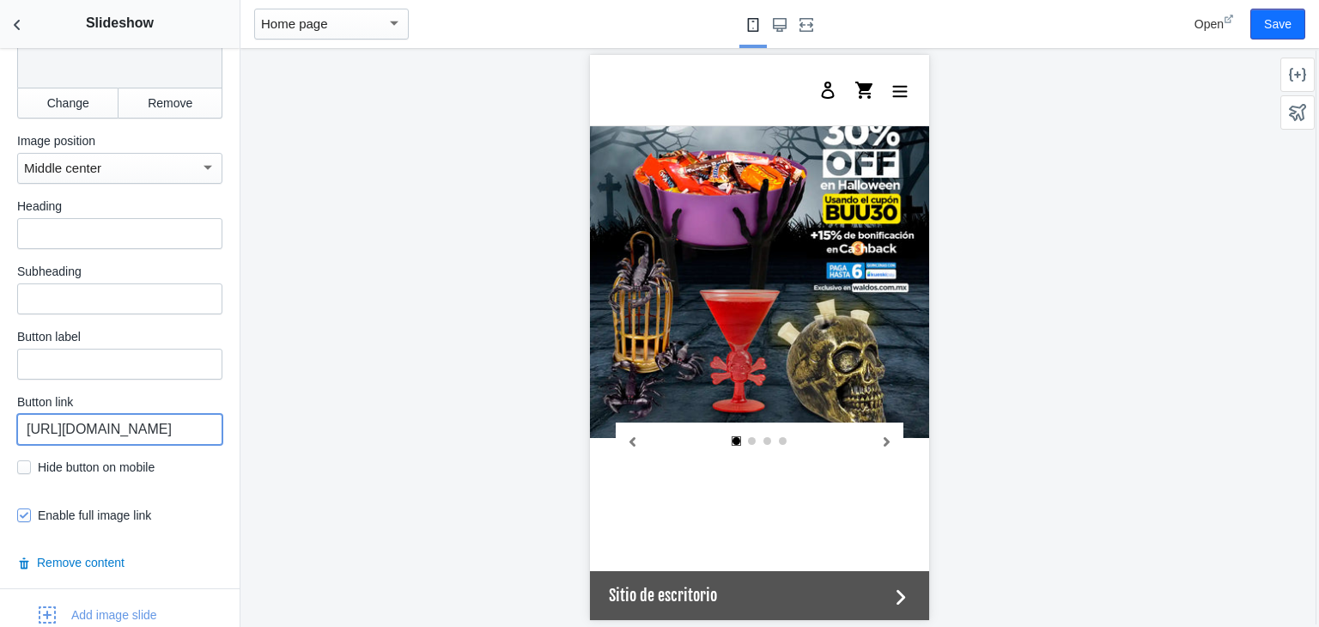
scroll to position [0, 653]
click at [165, 414] on input "https://waldos.com.mx/collections/bocinas-1" at bounding box center [119, 429] width 205 height 31
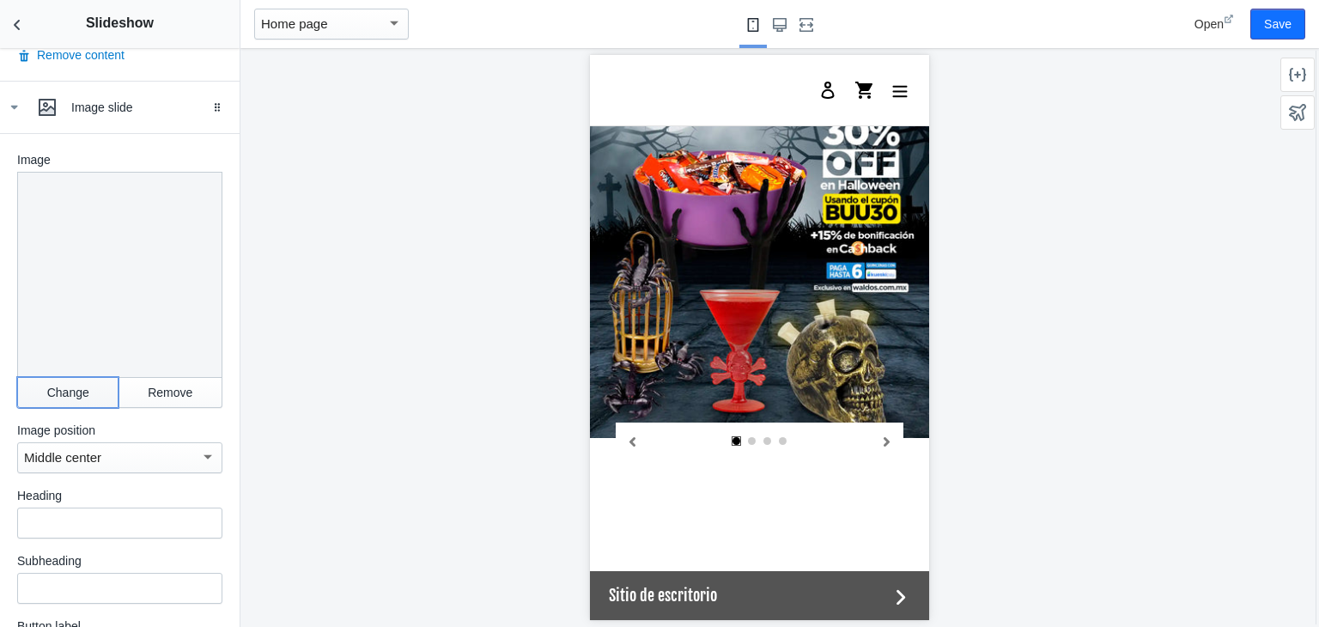
scroll to position [0, 0]
click at [64, 377] on button "Change" at bounding box center [67, 392] width 101 height 31
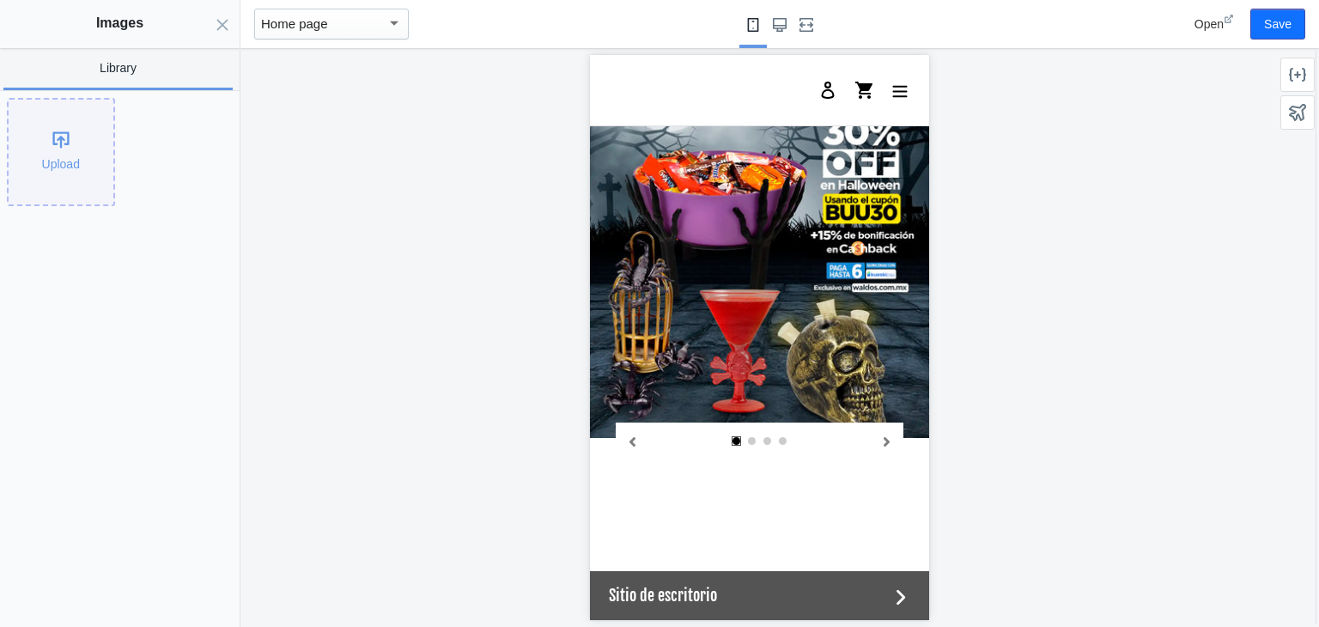
scroll to position [0, 653]
click at [60, 179] on div "Upload" at bounding box center [61, 152] width 105 height 105
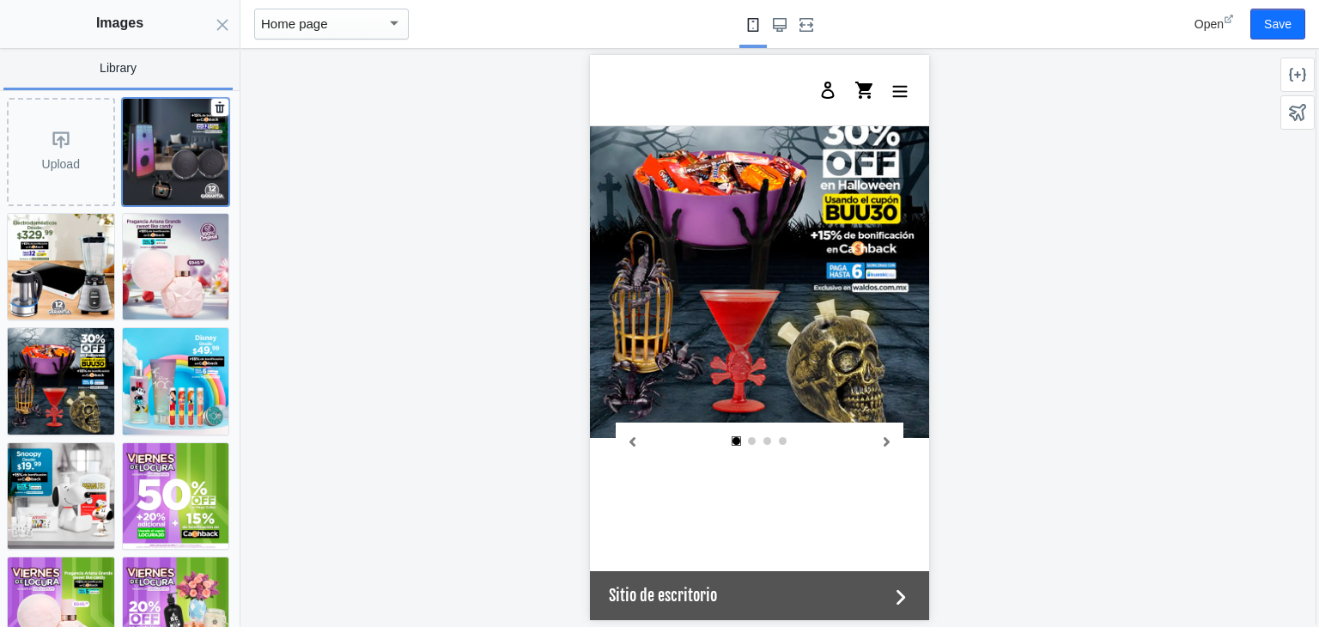
click at [180, 159] on img at bounding box center [176, 152] width 106 height 106
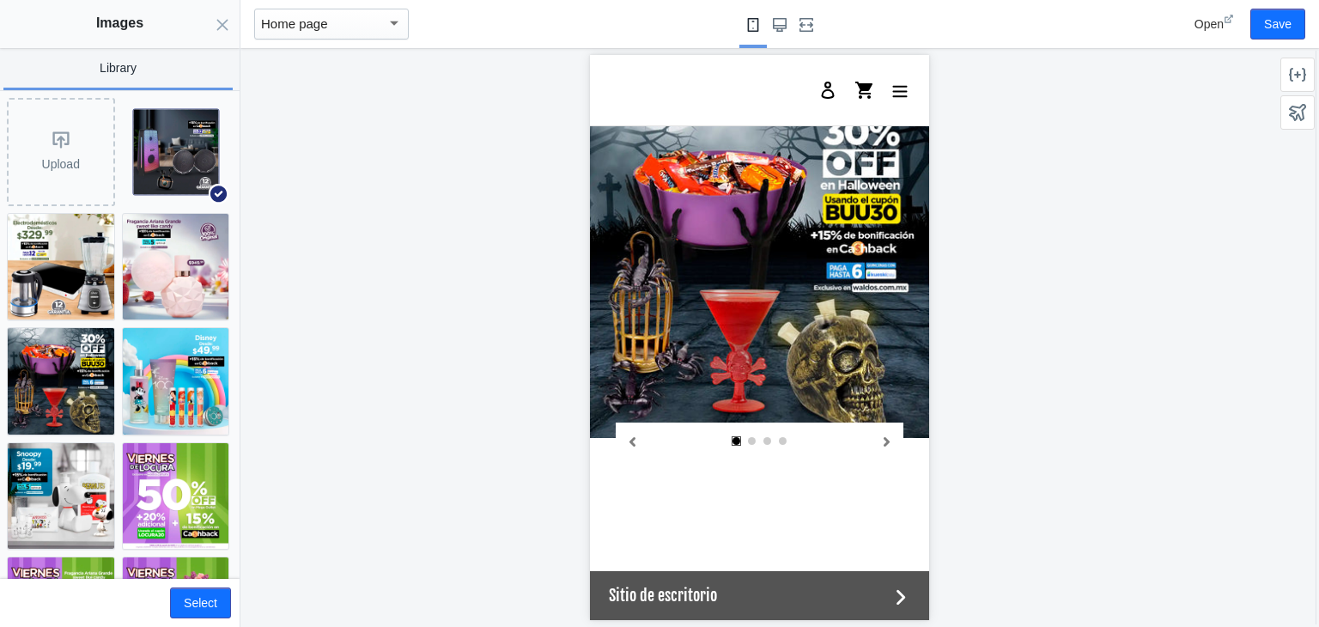
click at [204, 586] on div "Select" at bounding box center [113, 596] width 236 height 45
click at [203, 609] on button "Select" at bounding box center [200, 602] width 61 height 31
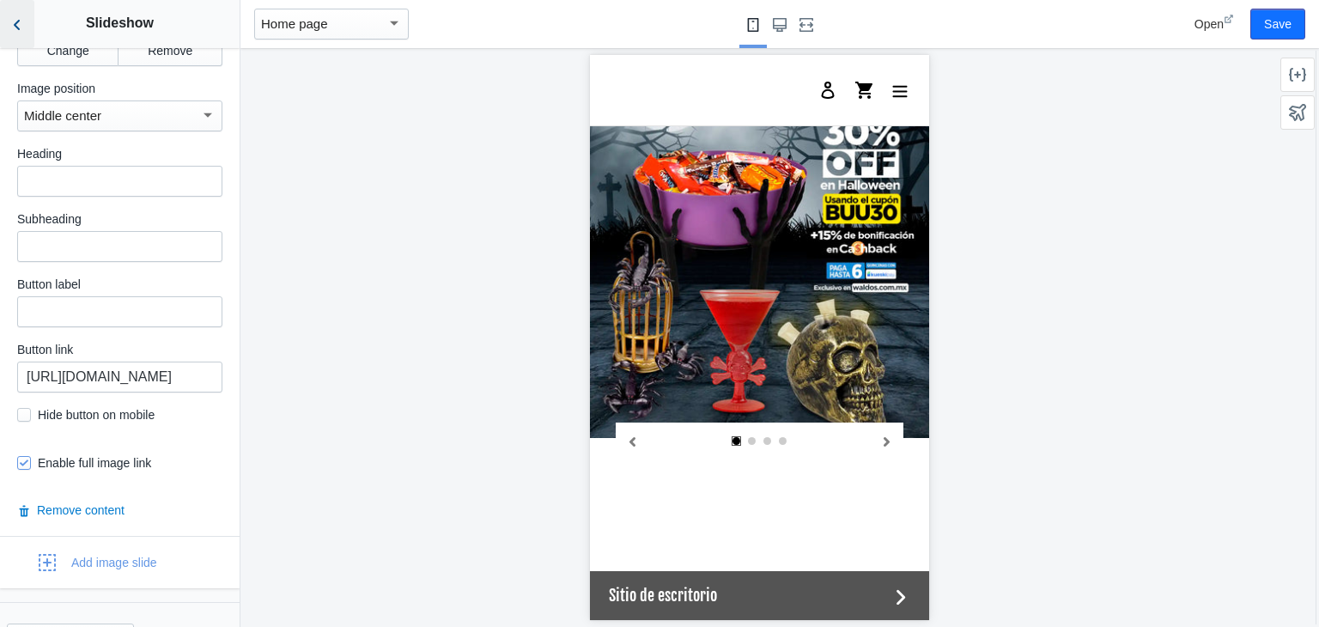
click at [18, 18] on icon "Back to sections" at bounding box center [17, 24] width 17 height 17
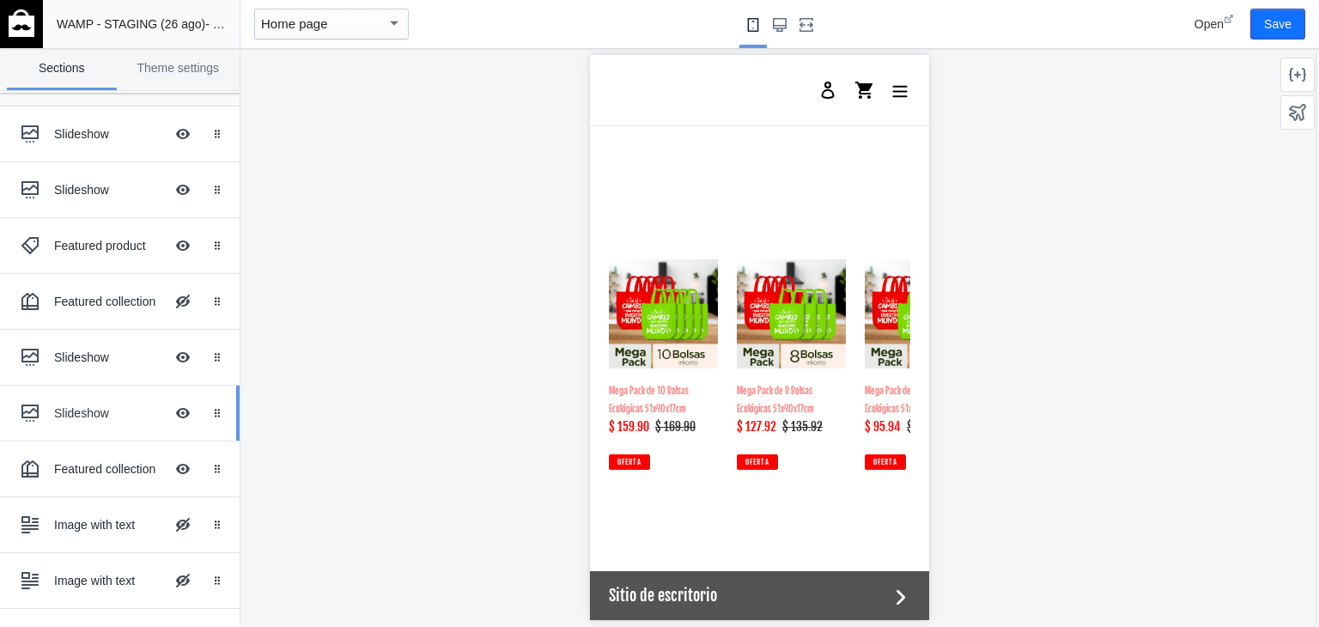
click at [82, 410] on div "Slideshow" at bounding box center [109, 412] width 110 height 17
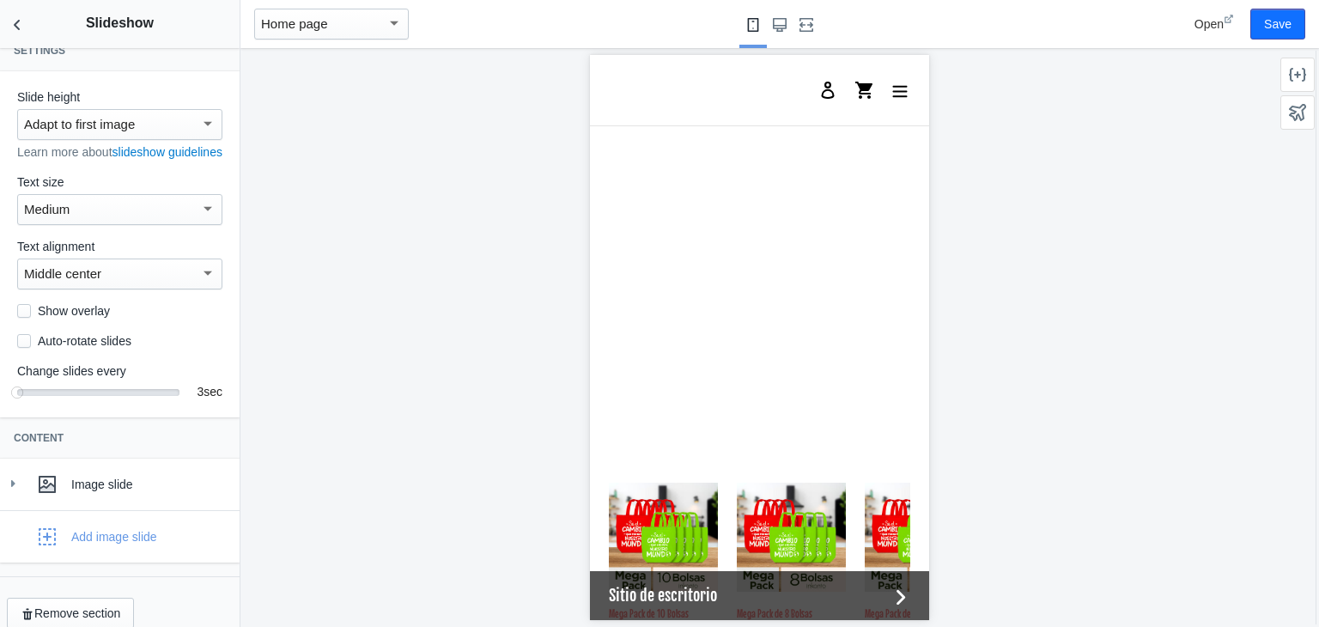
scroll to position [55, 0]
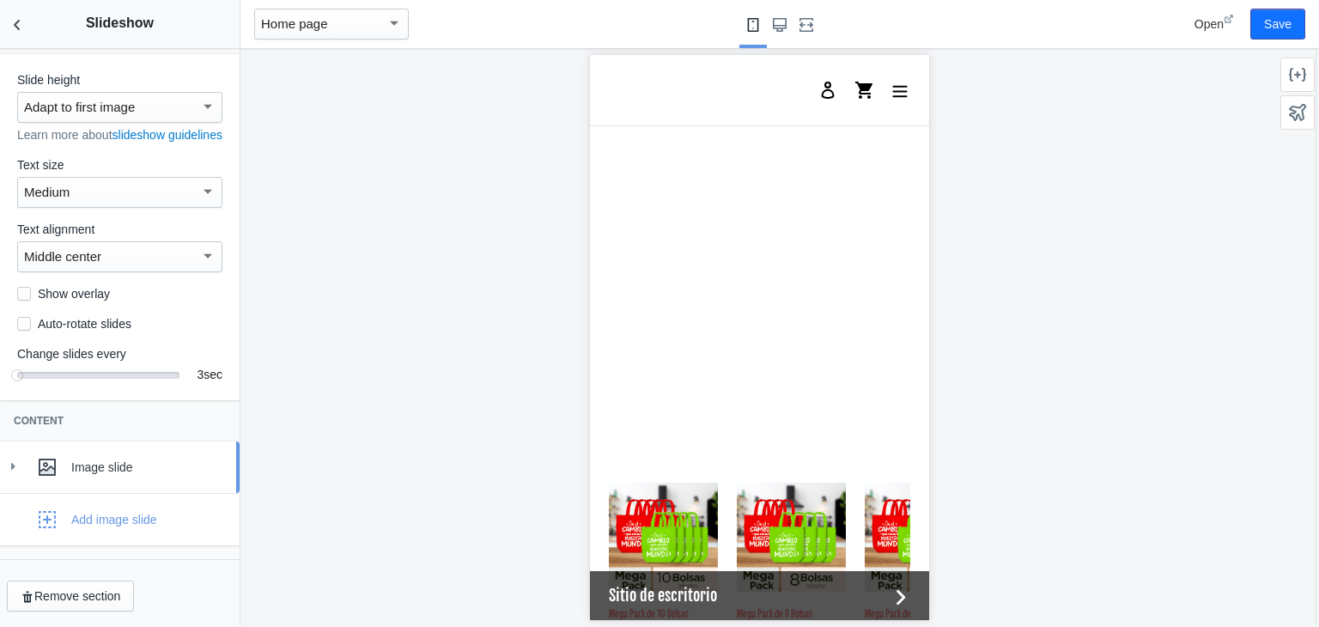
click at [11, 454] on link "Image slide" at bounding box center [120, 467] width 240 height 52
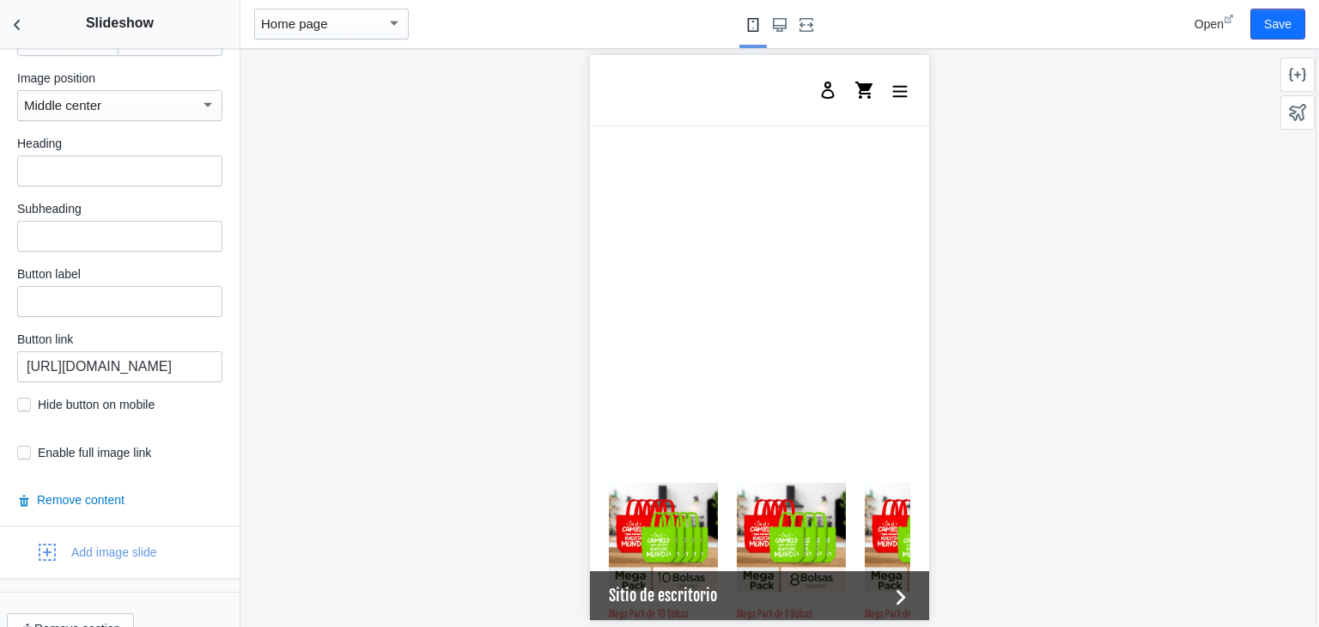
scroll to position [784, 0]
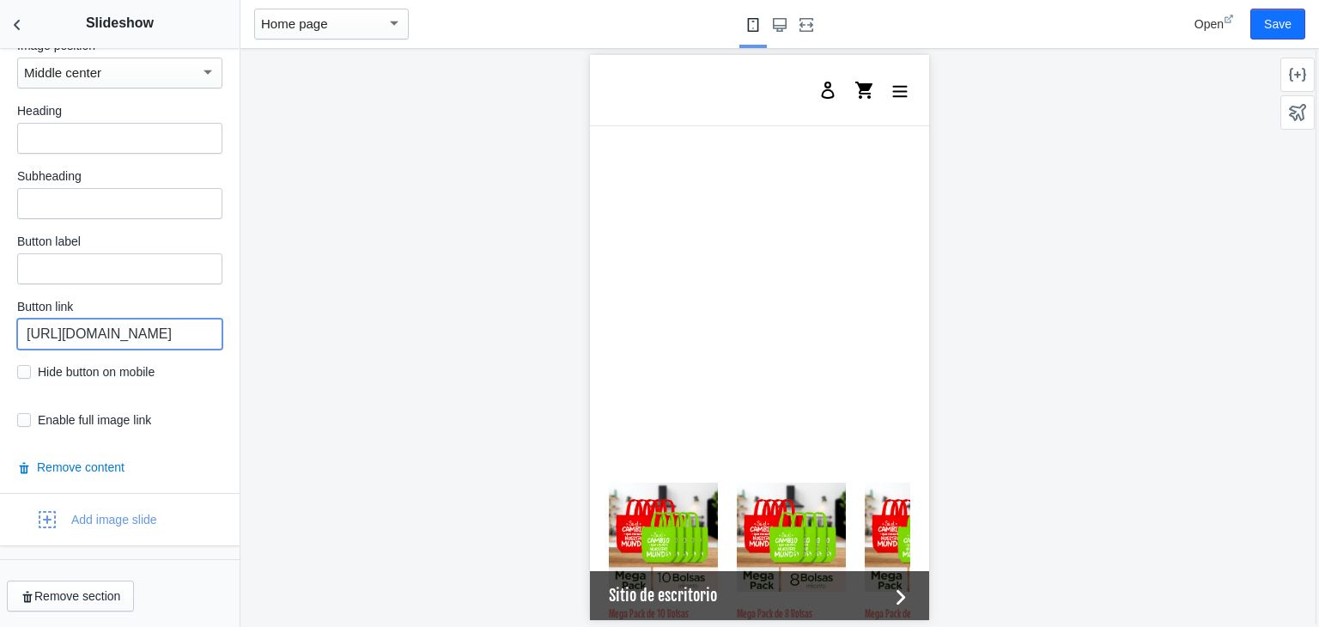
click at [159, 327] on input "https://waldos.com.mx/collections/viva-mexico" at bounding box center [119, 334] width 205 height 31
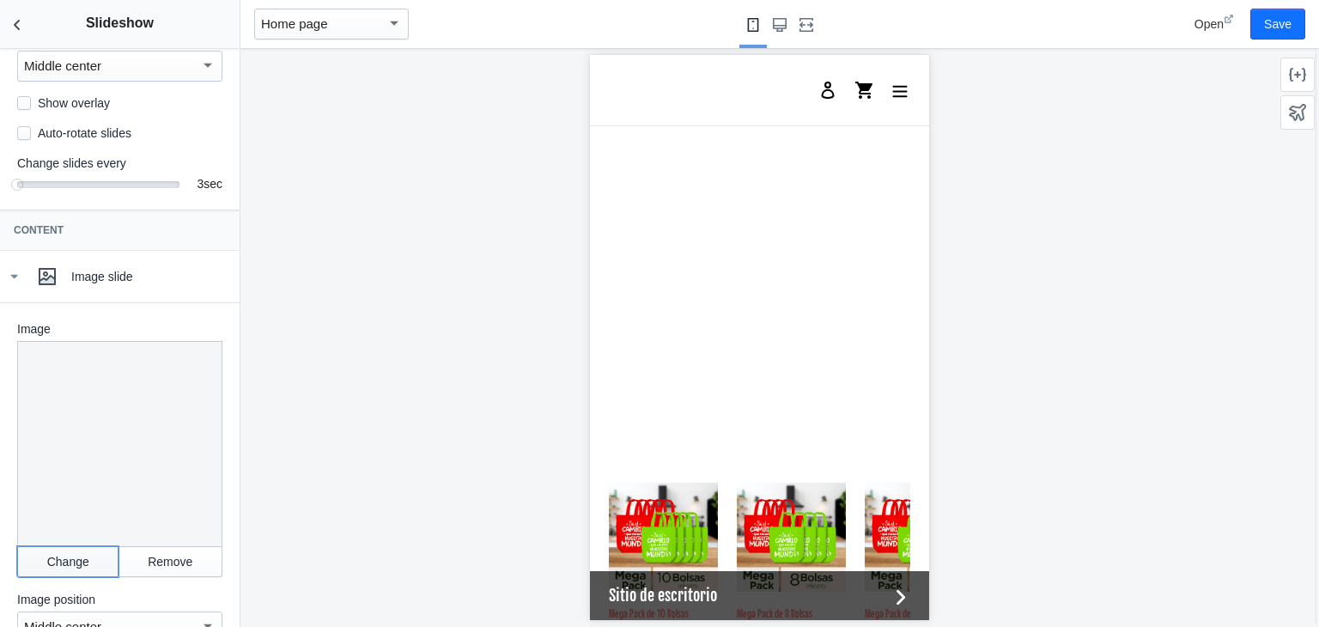
scroll to position [0, 0]
click at [65, 560] on button "Change" at bounding box center [67, 561] width 101 height 31
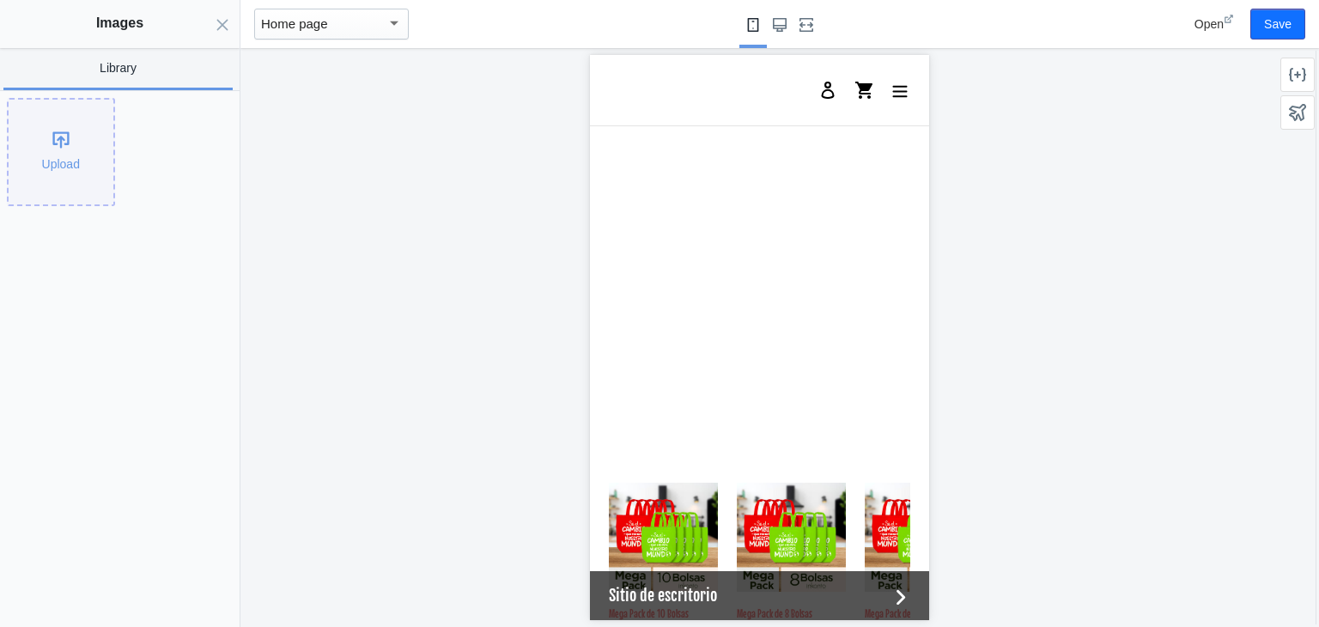
click at [58, 153] on div "Upload" at bounding box center [61, 152] width 105 height 105
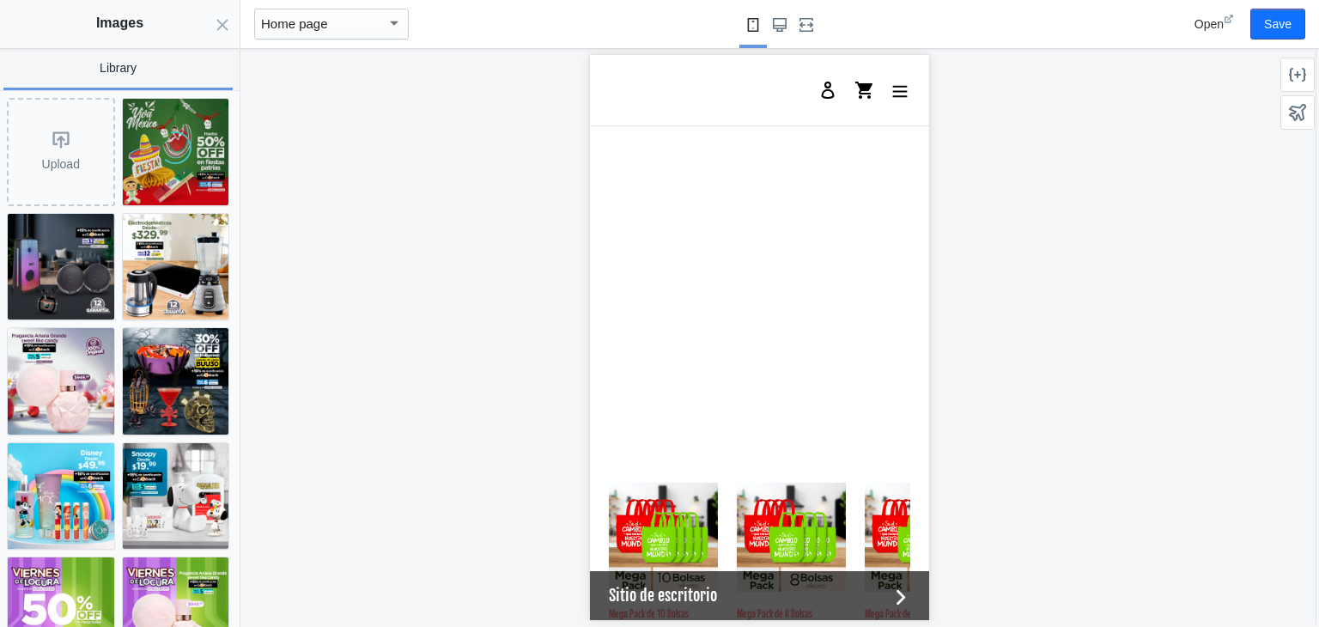
scroll to position [0, 653]
click at [164, 163] on img at bounding box center [176, 152] width 106 height 106
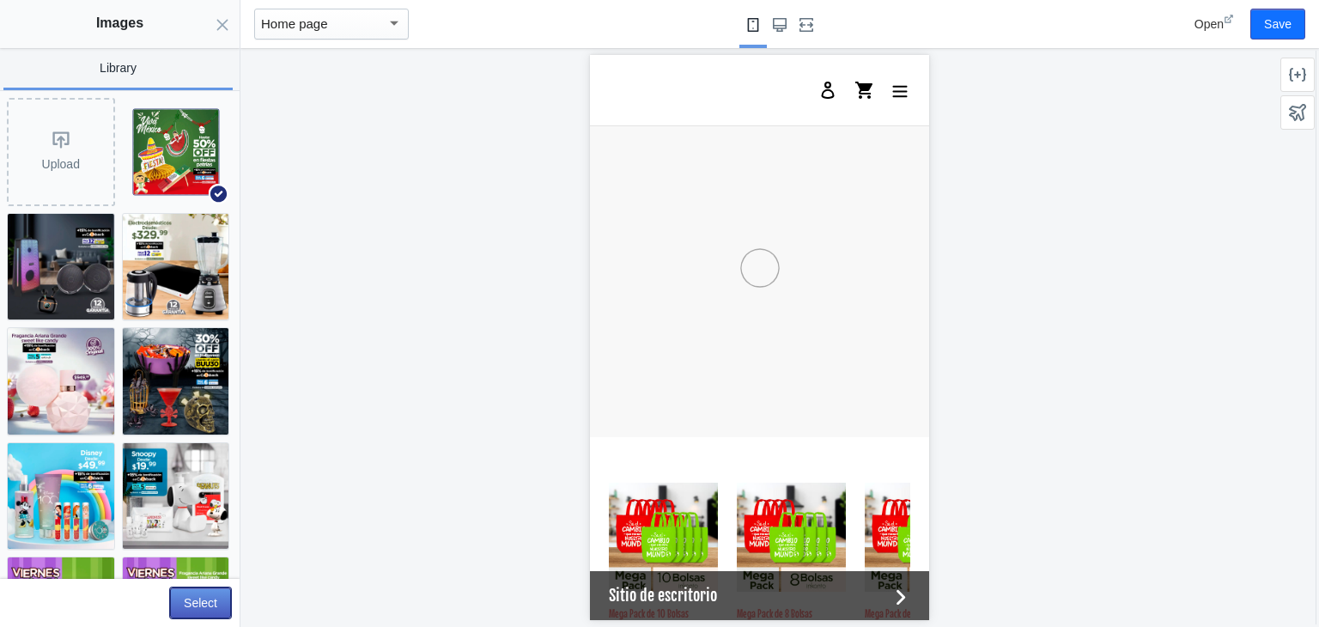
click at [201, 595] on button "Select" at bounding box center [200, 602] width 61 height 31
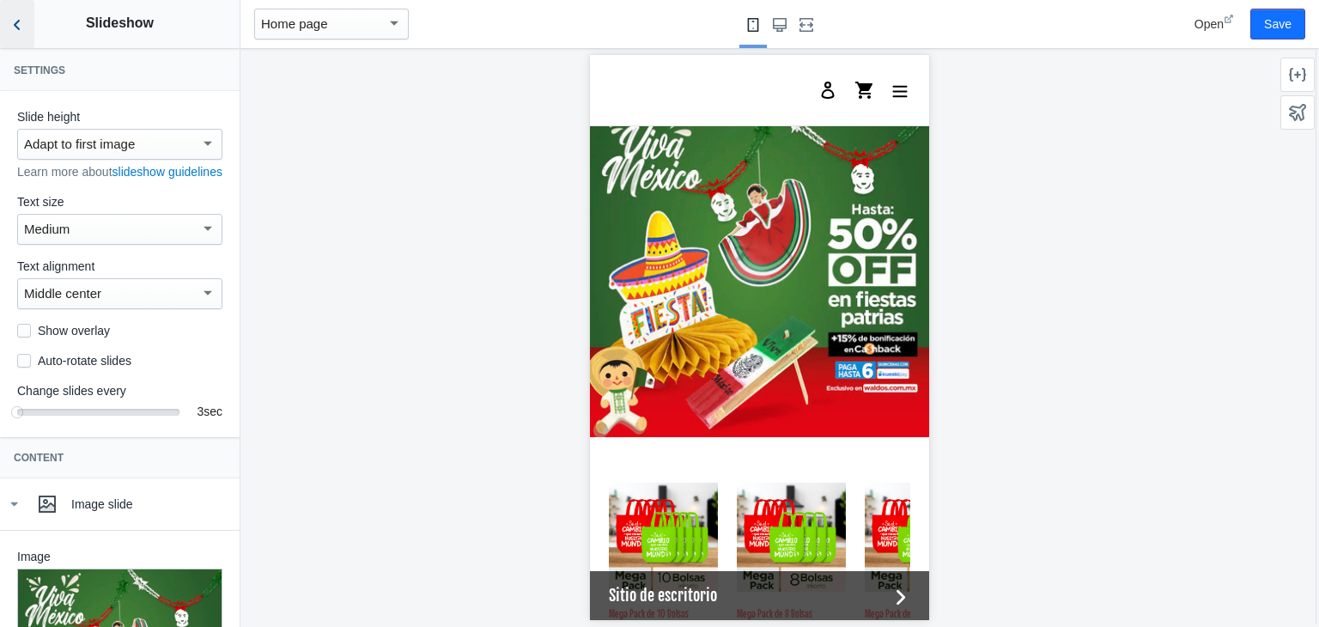
click at [20, 18] on icon "Back to sections" at bounding box center [17, 24] width 17 height 17
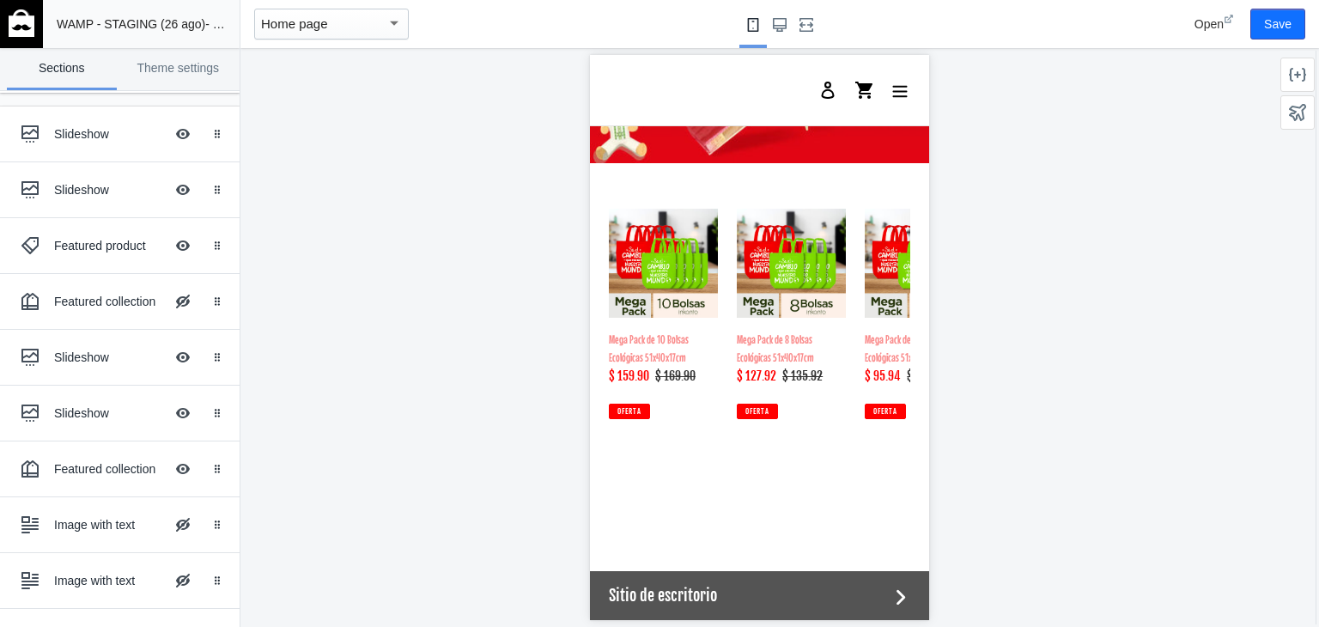
scroll to position [2244, 0]
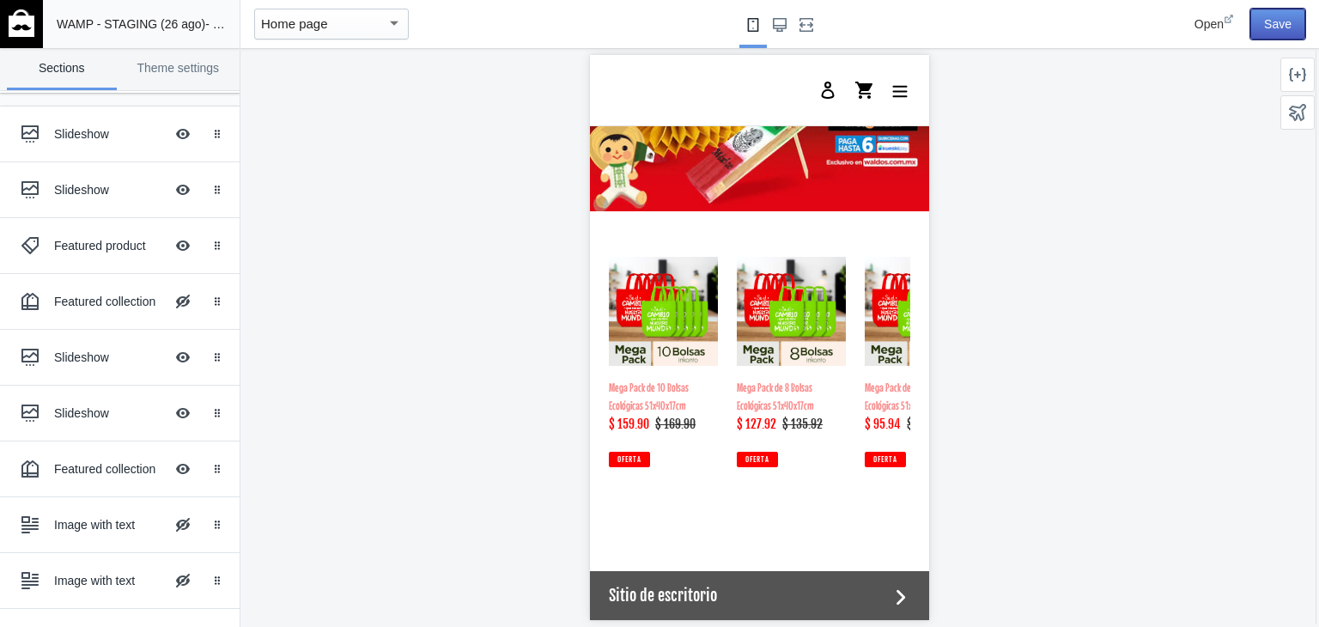
click at [1285, 15] on button "Save" at bounding box center [1277, 24] width 55 height 31
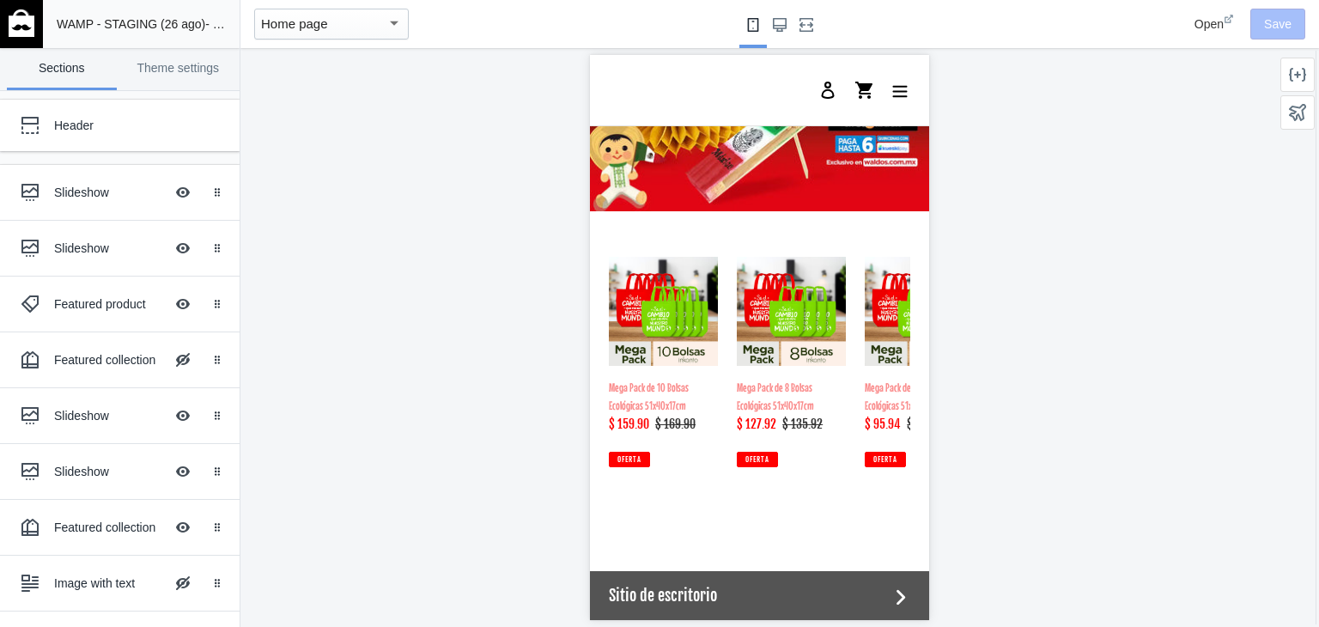
scroll to position [0, 653]
click at [14, 27] on img at bounding box center [22, 22] width 26 height 27
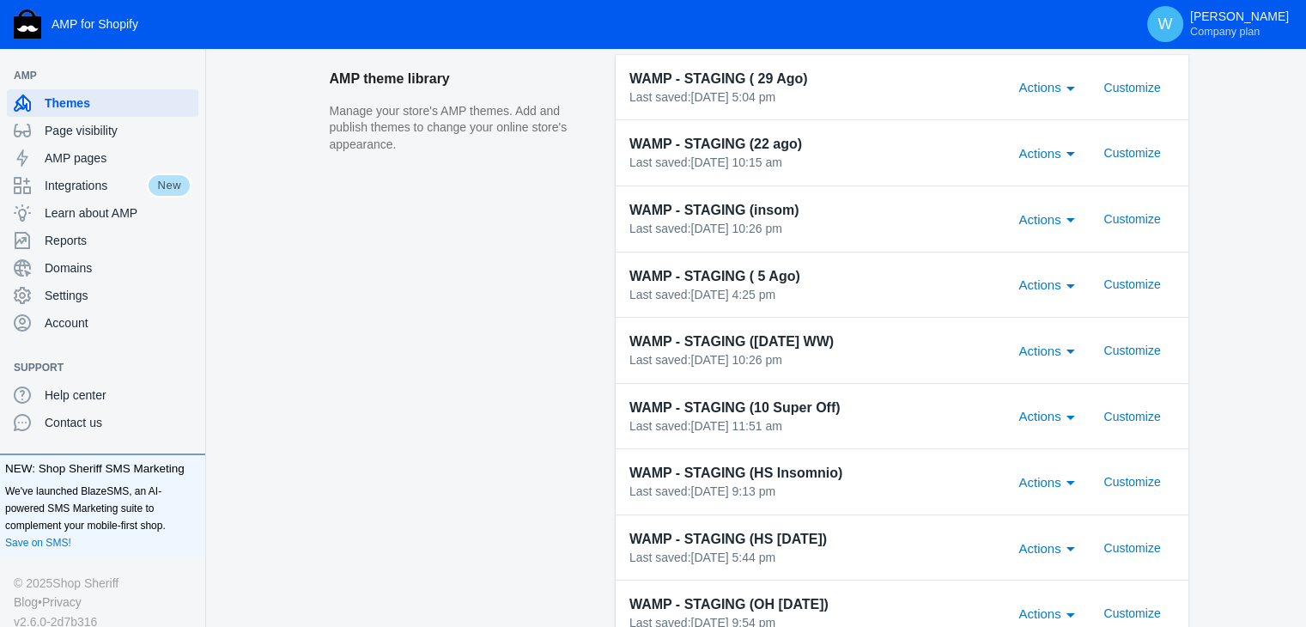
scroll to position [610, 0]
click at [1255, 301] on div "AMP Themes With AMP for Shopify, we offer upgraded versions of three different …" at bounding box center [758, 567] width 1095 height 2203
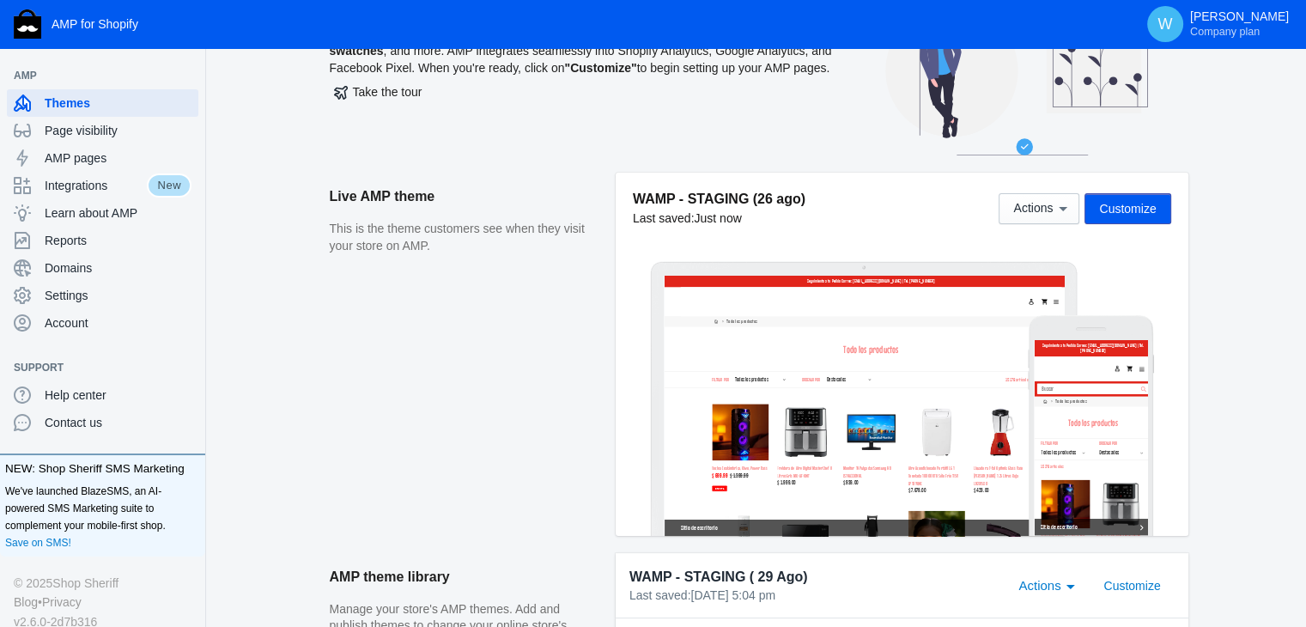
scroll to position [118, 0]
